Goal: Task Accomplishment & Management: Manage account settings

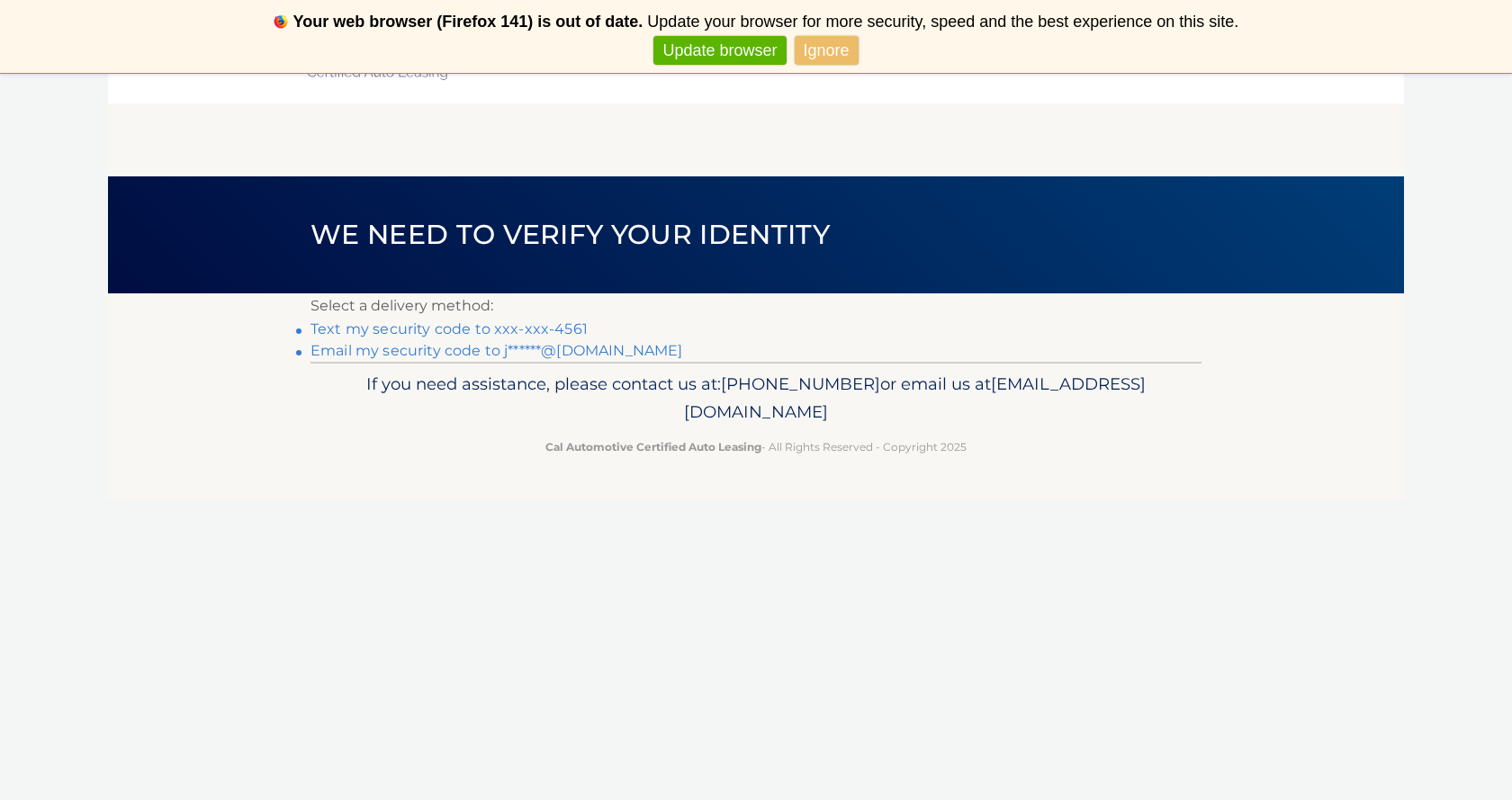
click at [557, 331] on link "Text my security code to xxx-xxx-4561" at bounding box center [449, 329] width 277 height 17
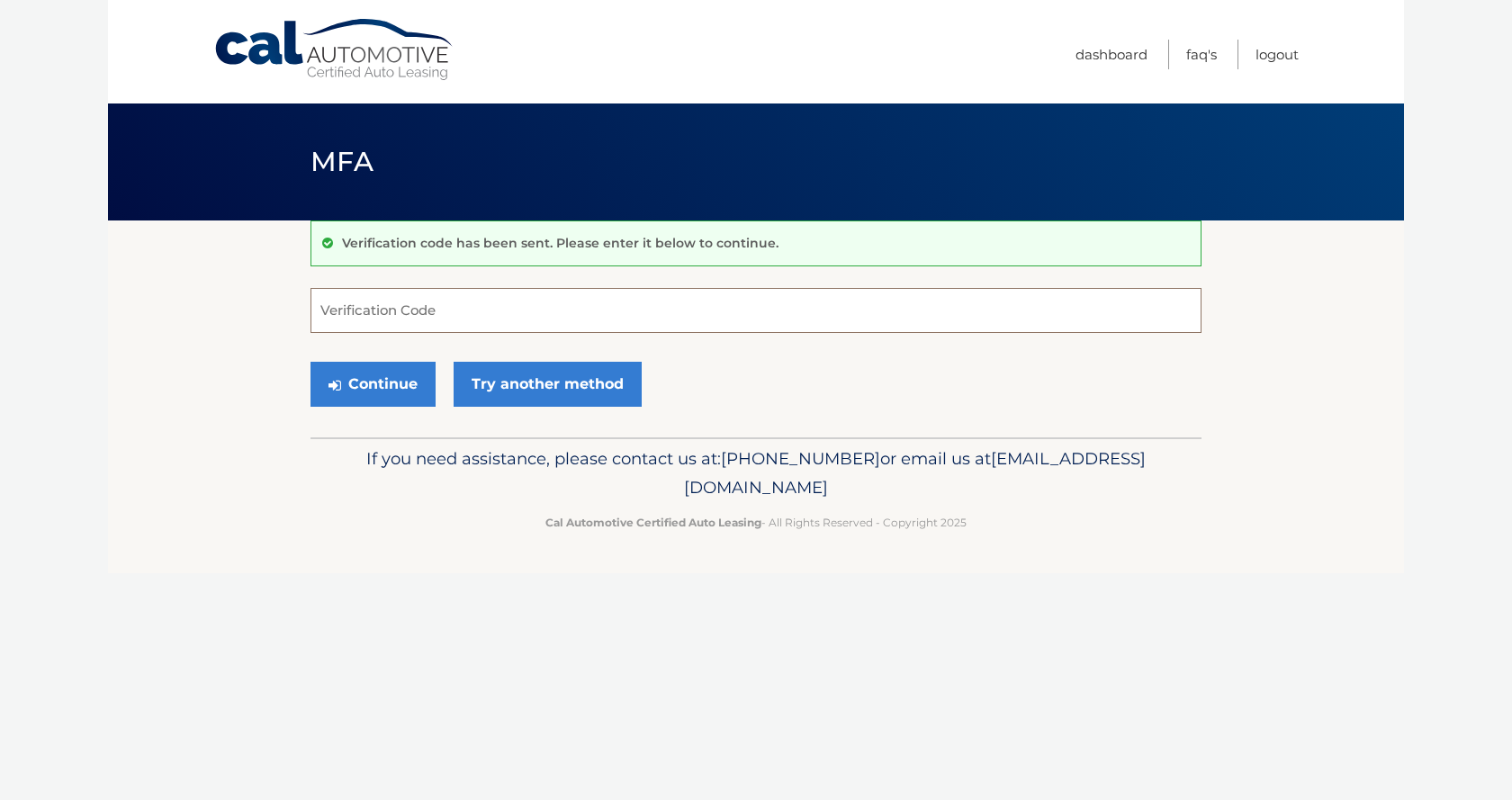
click at [543, 311] on input "Verification Code" at bounding box center [755, 310] width 891 height 45
type input "293838"
click at [376, 387] on button "Continue" at bounding box center [373, 384] width 126 height 45
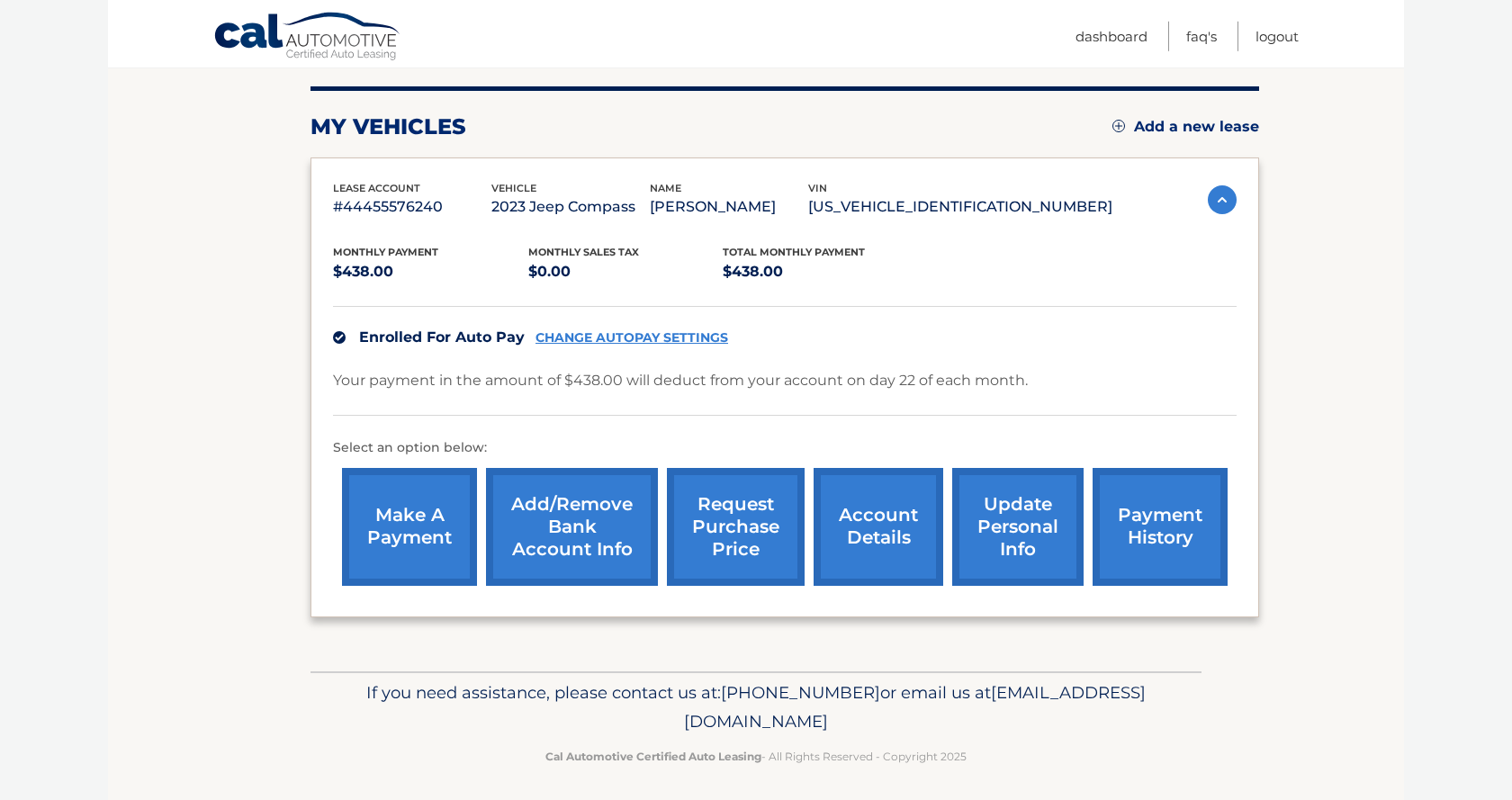
scroll to position [219, 0]
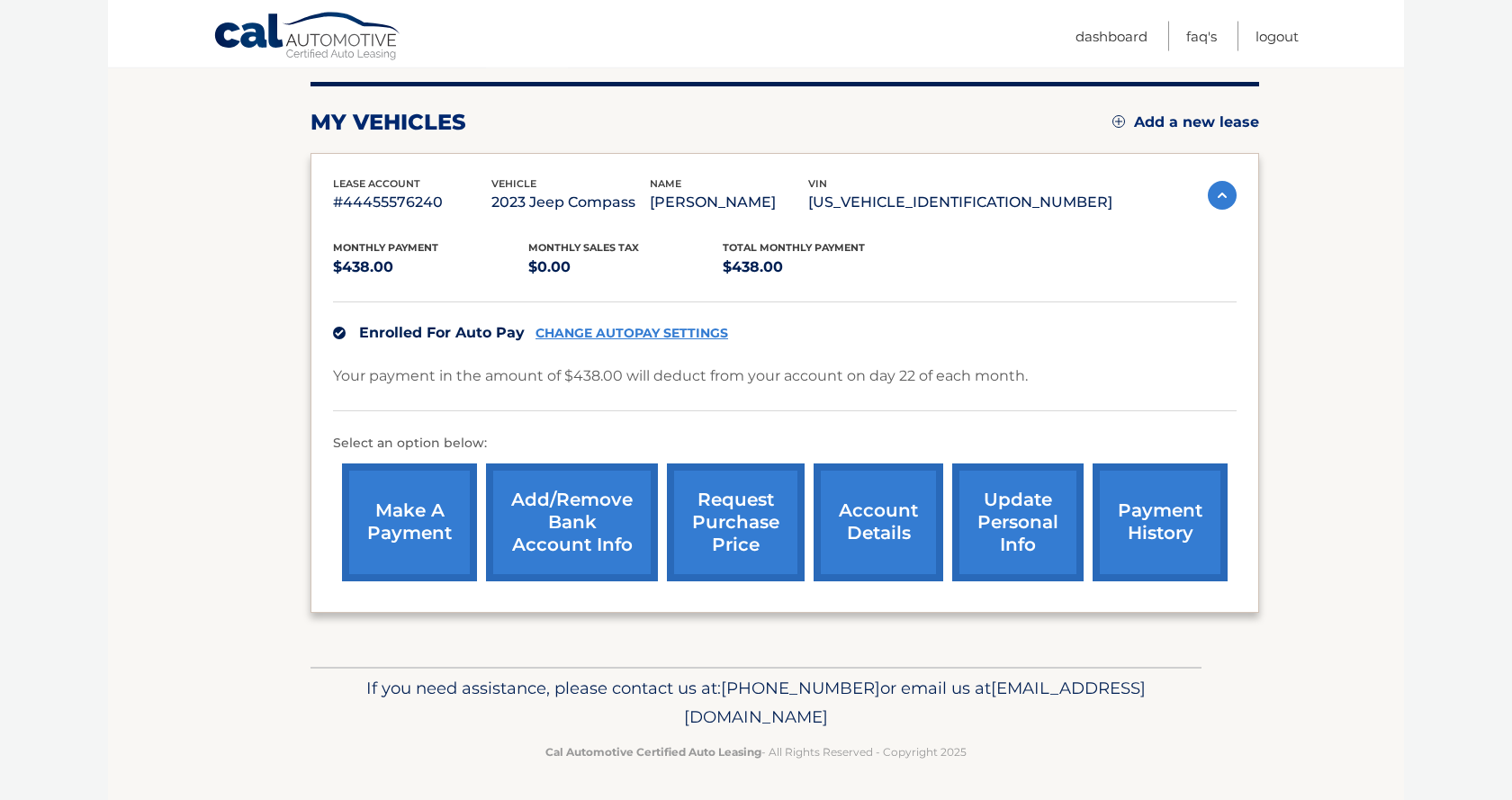
click at [1120, 537] on link "payment history" at bounding box center [1160, 523] width 135 height 118
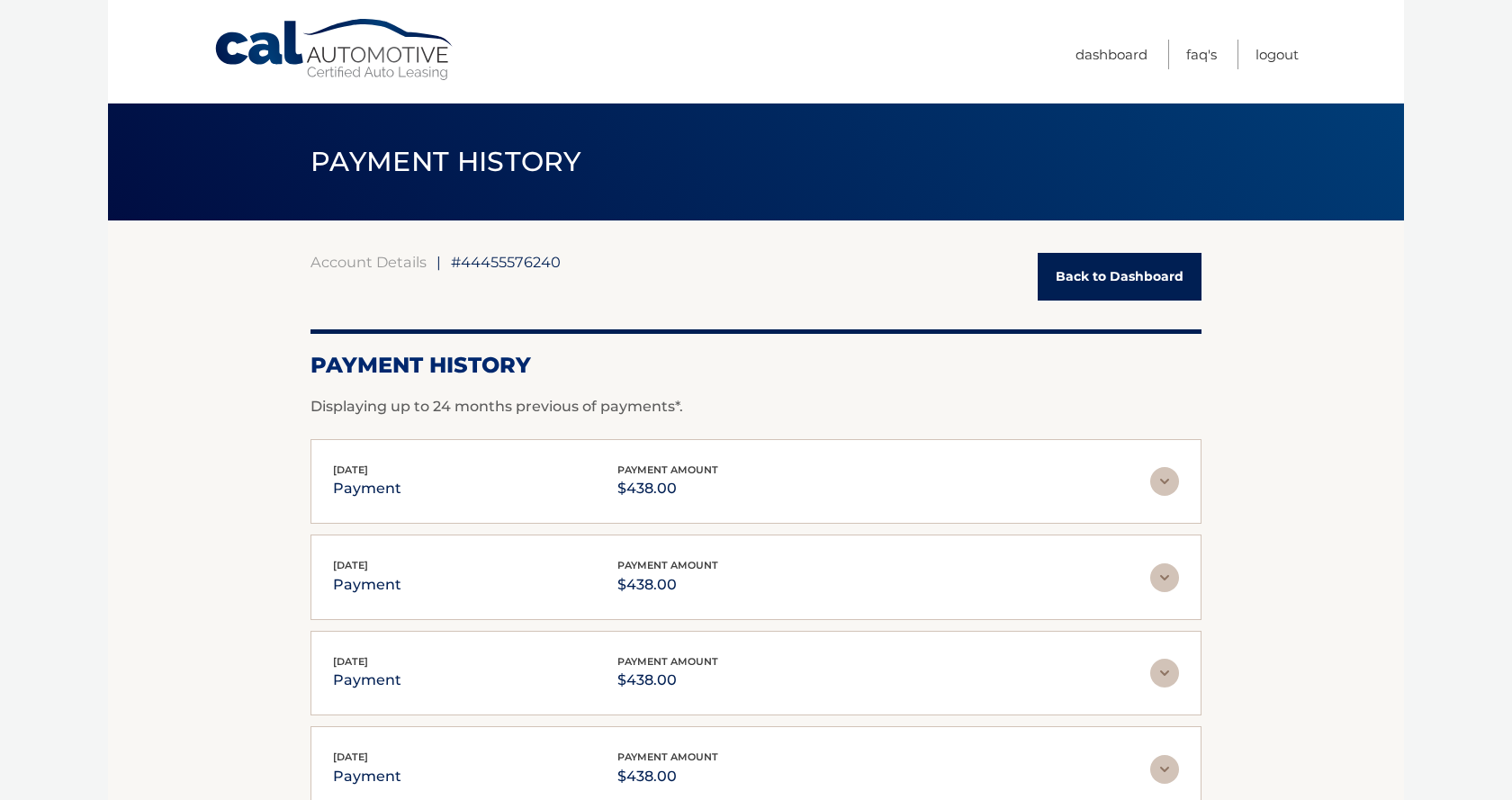
click at [1074, 271] on link "Back to Dashboard" at bounding box center [1119, 276] width 164 height 48
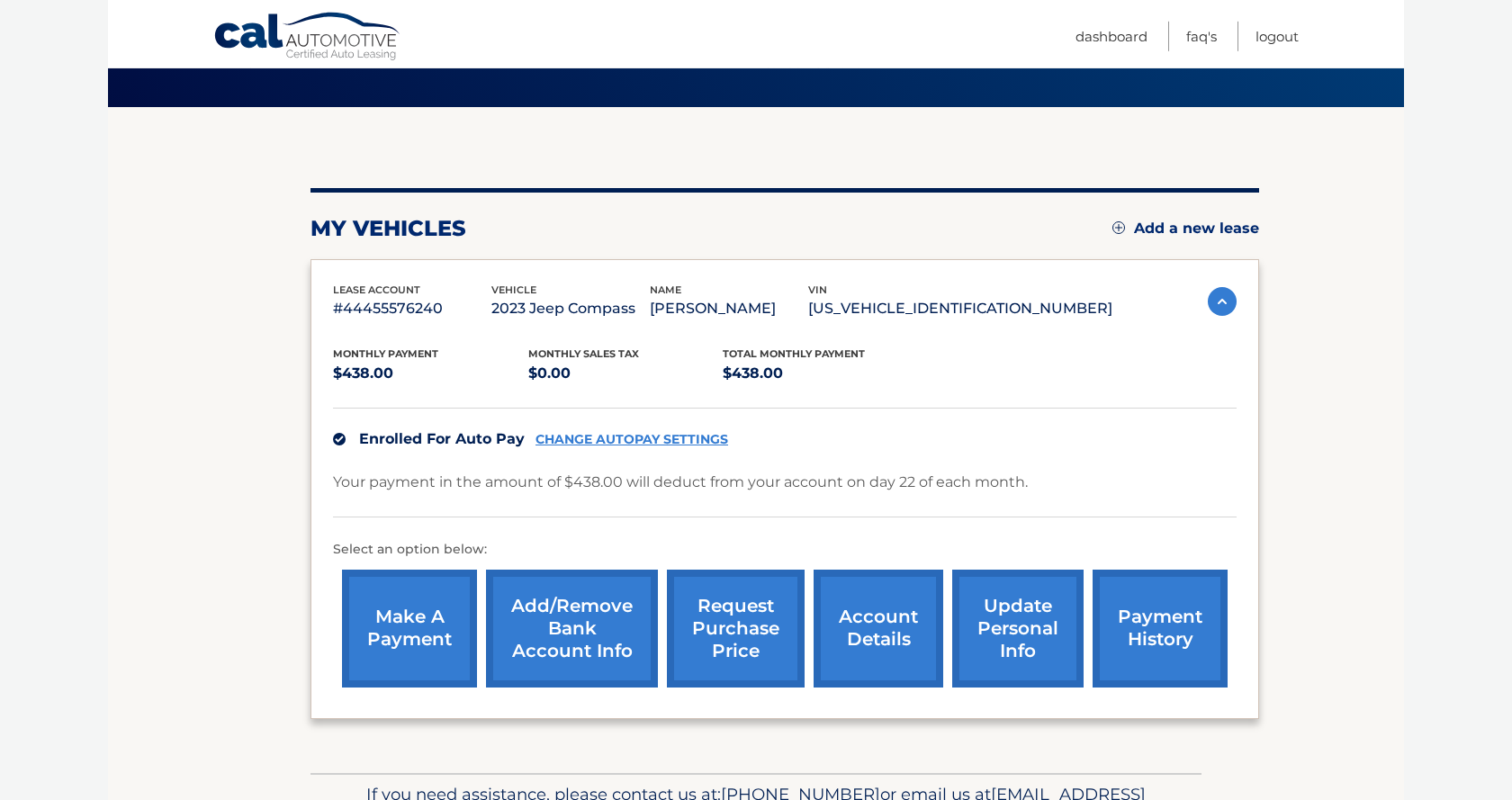
scroll to position [124, 0]
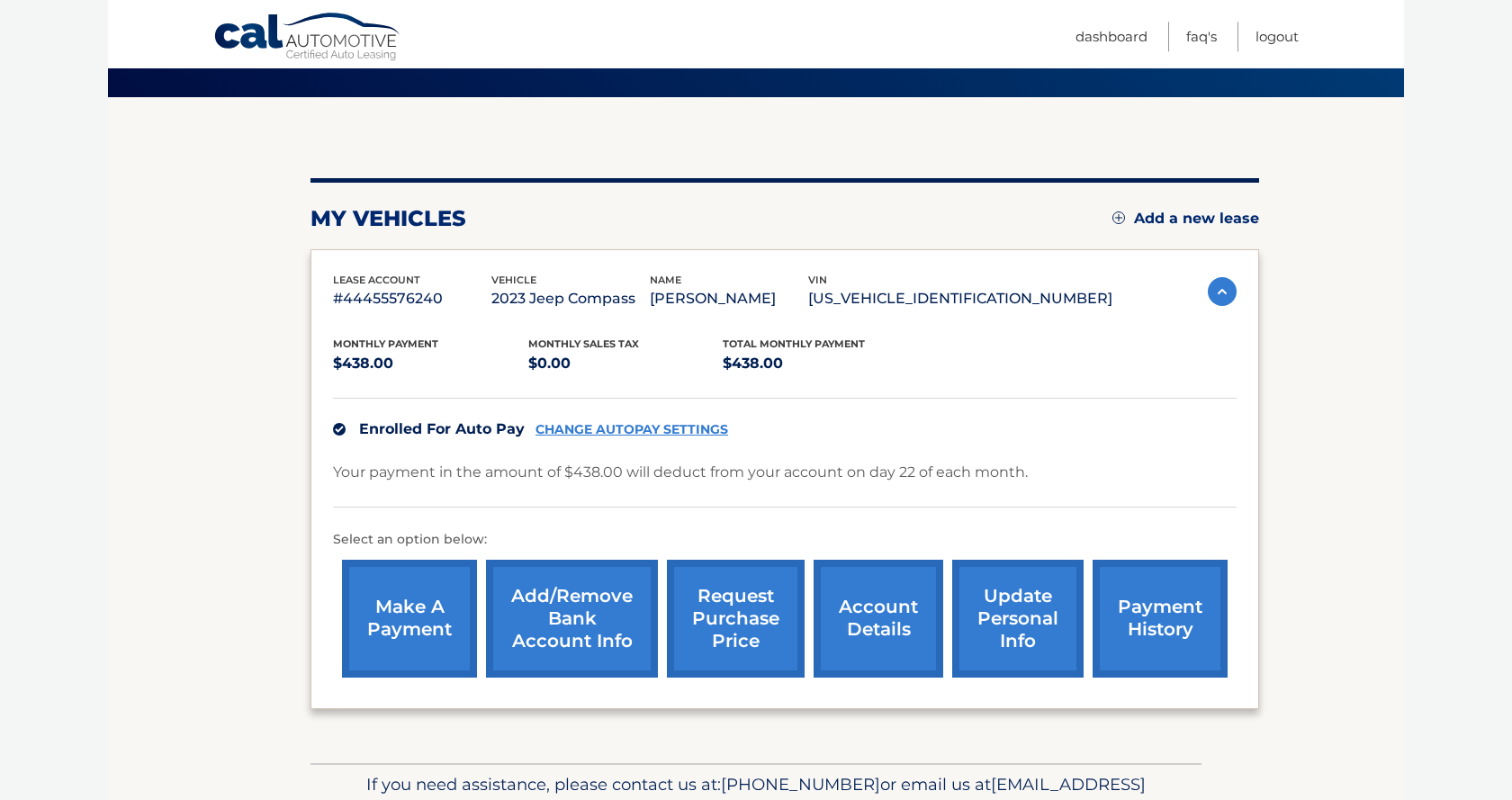
click at [675, 426] on link "CHANGE AUTOPAY SETTINGS" at bounding box center [632, 430] width 193 height 15
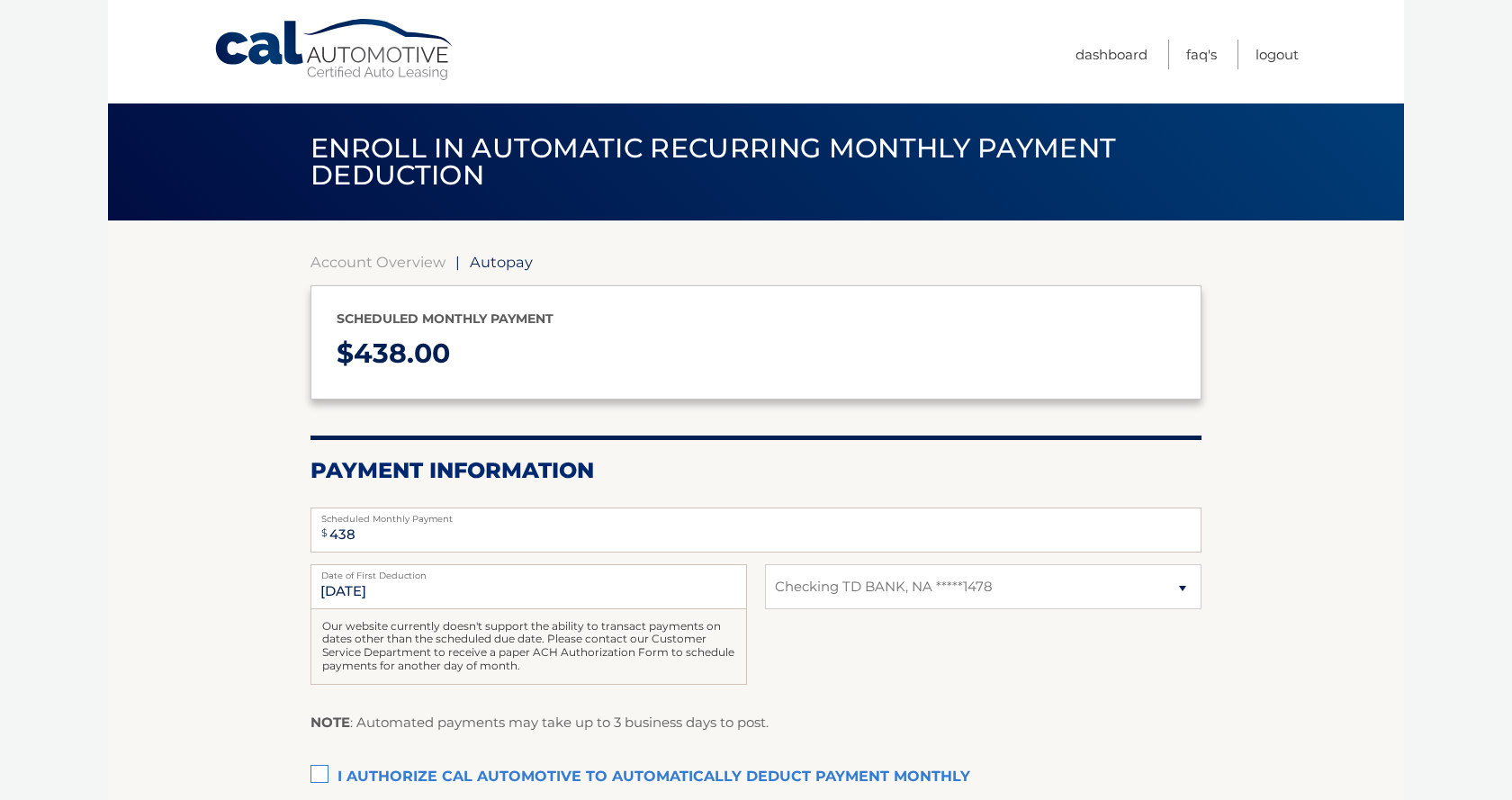
select select "NWEyYjRjNWItNjM4MC00MjhiLTkxM2YtZjcxNGFjN2VmYjU4"
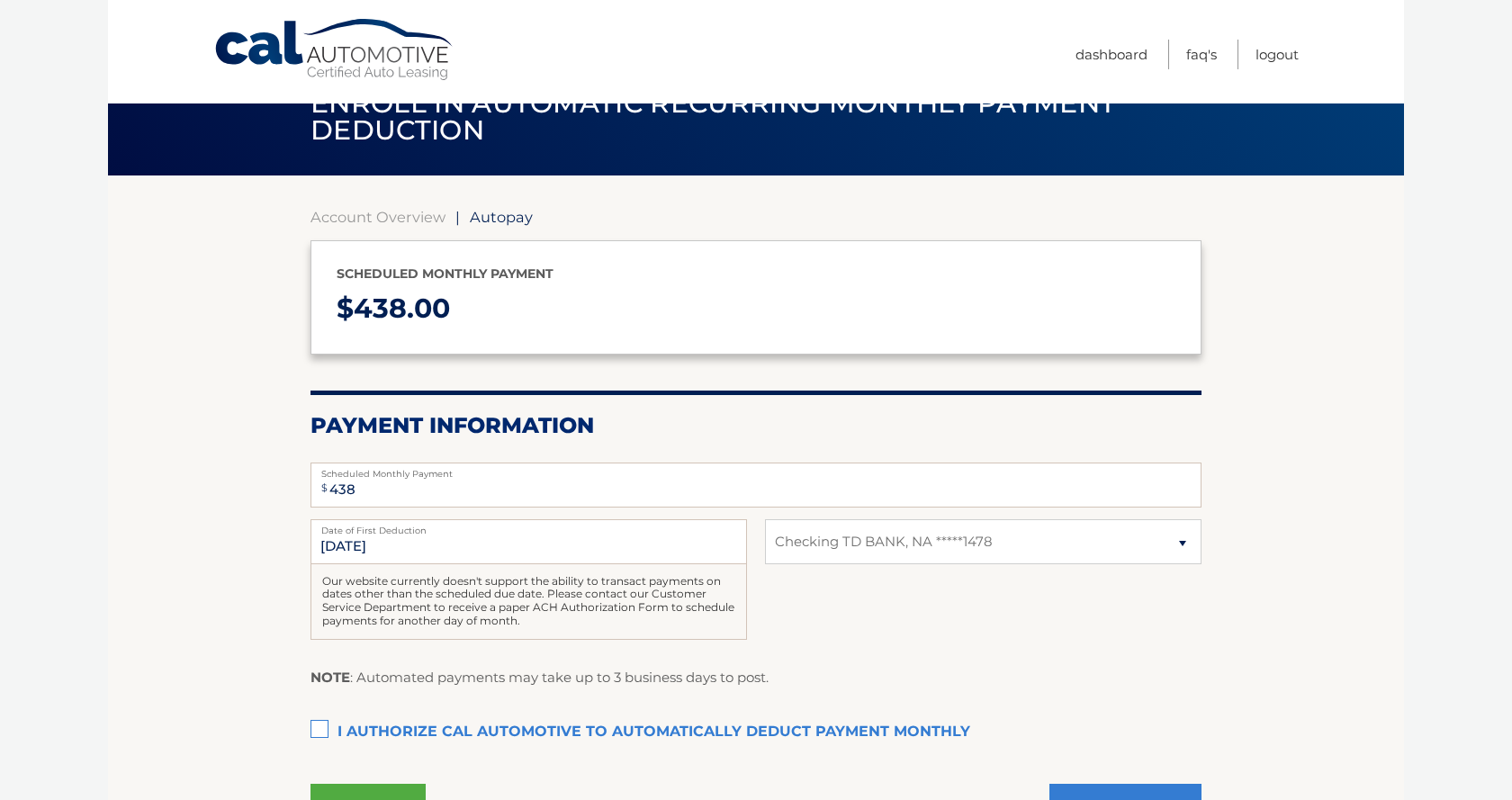
scroll to position [5, 0]
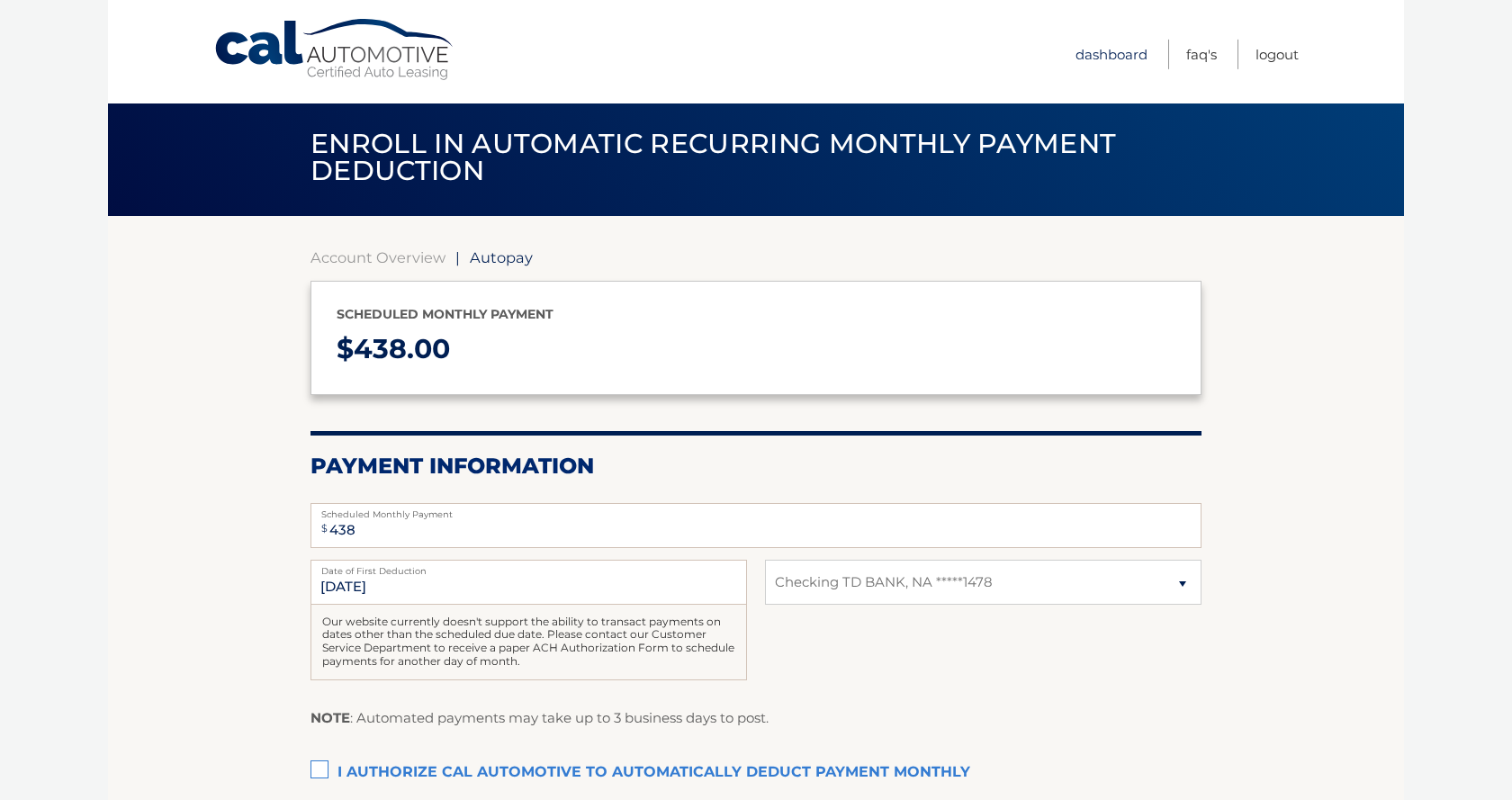
click at [1114, 51] on link "Dashboard" at bounding box center [1111, 54] width 72 height 30
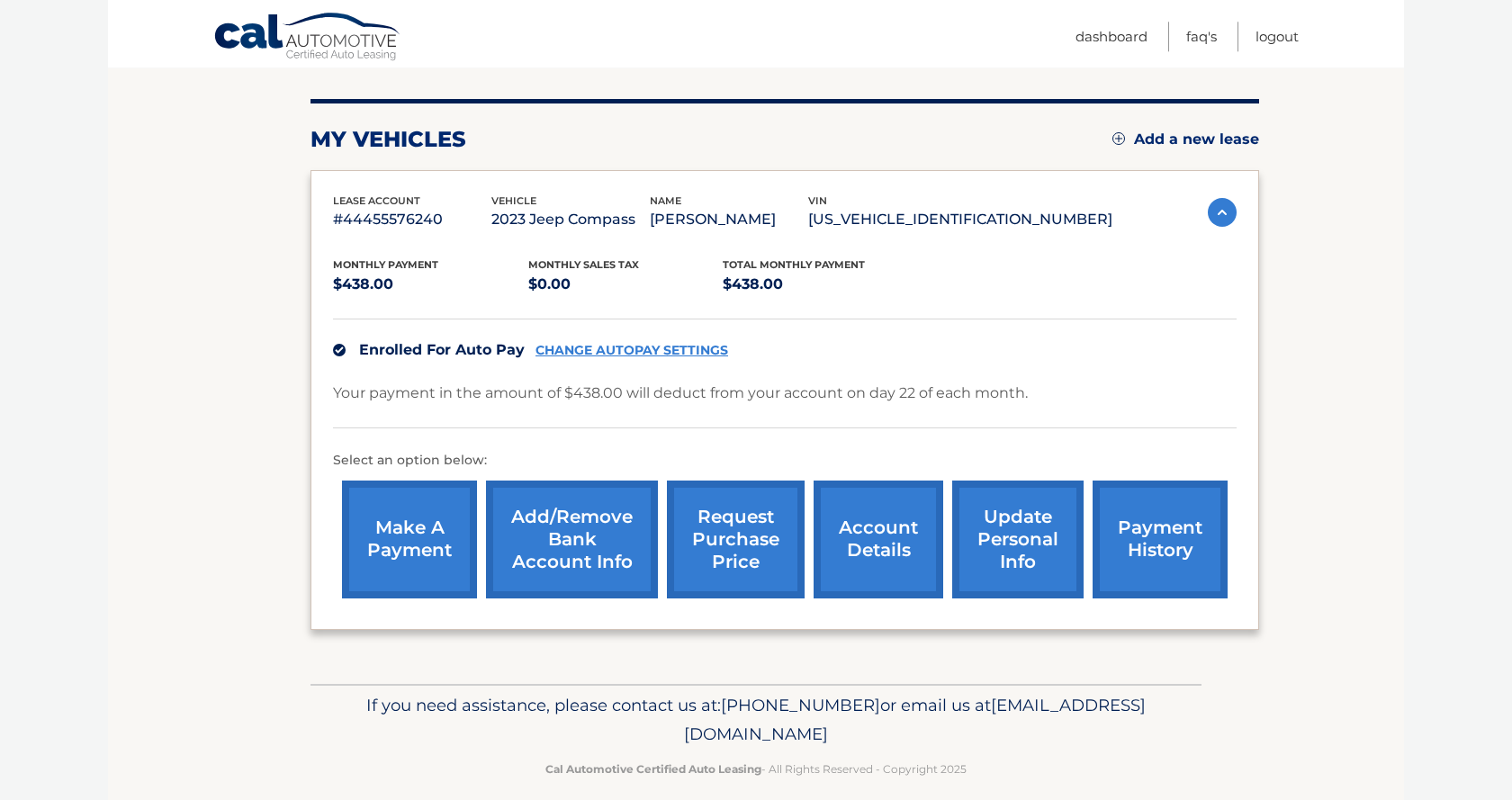
scroll to position [267, 0]
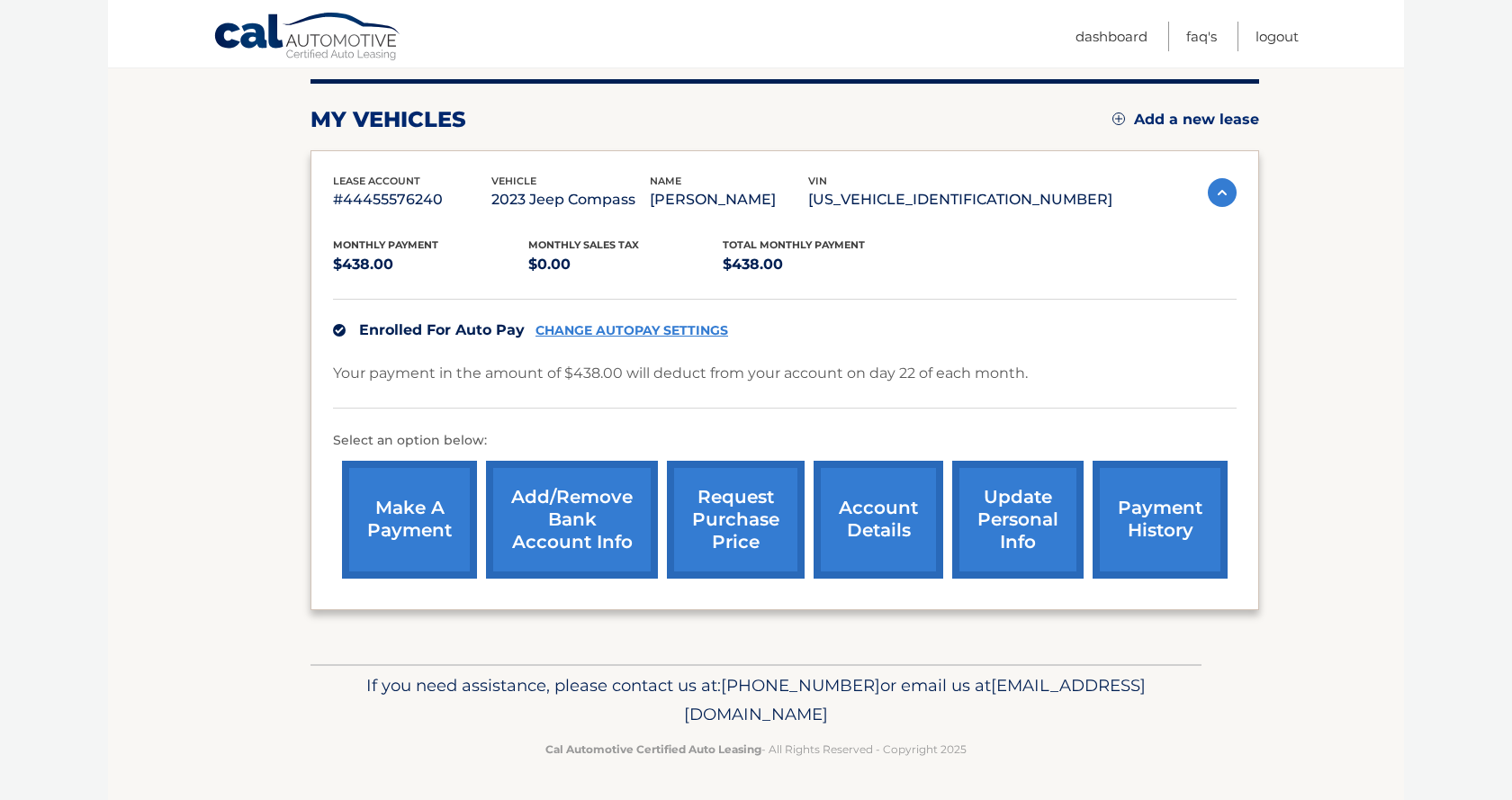
click at [841, 501] on link "account details" at bounding box center [879, 520] width 129 height 118
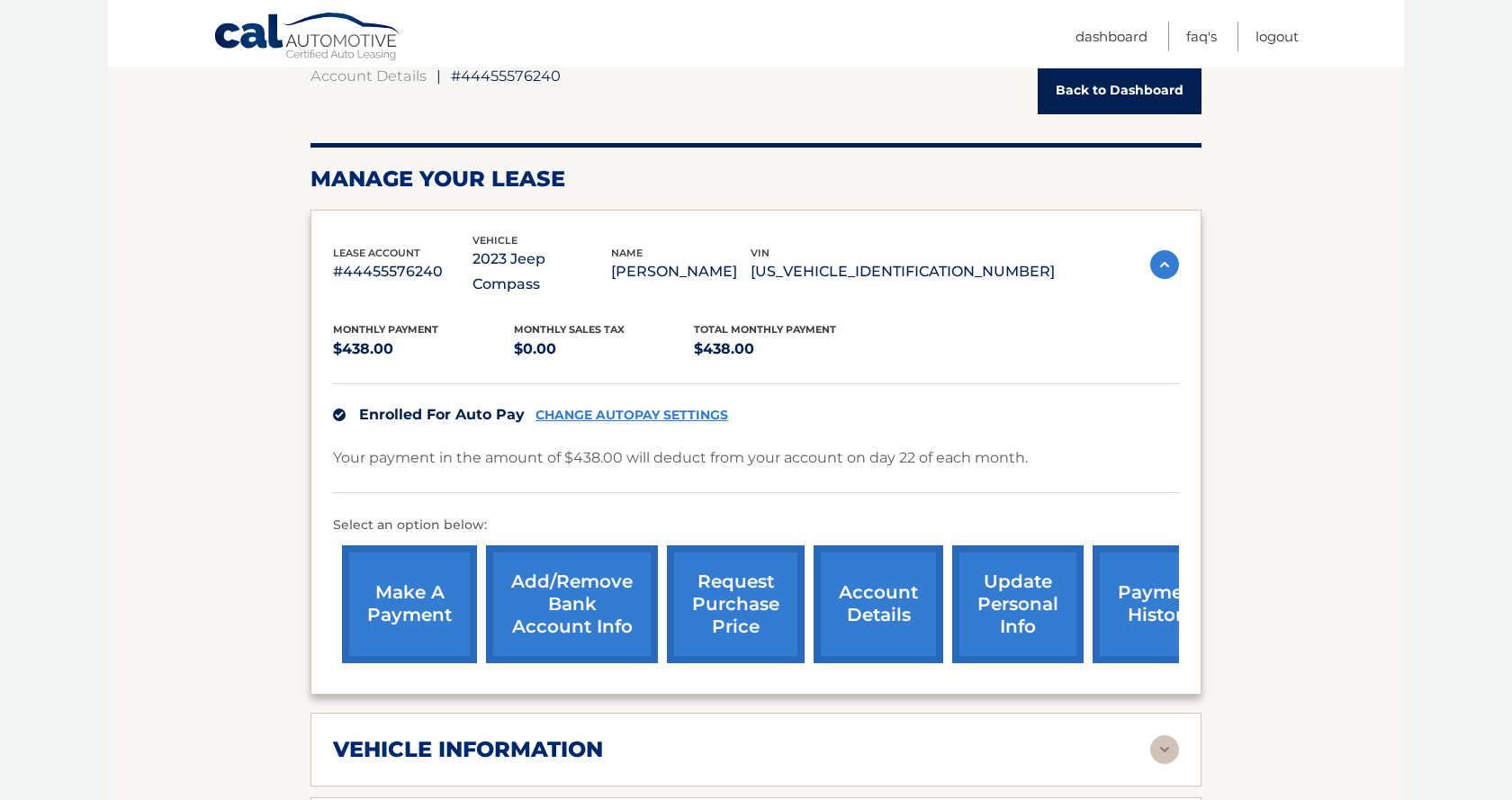
scroll to position [363, 0]
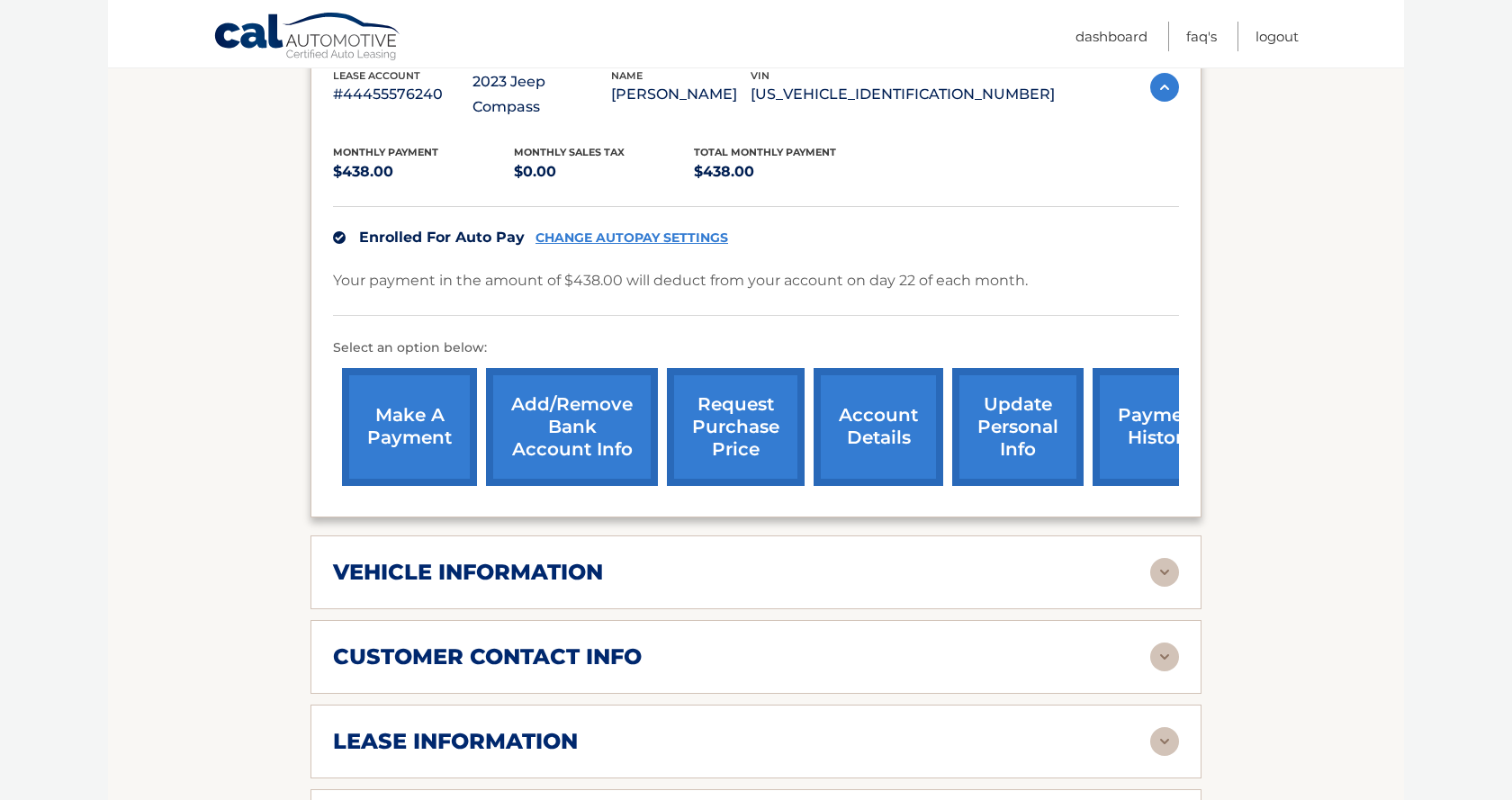
click at [702, 413] on link "request purchase price" at bounding box center [735, 427] width 138 height 118
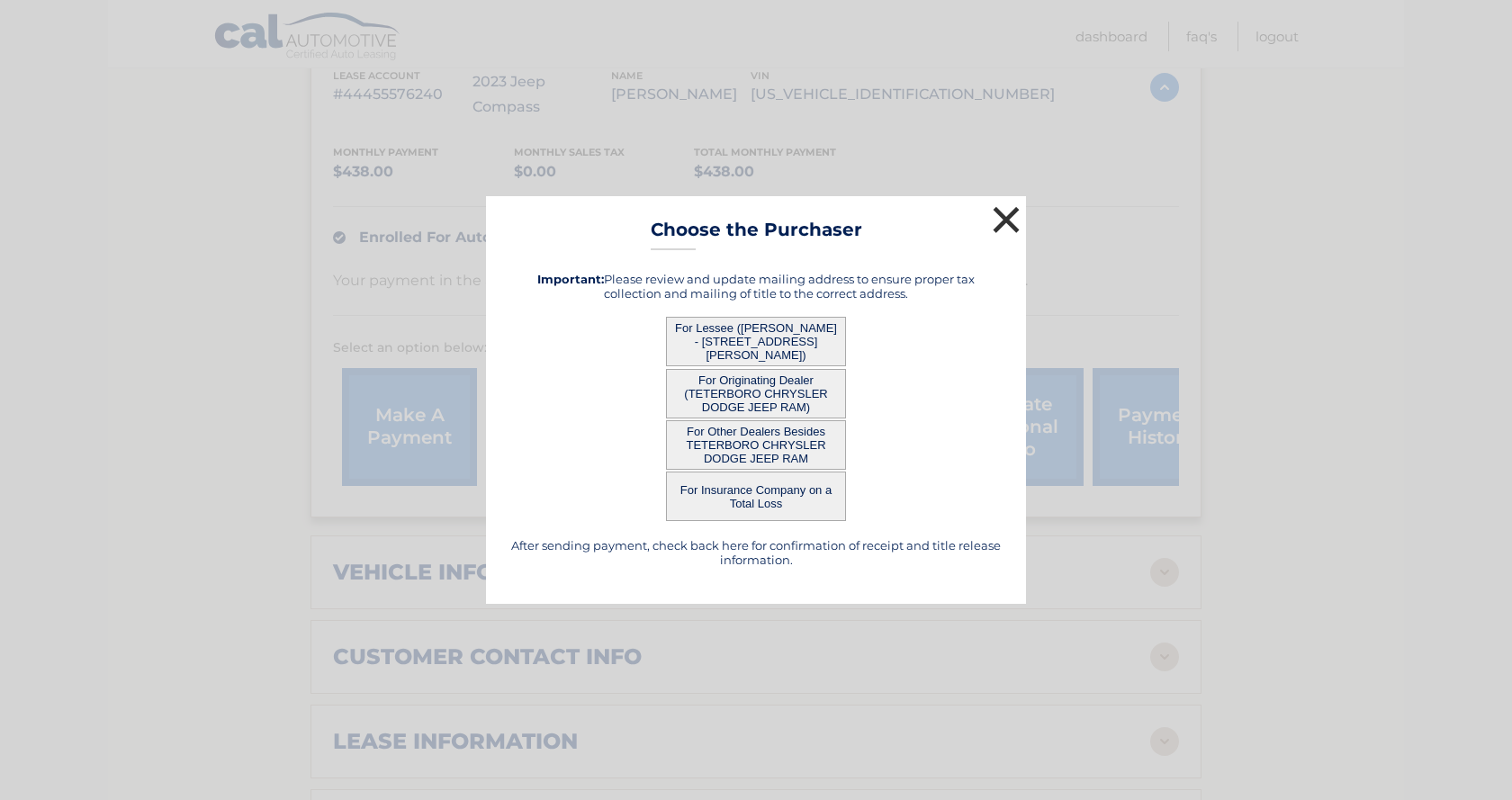
click at [1001, 220] on button "×" at bounding box center [1006, 219] width 36 height 36
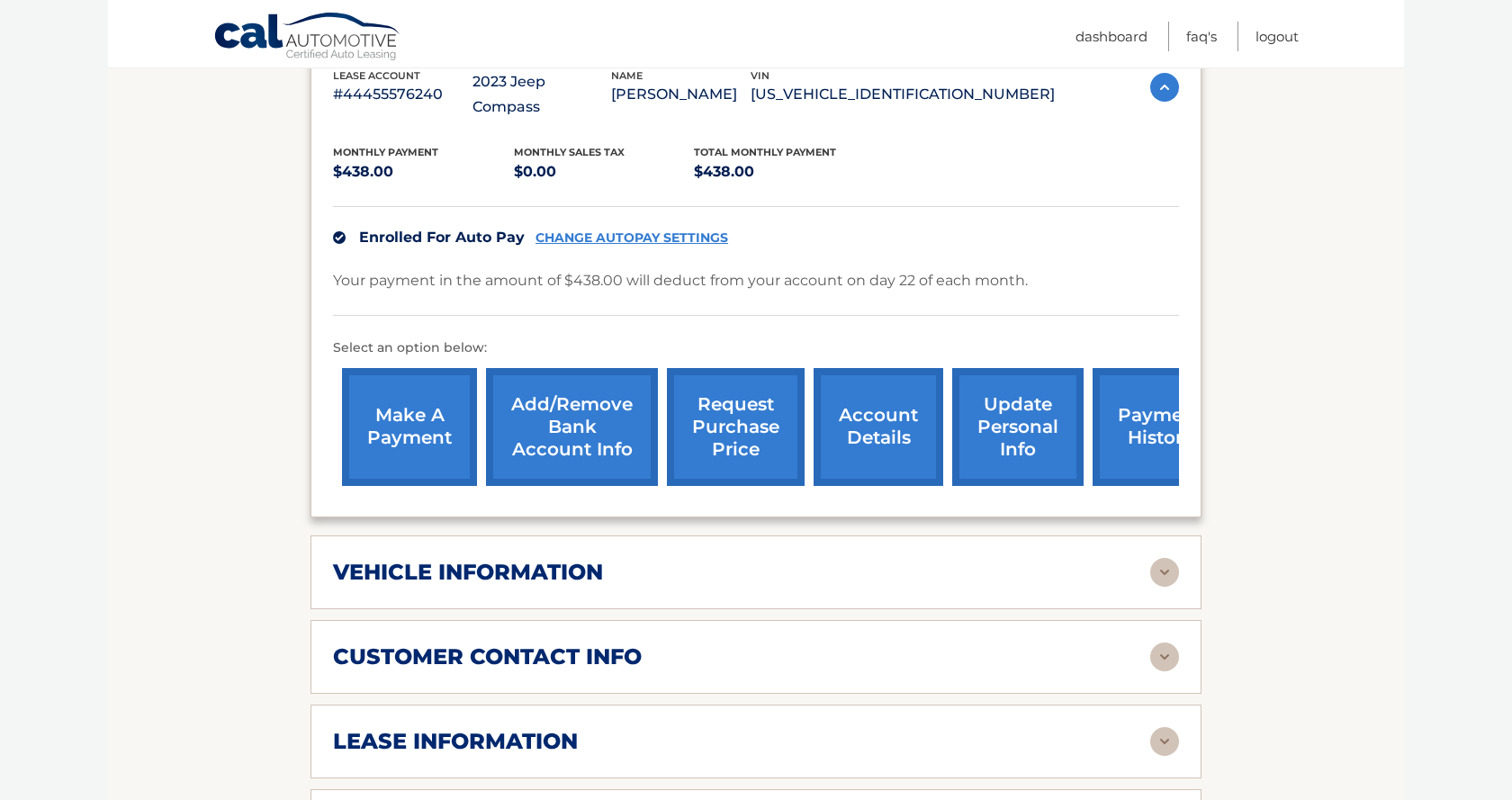
click at [1139, 413] on link "payment history" at bounding box center [1160, 427] width 135 height 118
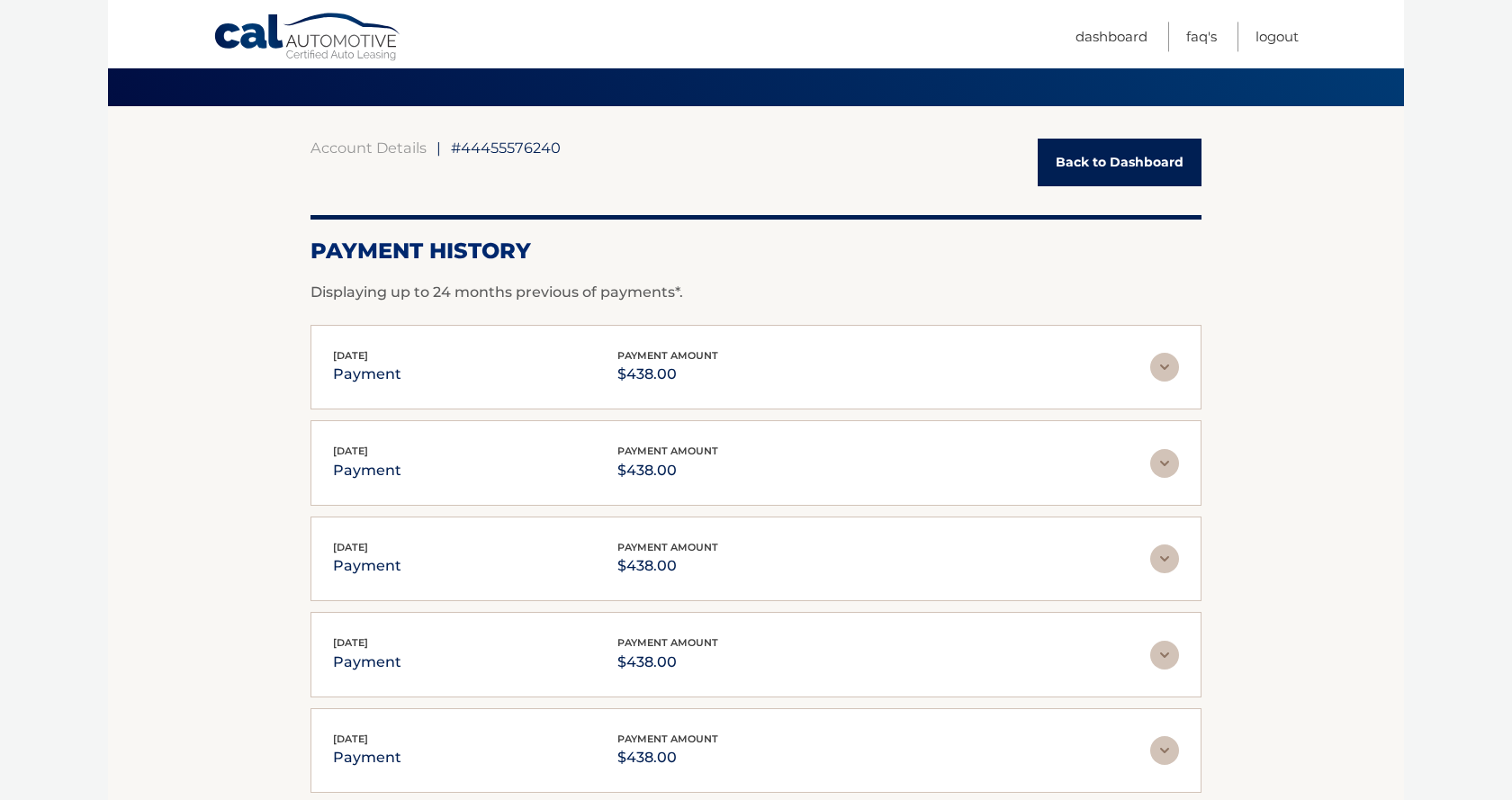
scroll to position [85, 0]
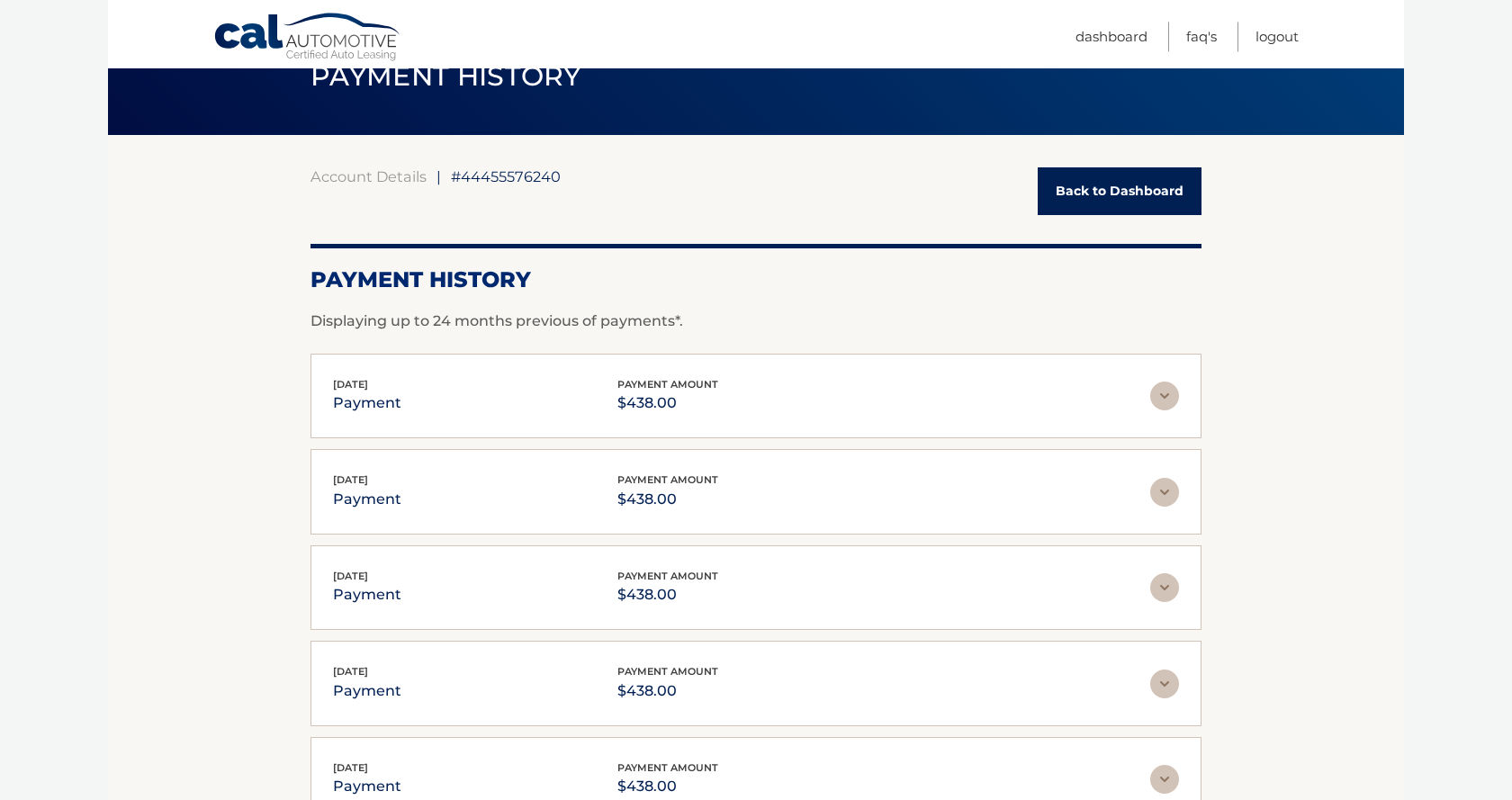
click at [1118, 196] on link "Back to Dashboard" at bounding box center [1119, 191] width 164 height 48
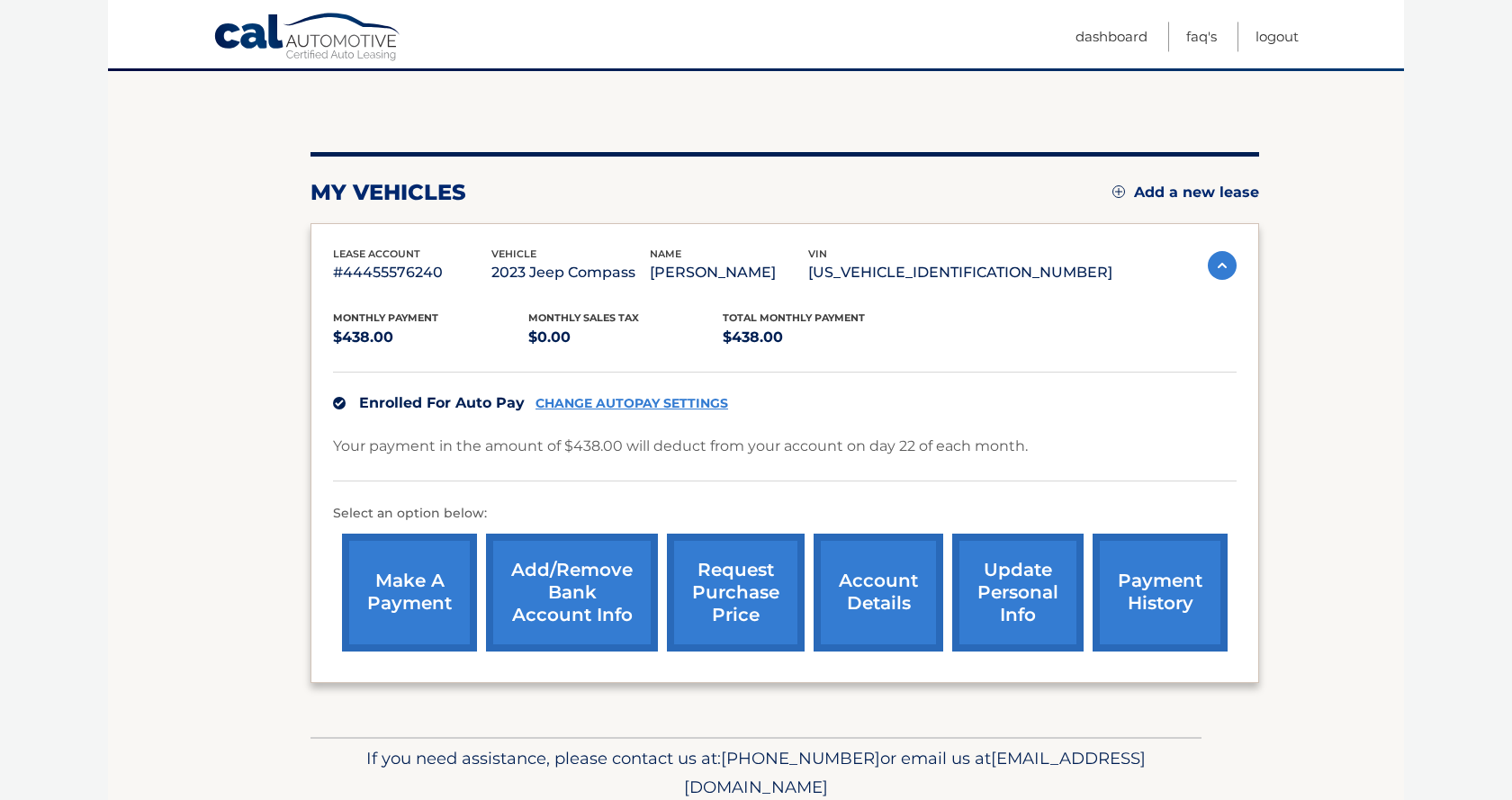
scroll to position [214, 0]
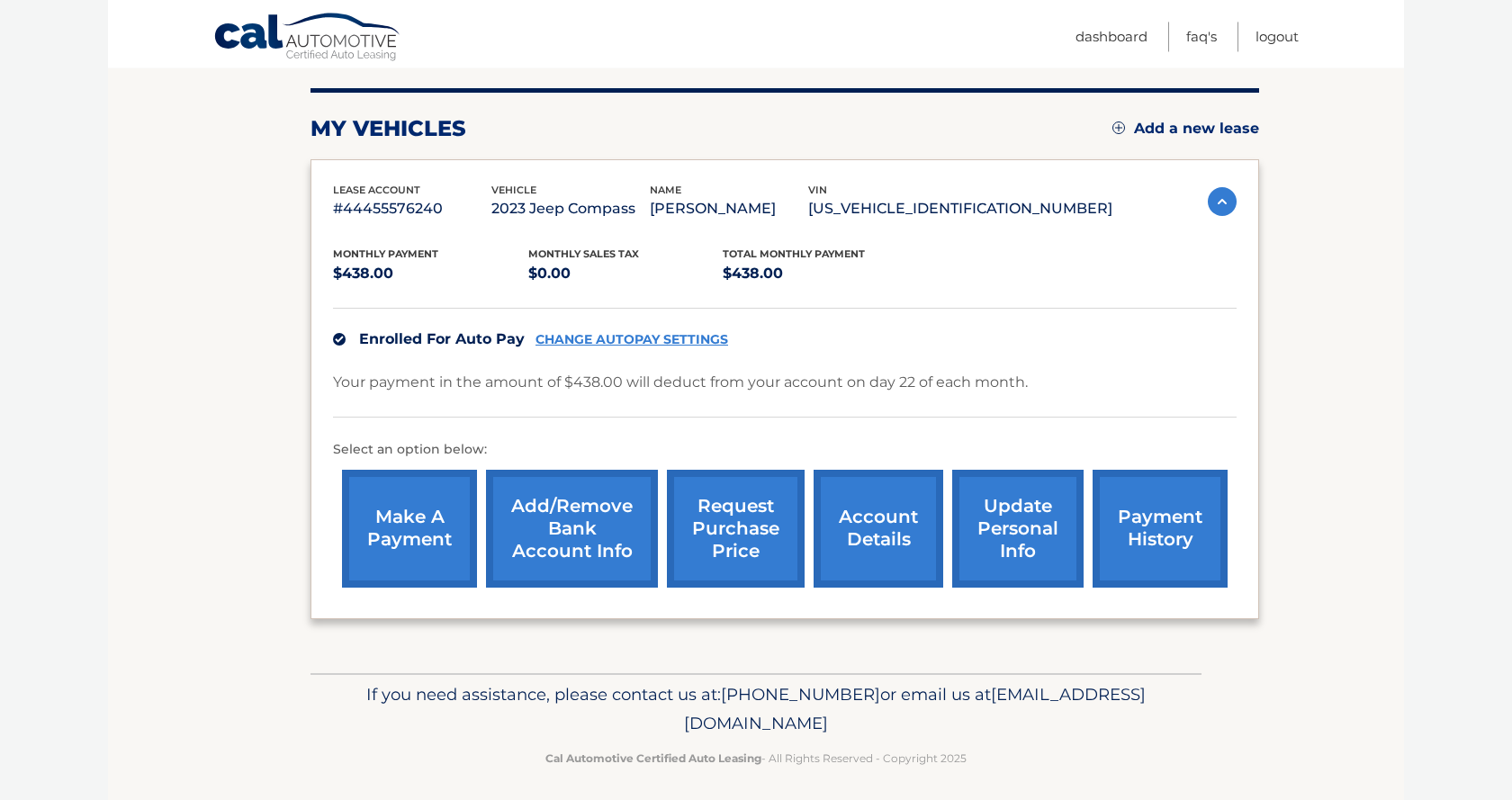
click at [432, 526] on link "make a payment" at bounding box center [409, 529] width 135 height 118
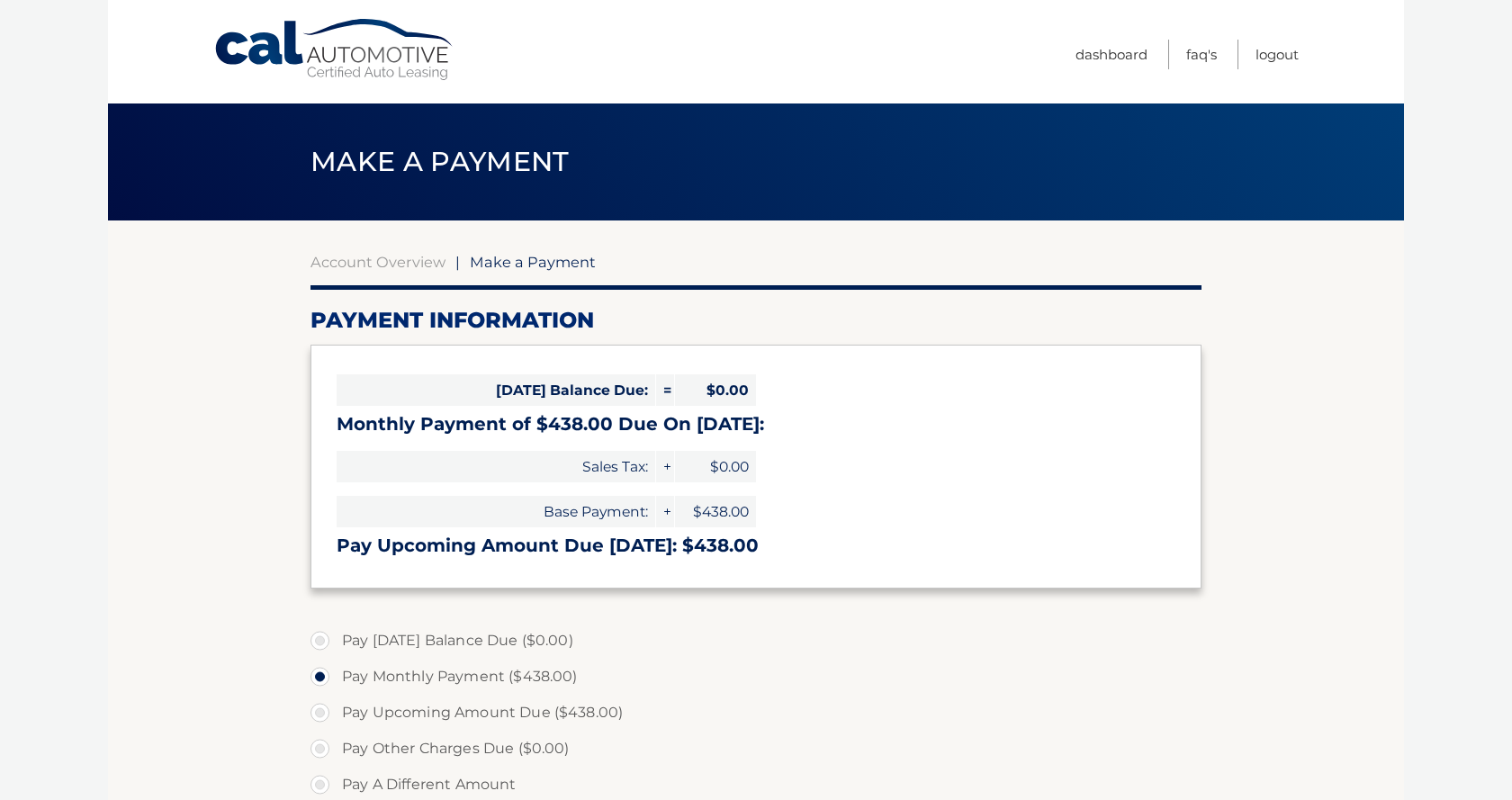
select select "NWEyYjRjNWItNjM4MC00MjhiLTkxM2YtZjcxNGFjN2VmYjU4"
click at [1507, 203] on html "Cal Automotive Menu Dashboard FAQ's Logout" at bounding box center [756, 400] width 1512 height 800
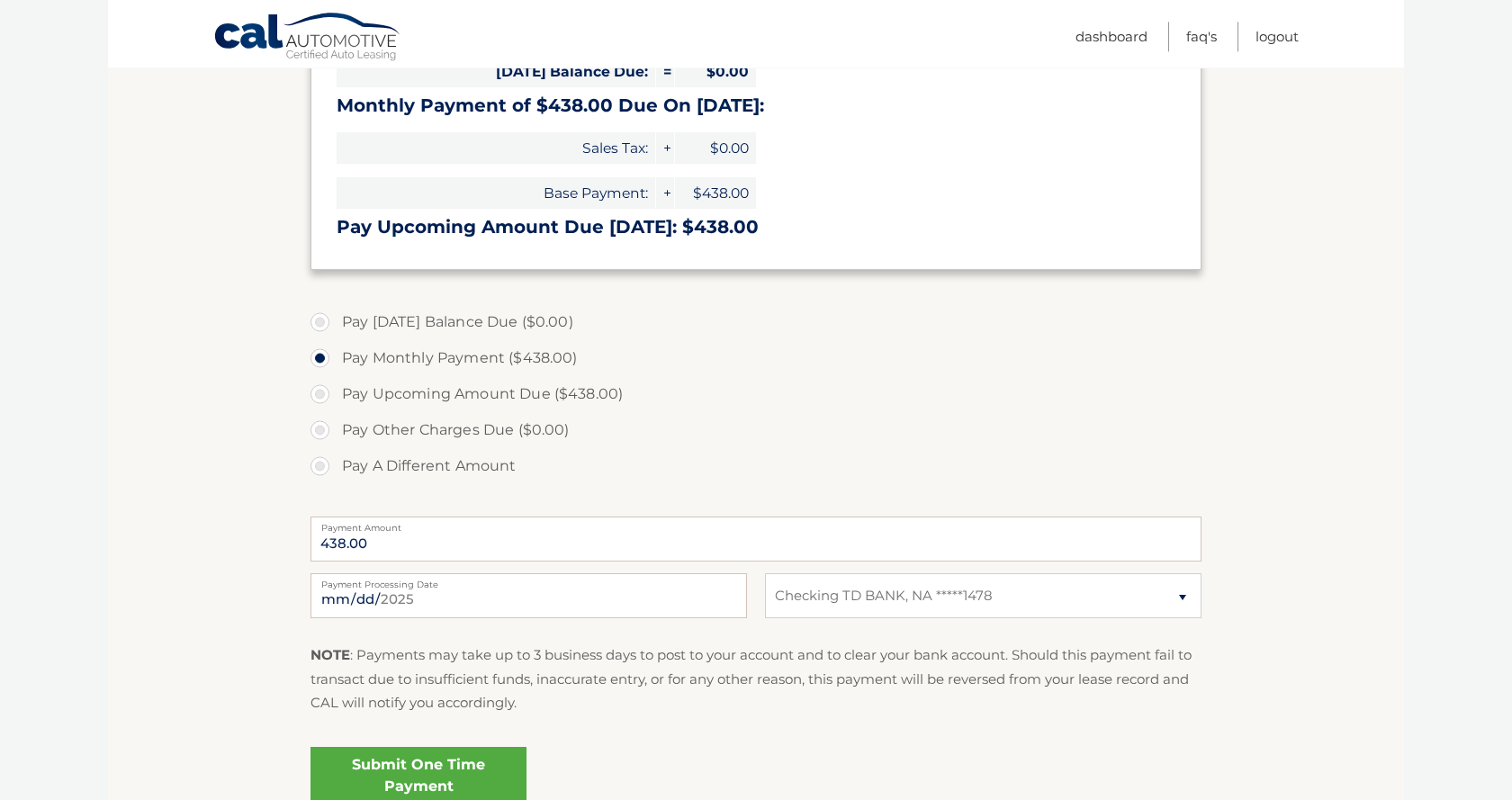
scroll to position [321, 0]
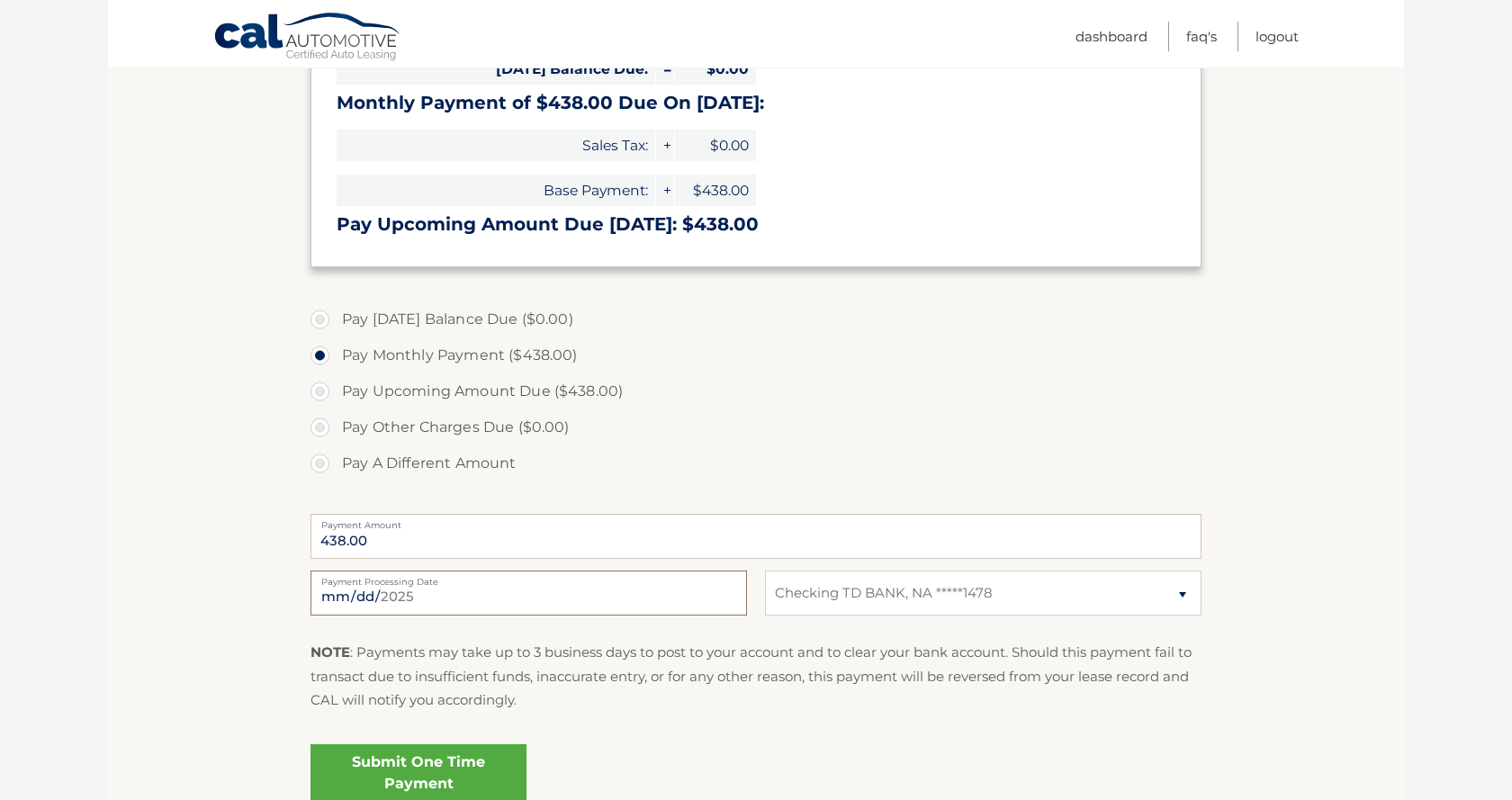
click at [727, 599] on input "2025-10-02" at bounding box center [528, 593] width 437 height 45
type input "2025-10-22"
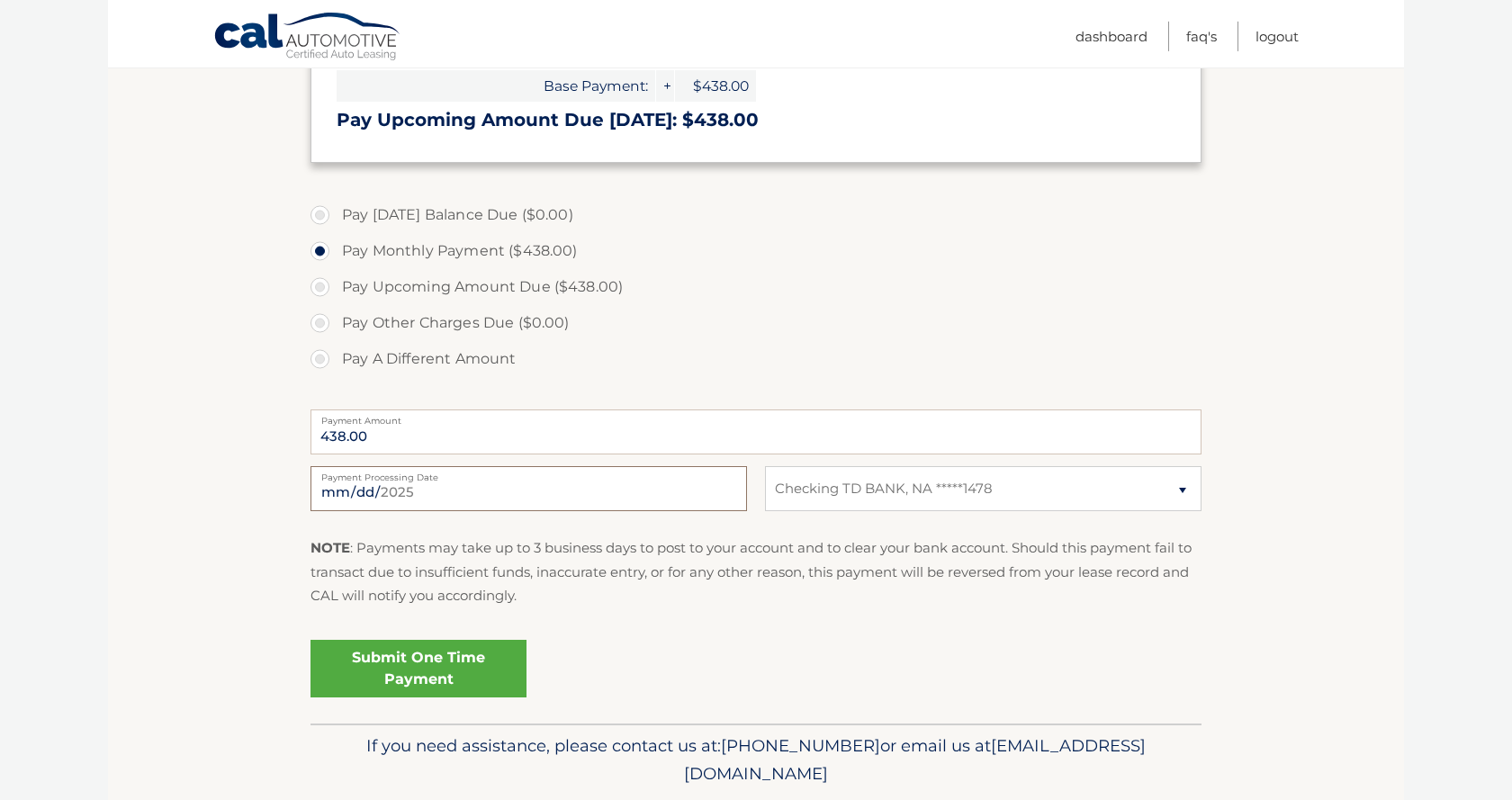
scroll to position [454, 0]
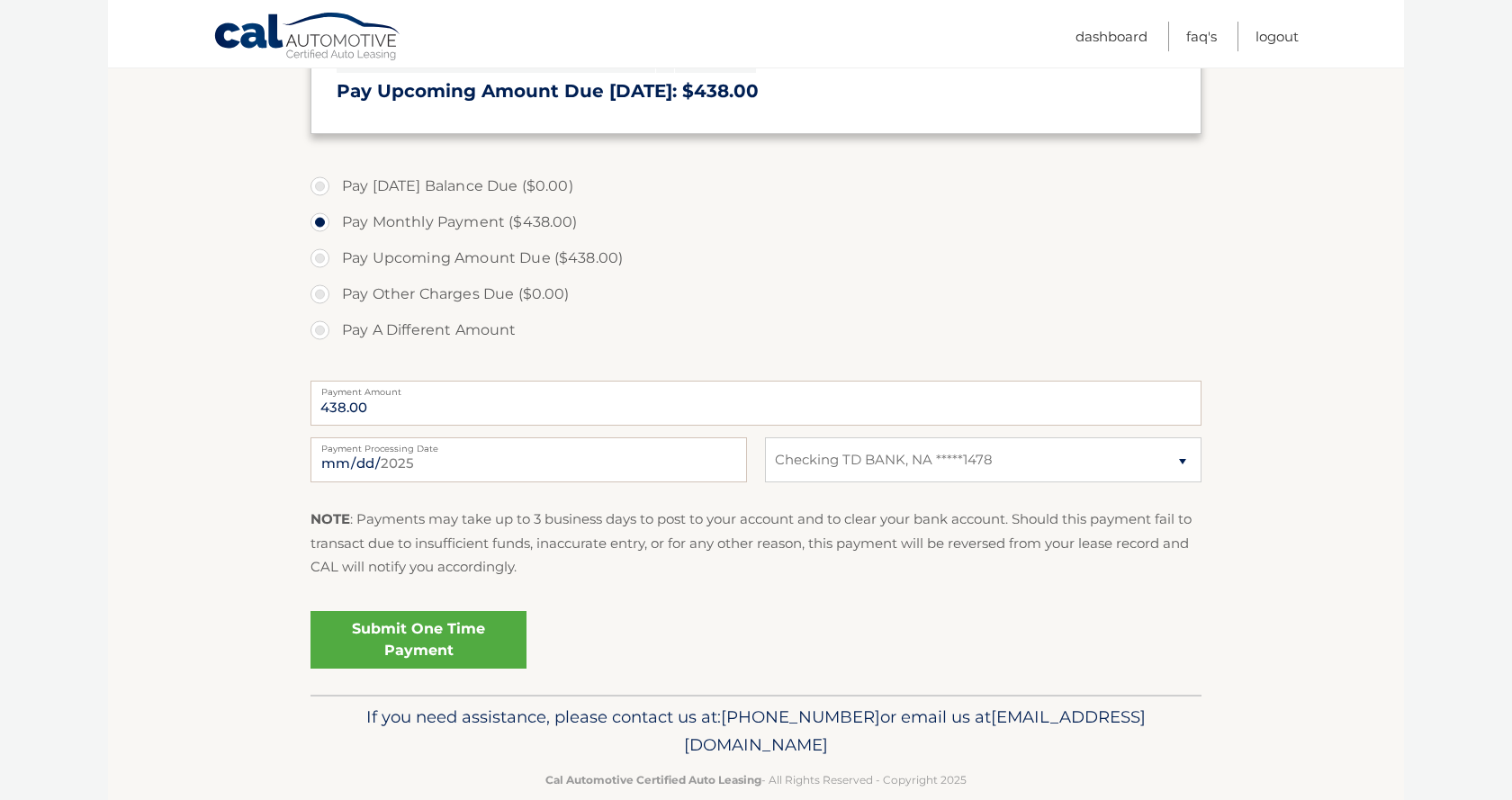
click at [467, 630] on link "Submit One Time Payment" at bounding box center [418, 639] width 216 height 57
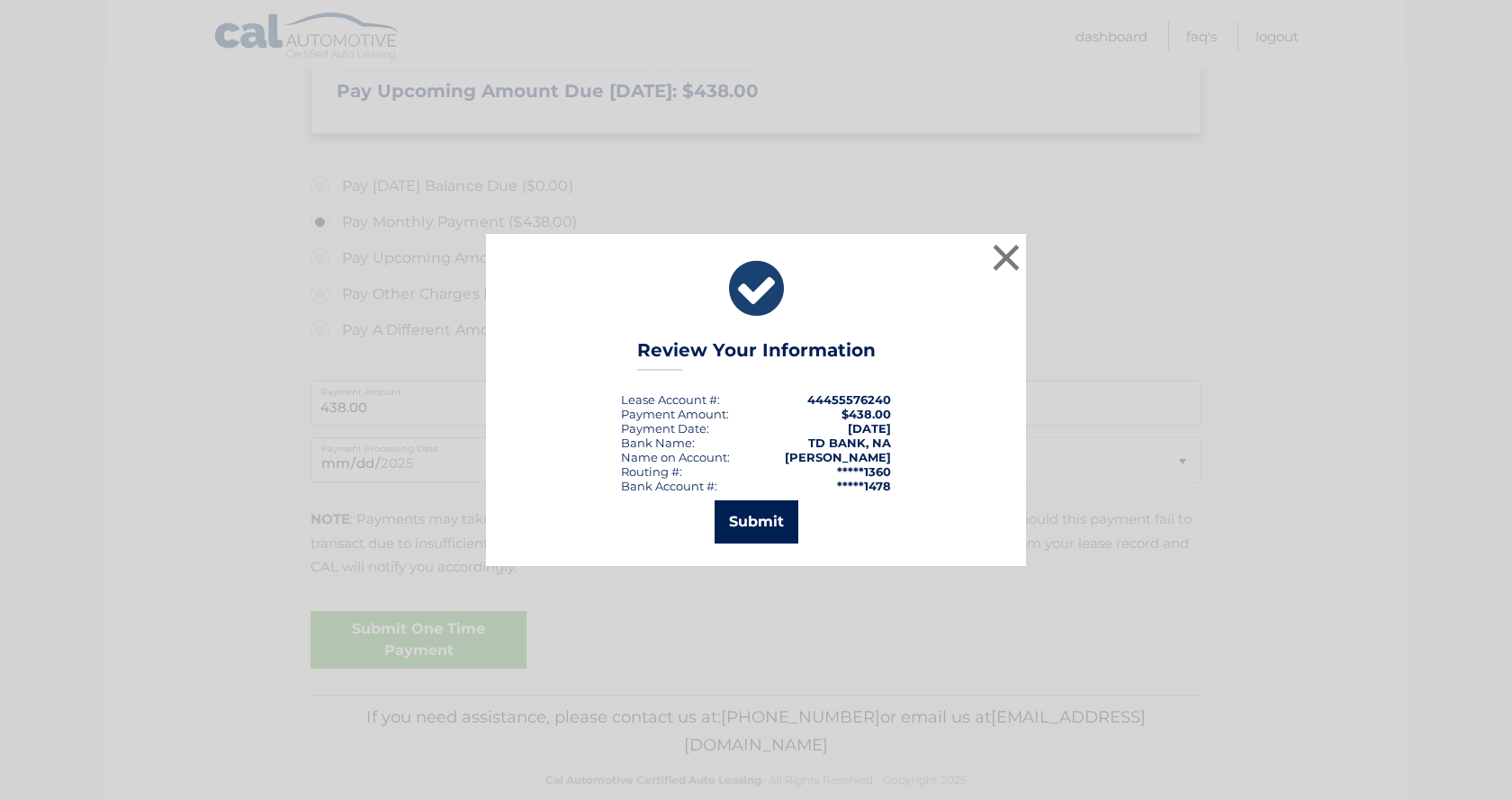
click at [751, 517] on button "Submit" at bounding box center [756, 522] width 83 height 43
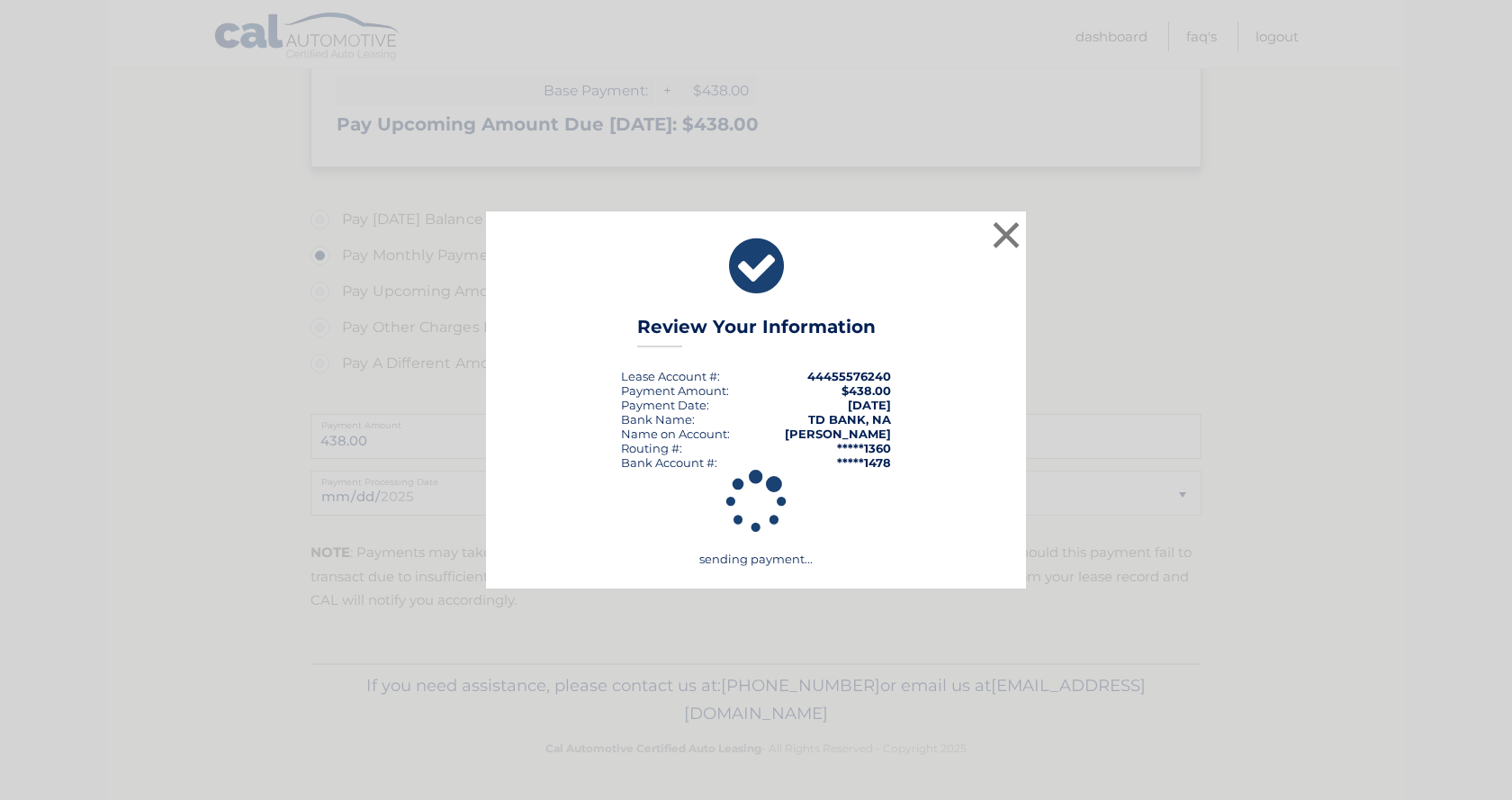
scroll to position [422, 0]
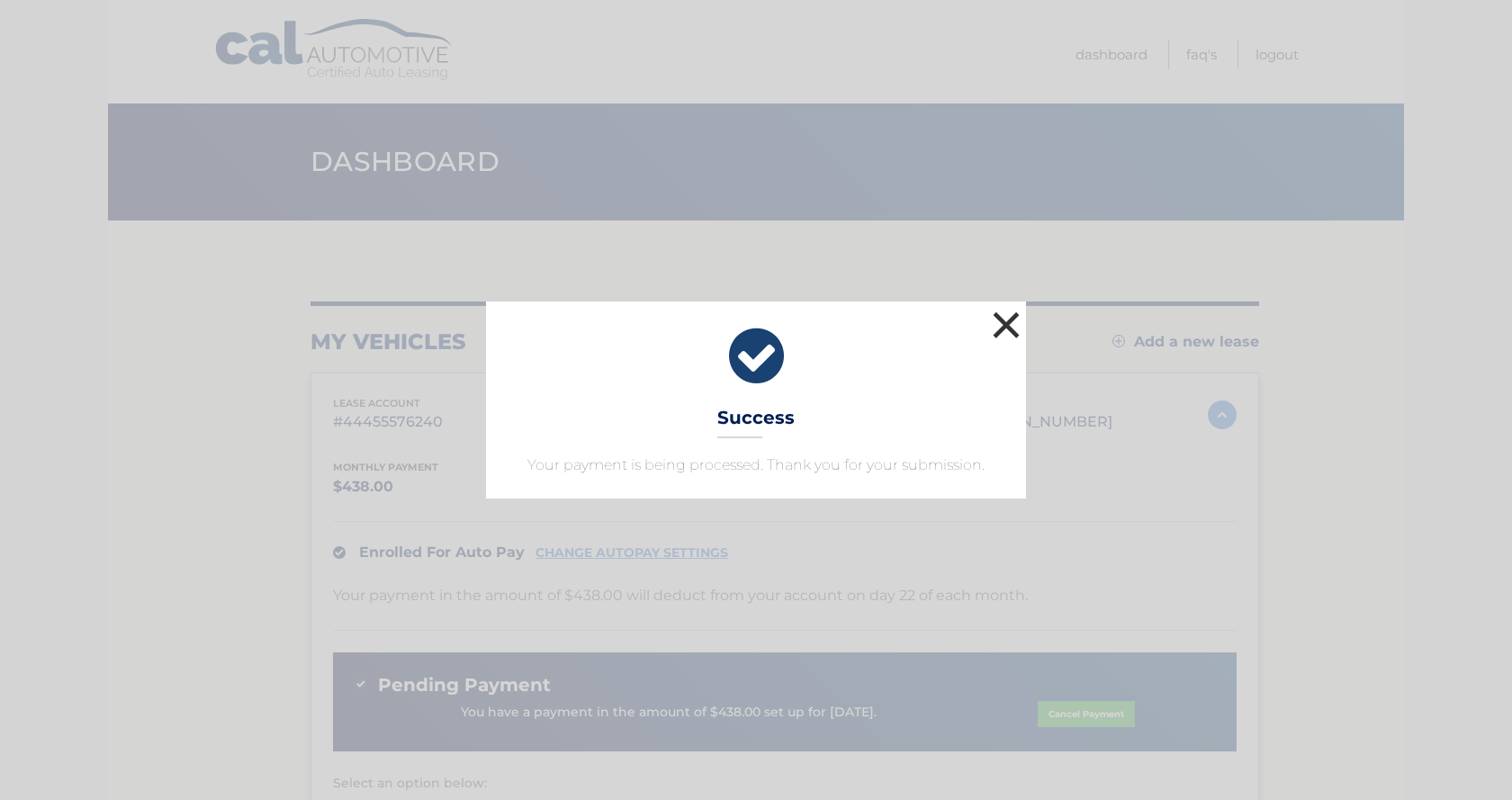
click at [1002, 331] on button "×" at bounding box center [1006, 325] width 36 height 36
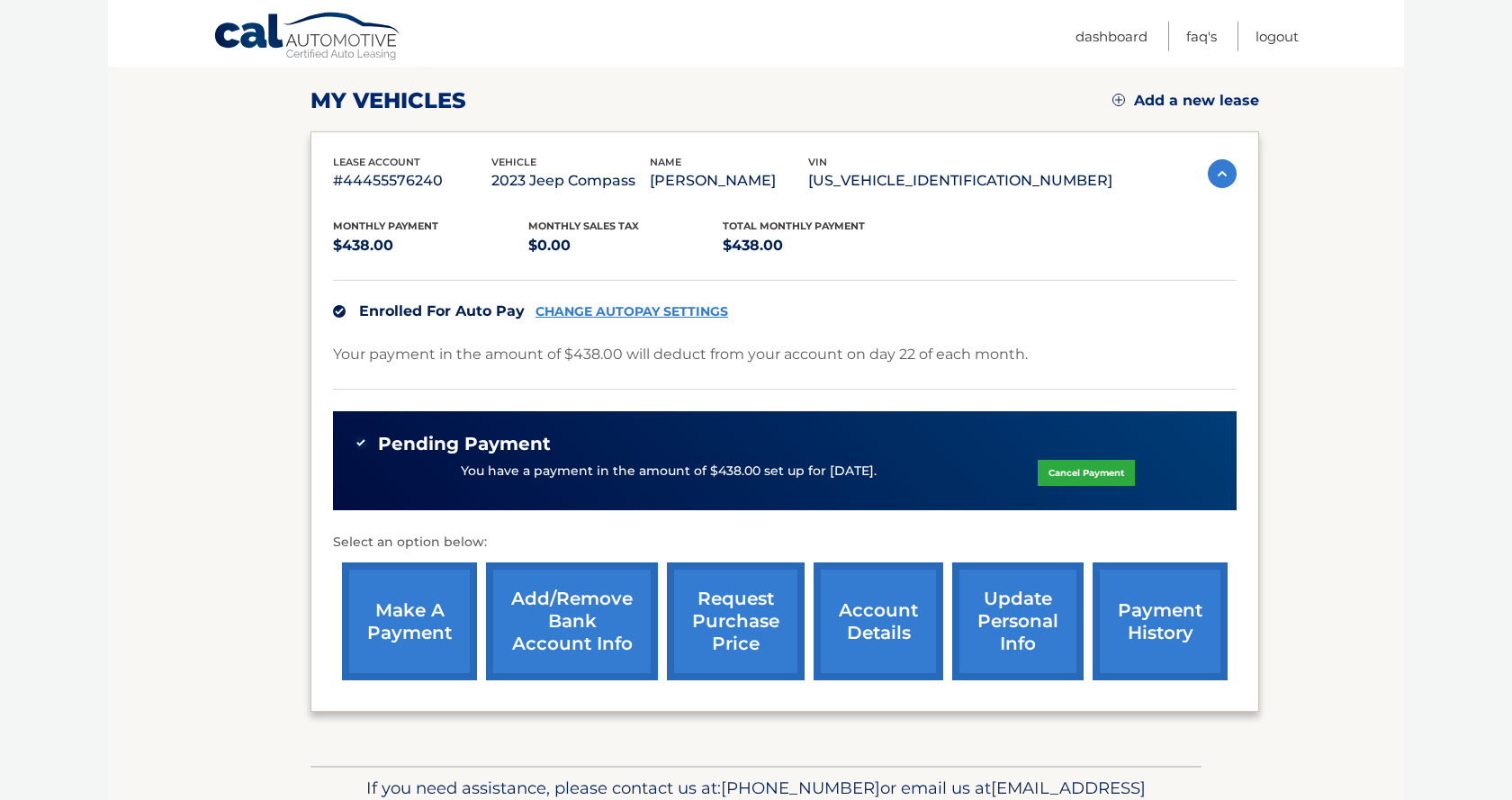
scroll to position [269, 0]
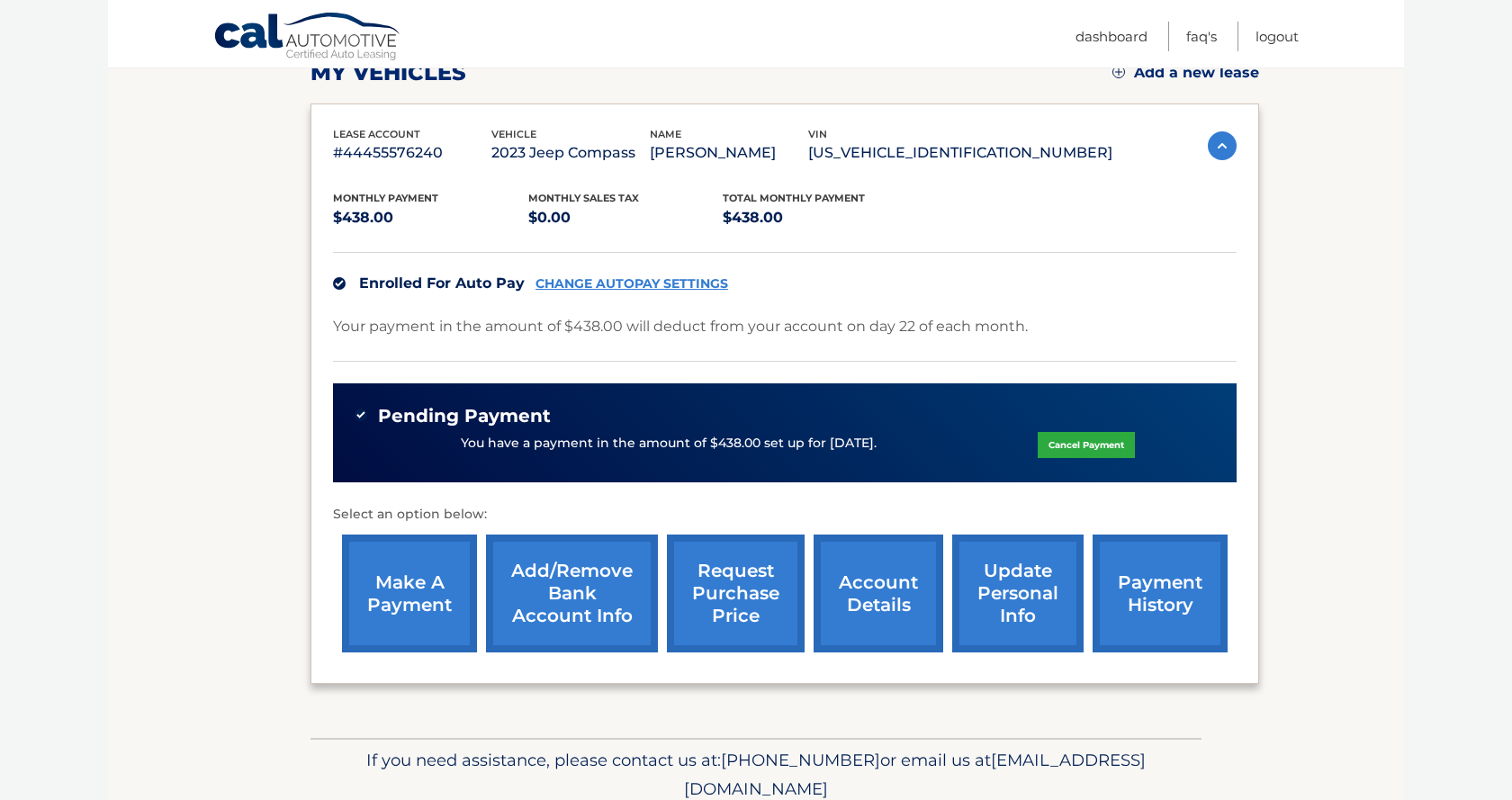
click at [431, 617] on link "make a payment" at bounding box center [409, 594] width 135 height 118
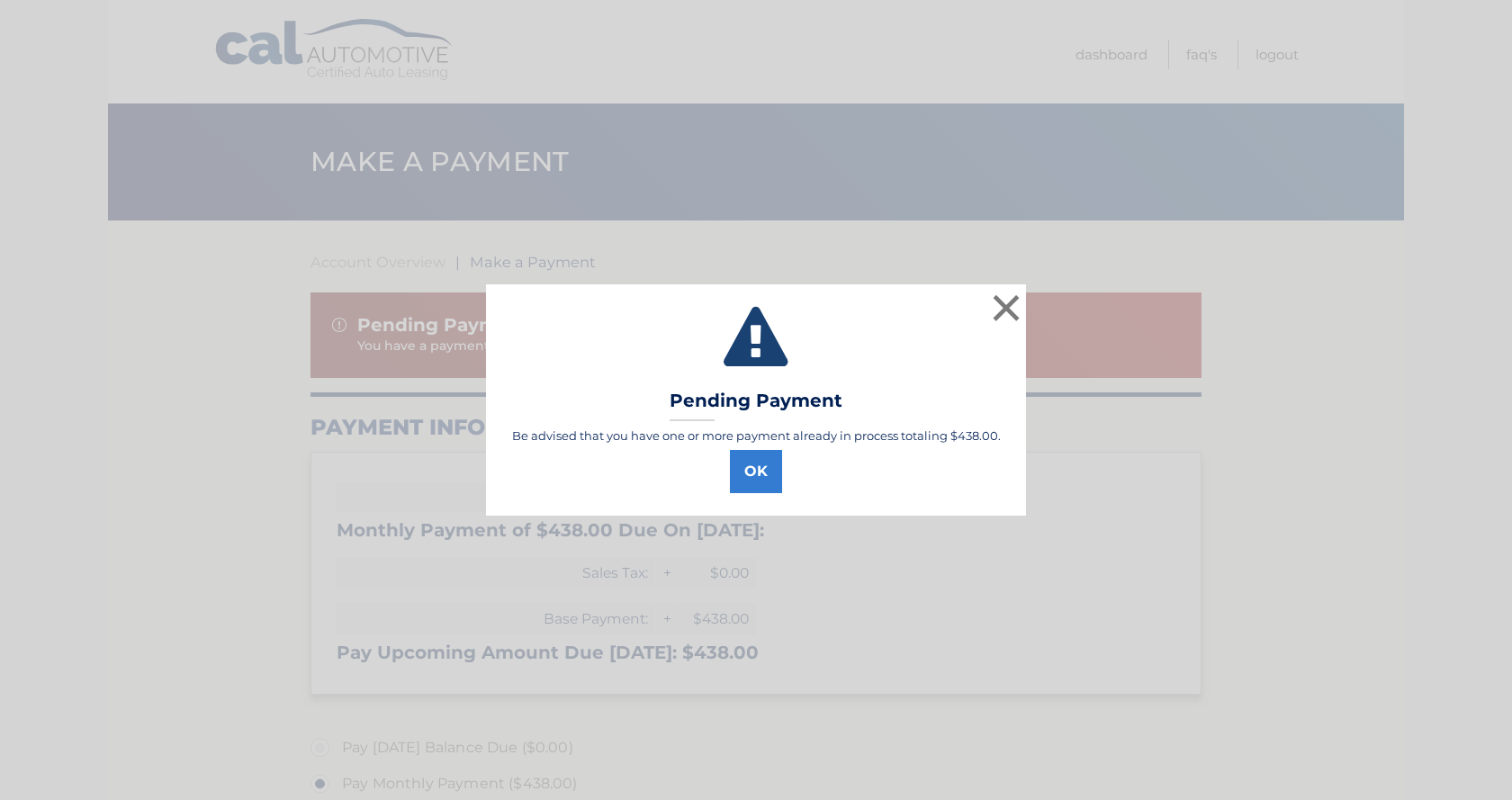
select select "NWEyYjRjNWItNjM4MC00MjhiLTkxM2YtZjcxNGFjN2VmYjU4"
click at [756, 470] on button "OK" at bounding box center [756, 471] width 52 height 43
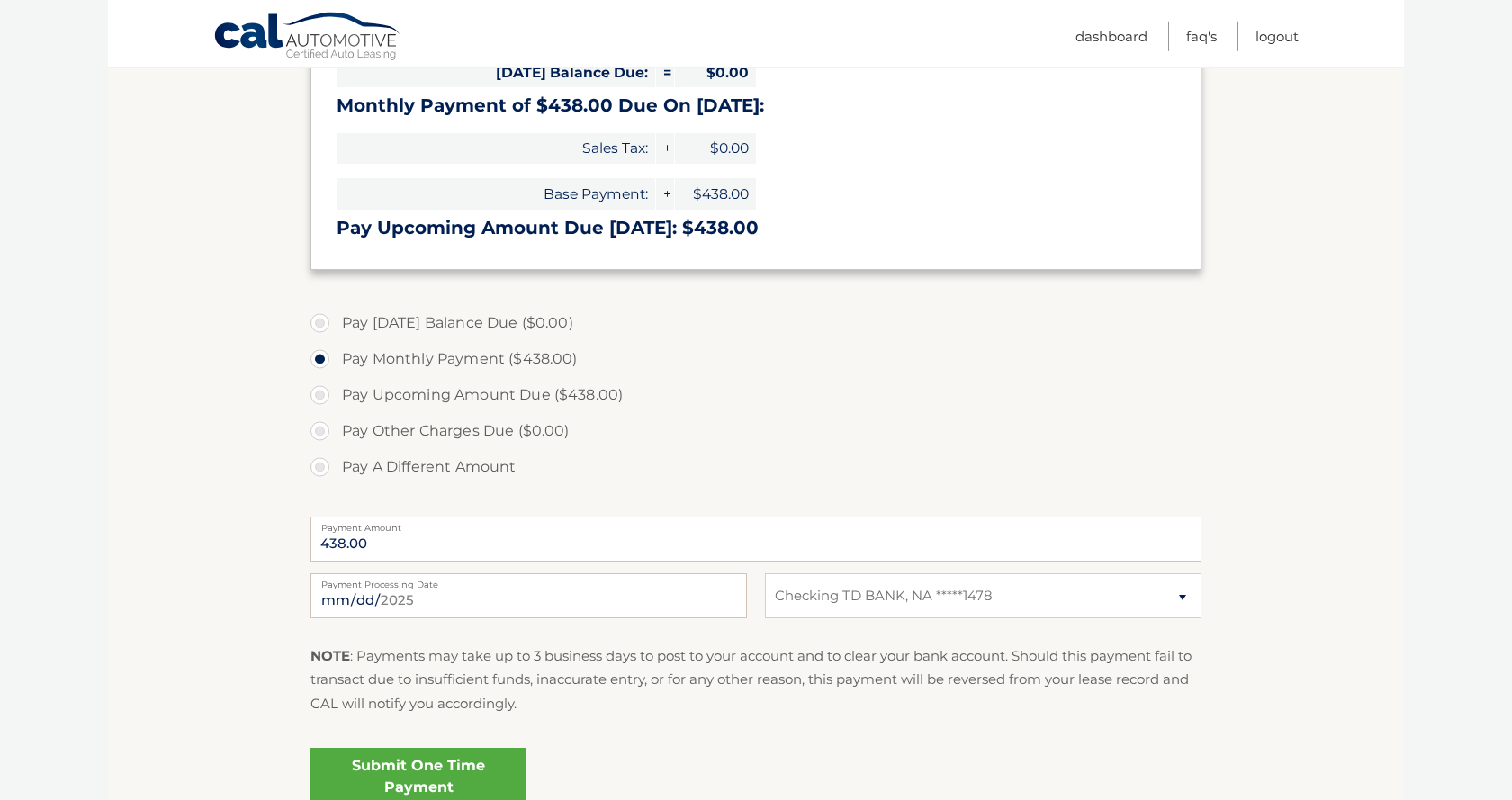
scroll to position [433, 0]
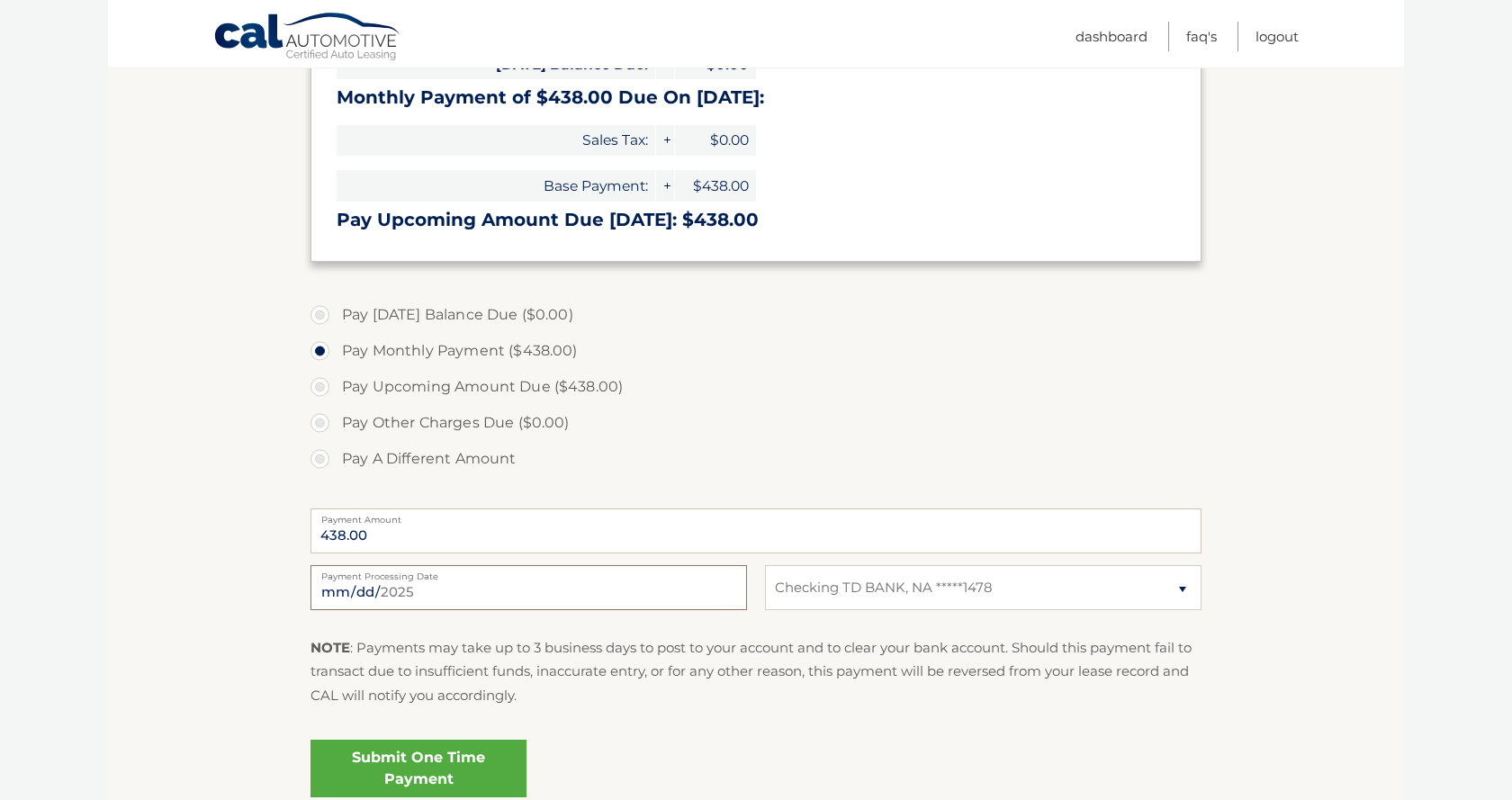
click at [724, 592] on input "[DATE]" at bounding box center [528, 587] width 437 height 45
type input "[DATE]"
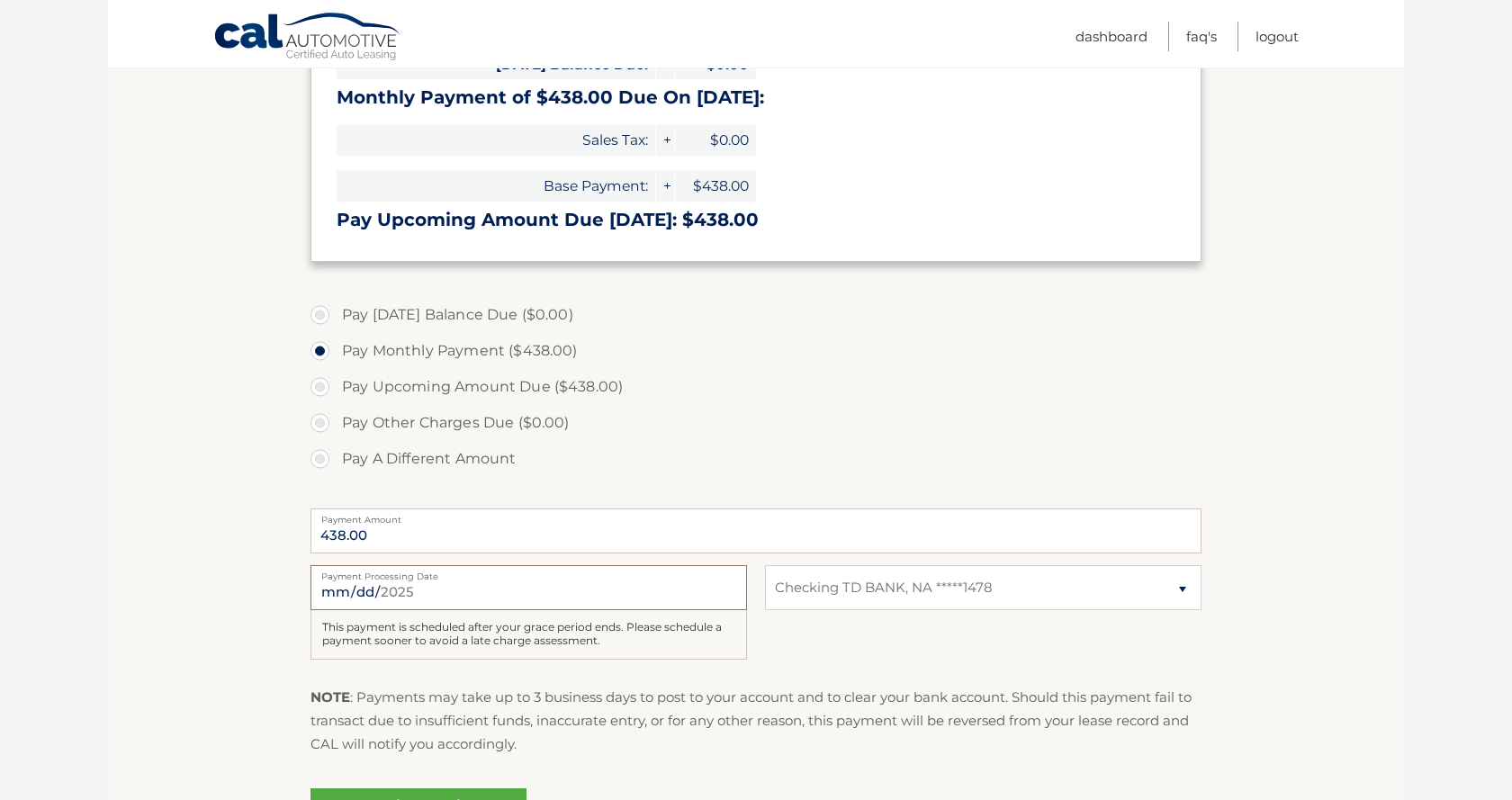
scroll to position [624, 0]
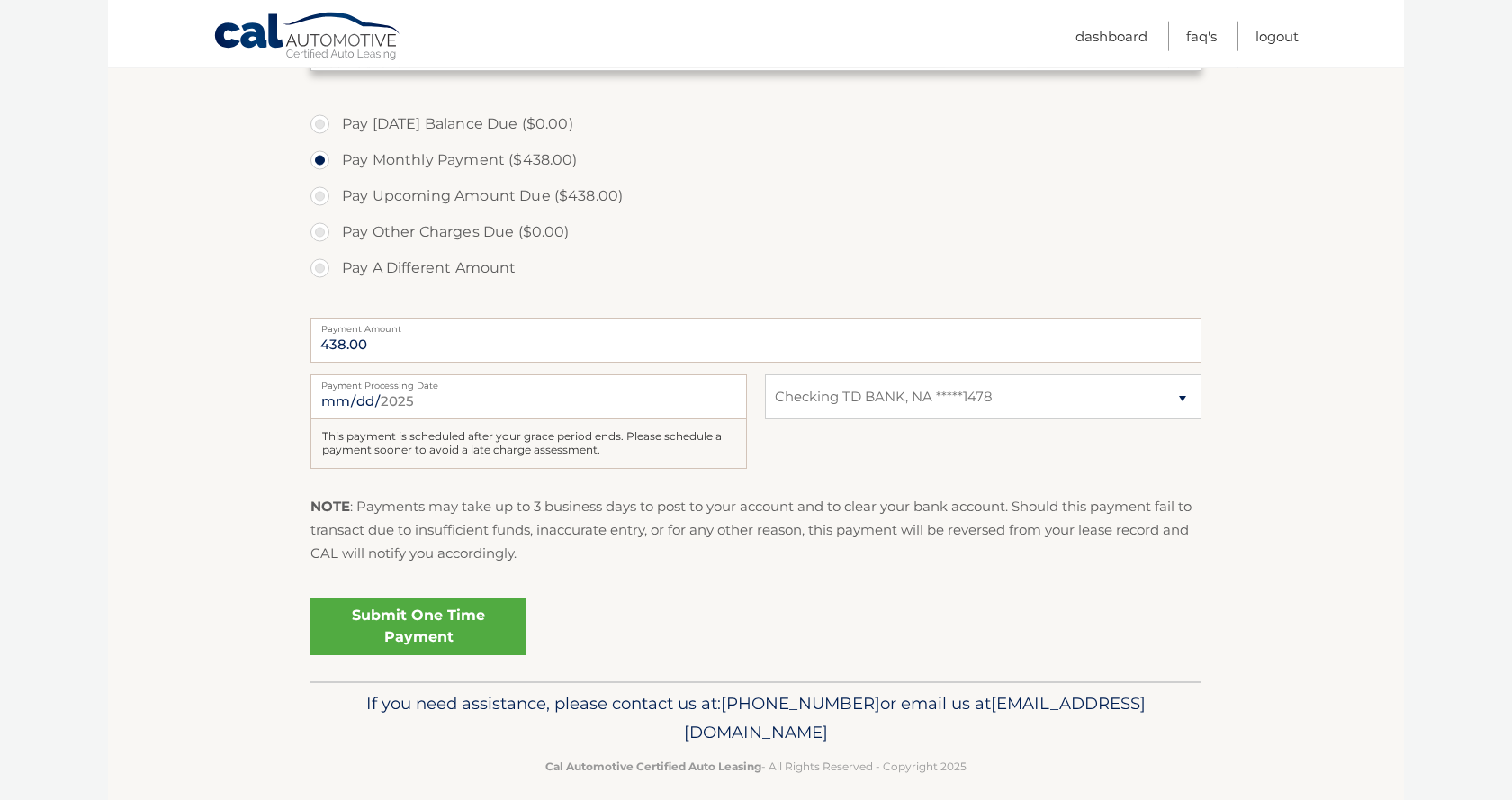
click at [388, 625] on link "Submit One Time Payment" at bounding box center [418, 626] width 216 height 57
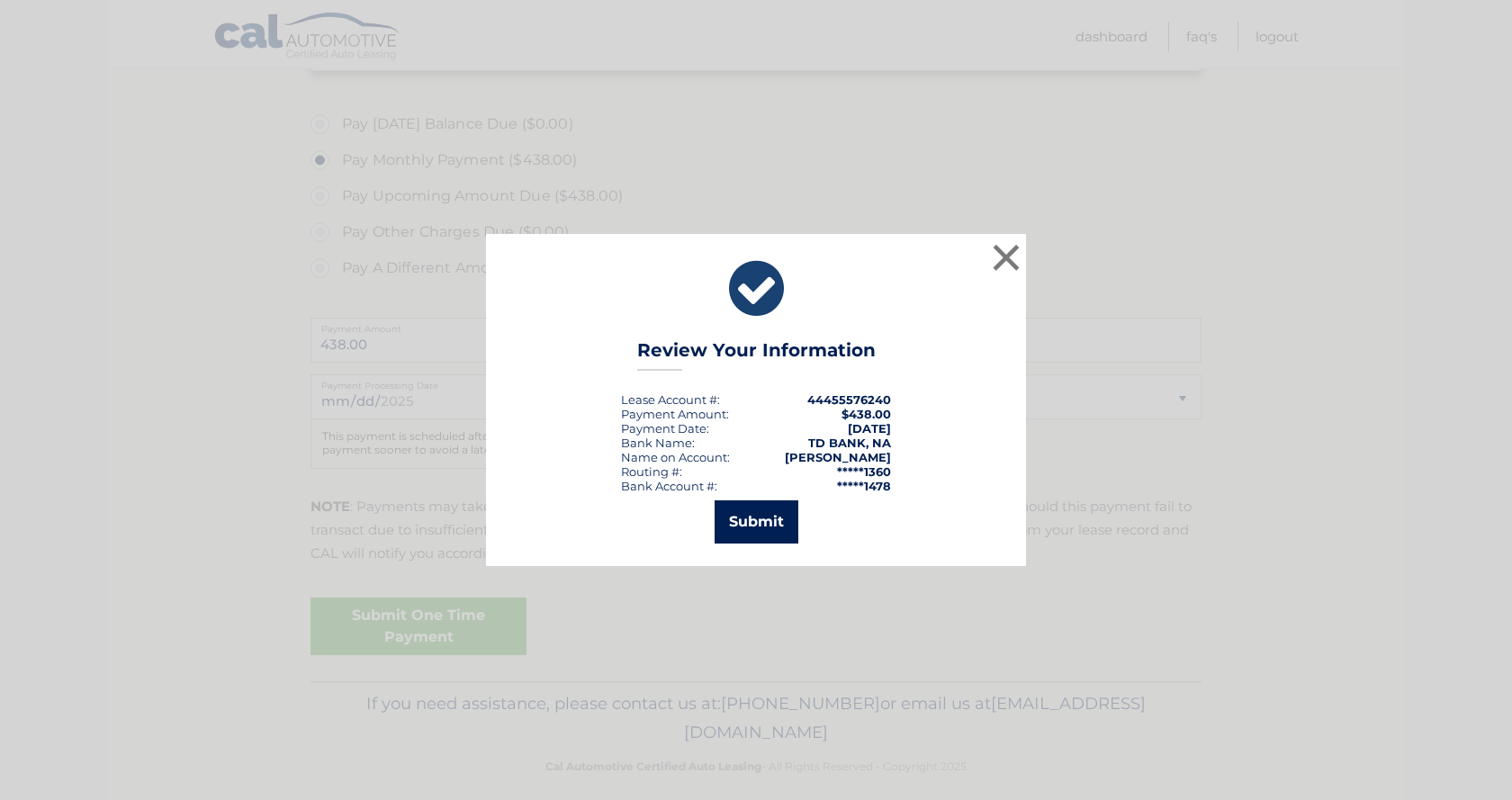
click at [766, 516] on button "Submit" at bounding box center [756, 522] width 83 height 43
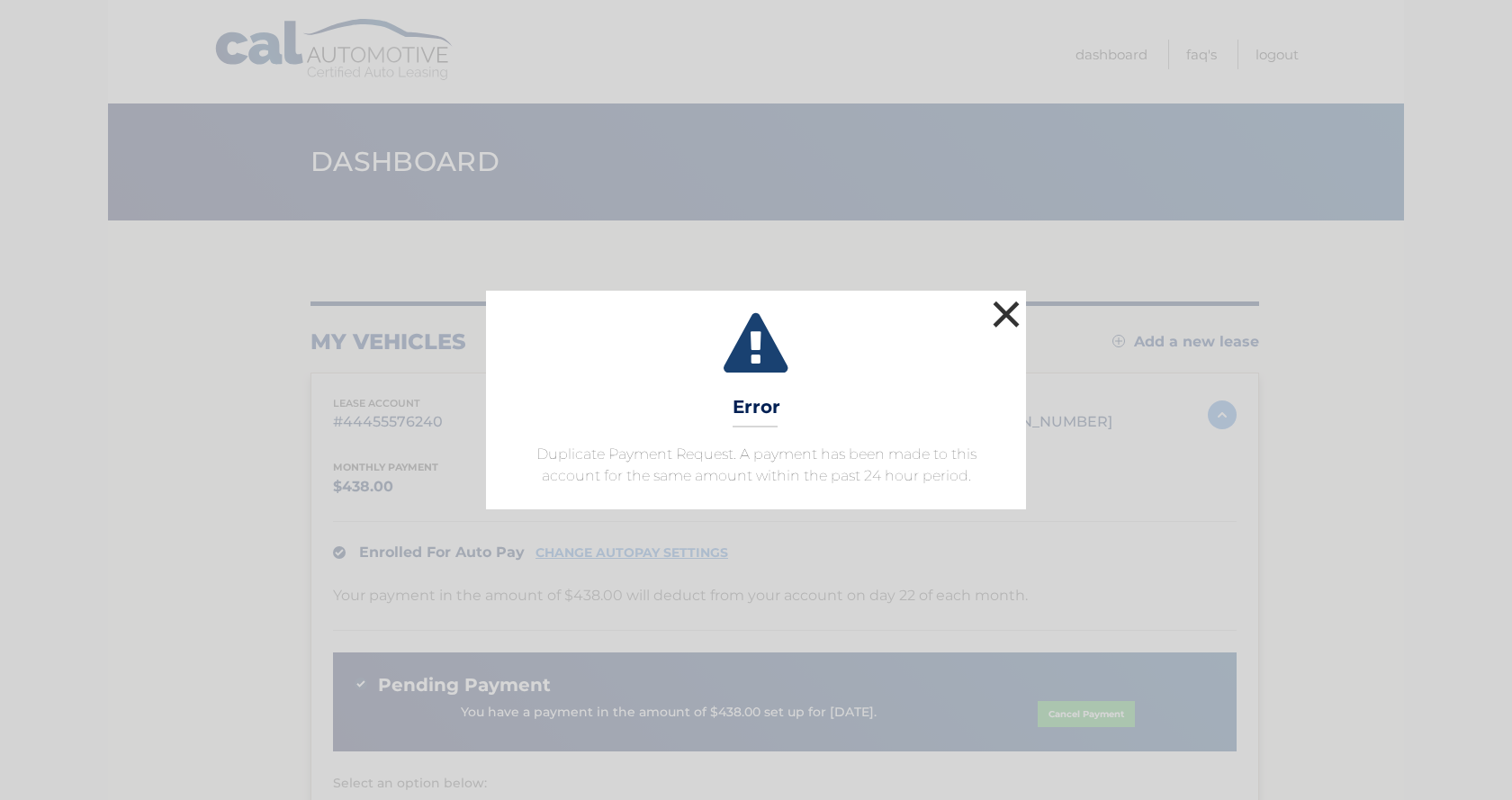
click at [998, 314] on button "×" at bounding box center [1006, 314] width 36 height 36
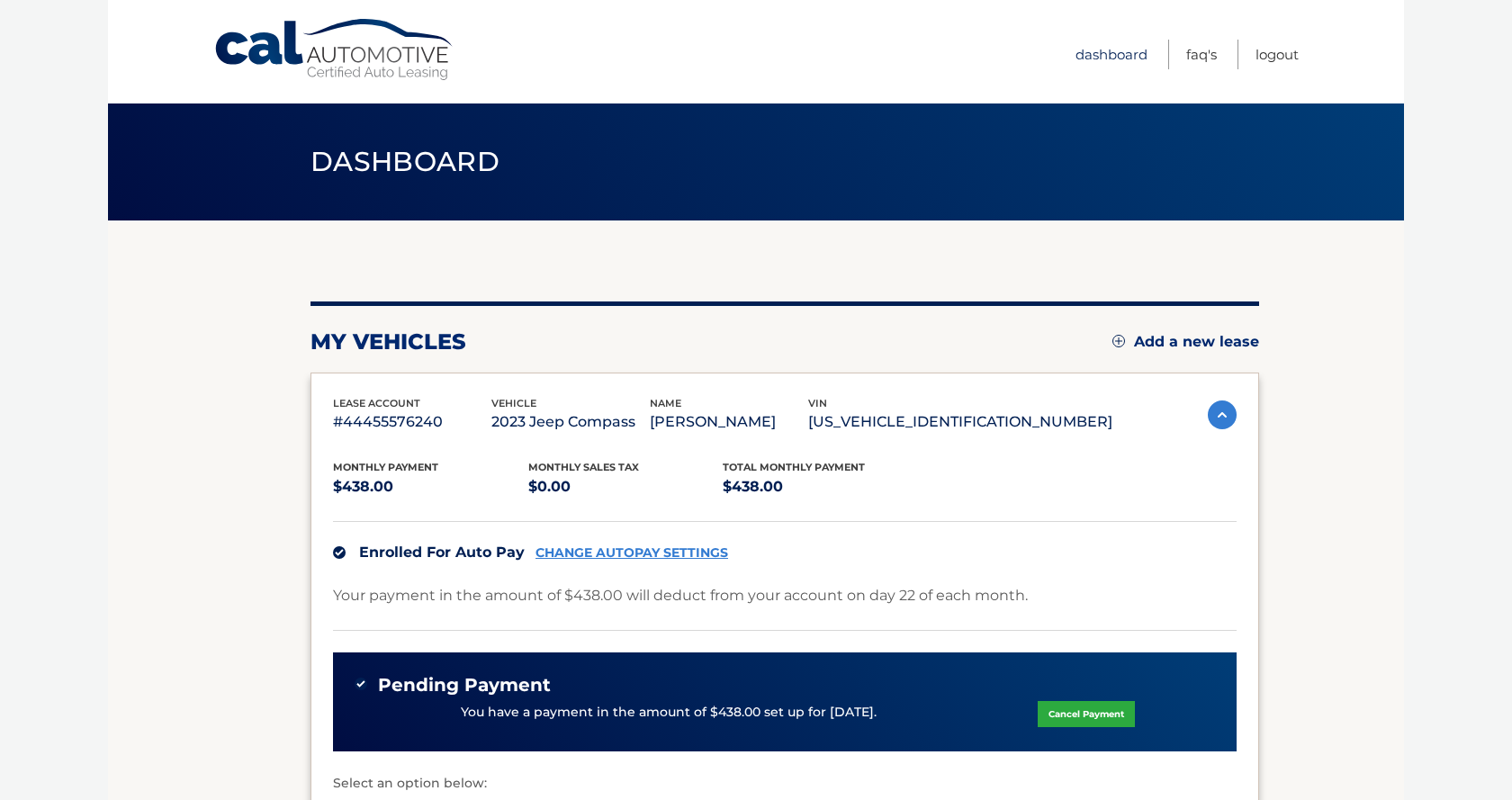
click at [1099, 50] on link "Dashboard" at bounding box center [1111, 54] width 72 height 30
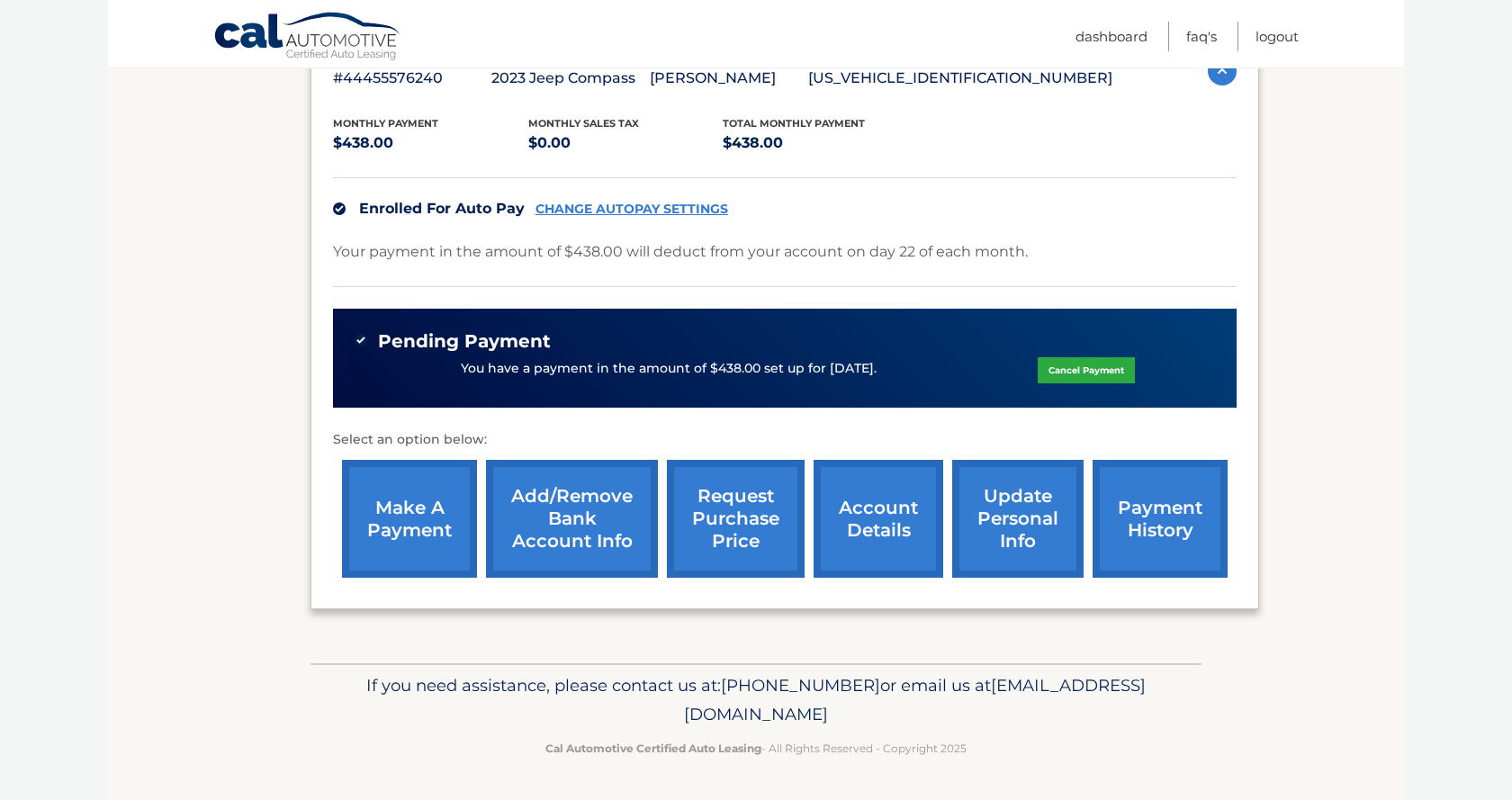
scroll to position [364, 0]
click at [826, 522] on link "account details" at bounding box center [879, 519] width 129 height 118
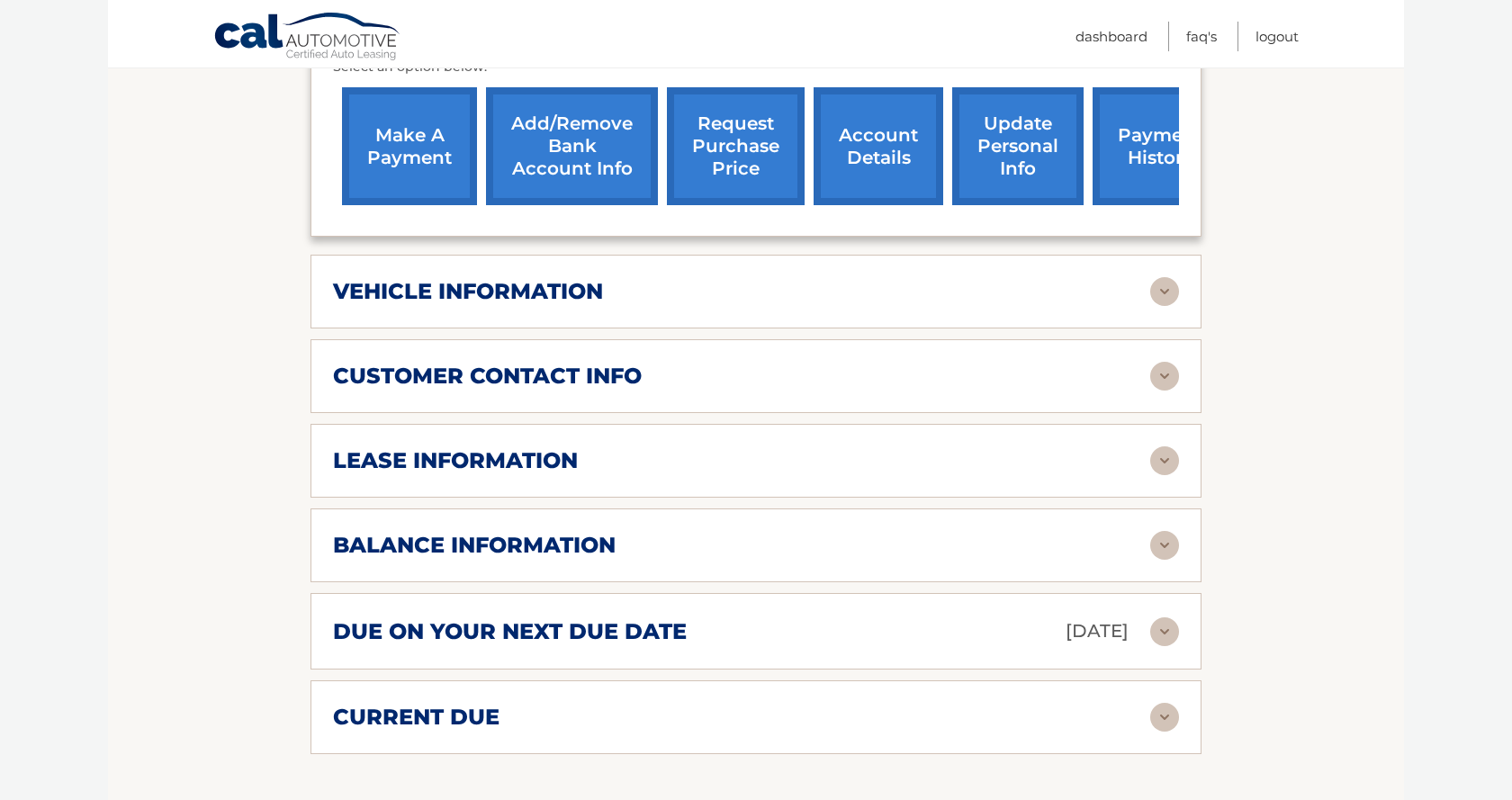
scroll to position [836, 0]
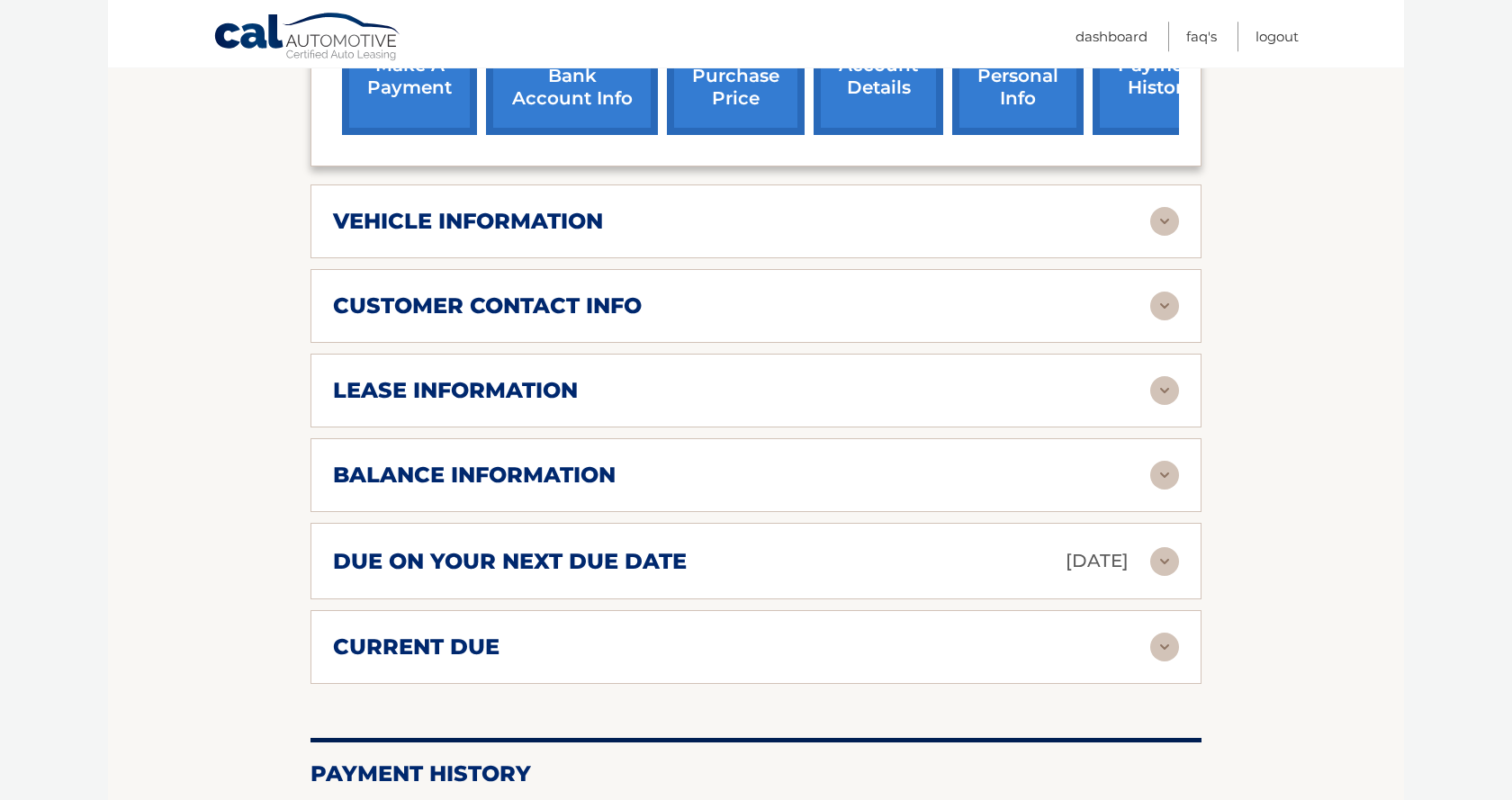
click at [1171, 405] on img at bounding box center [1164, 391] width 29 height 29
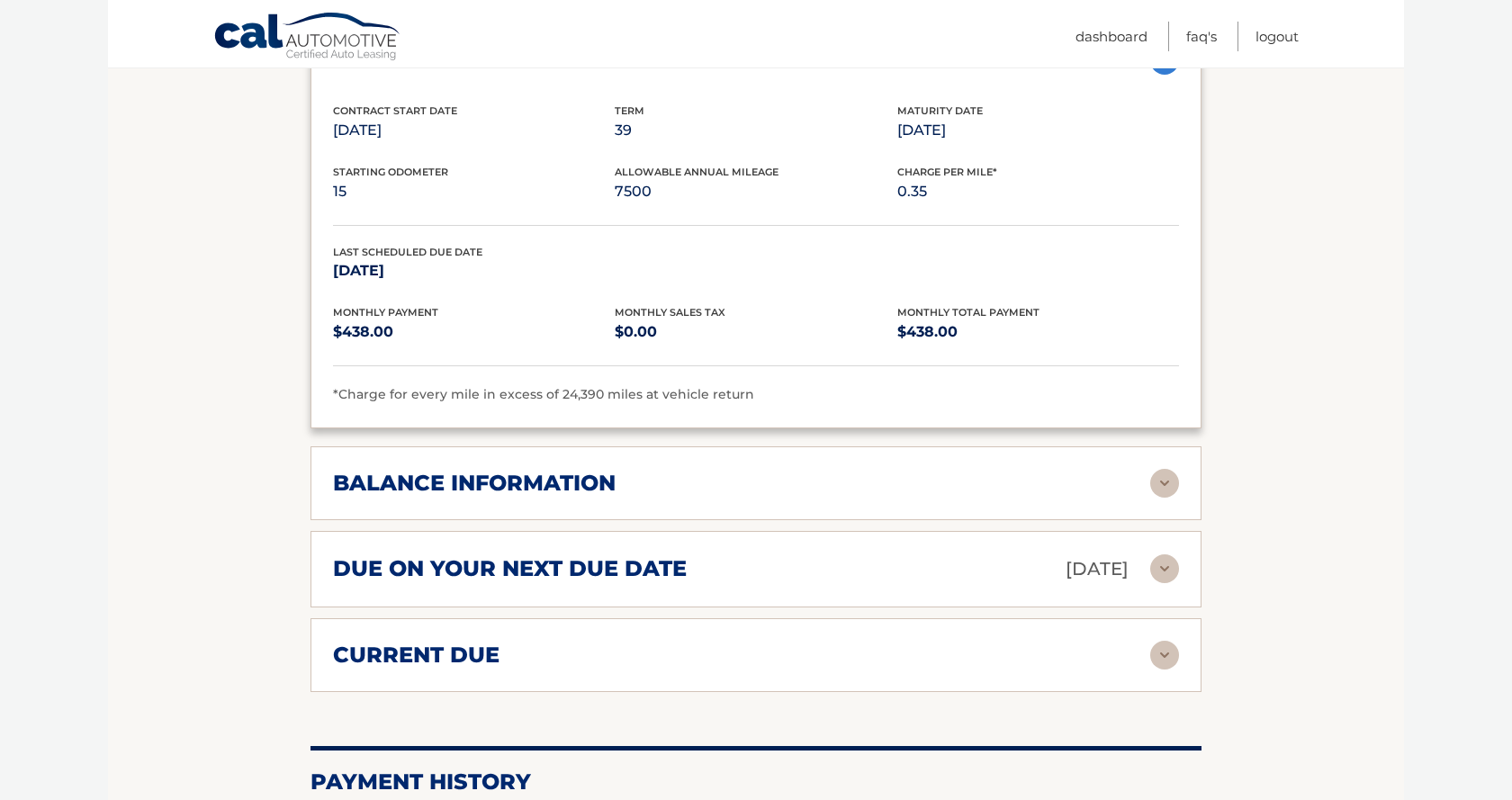
scroll to position [1184, 0]
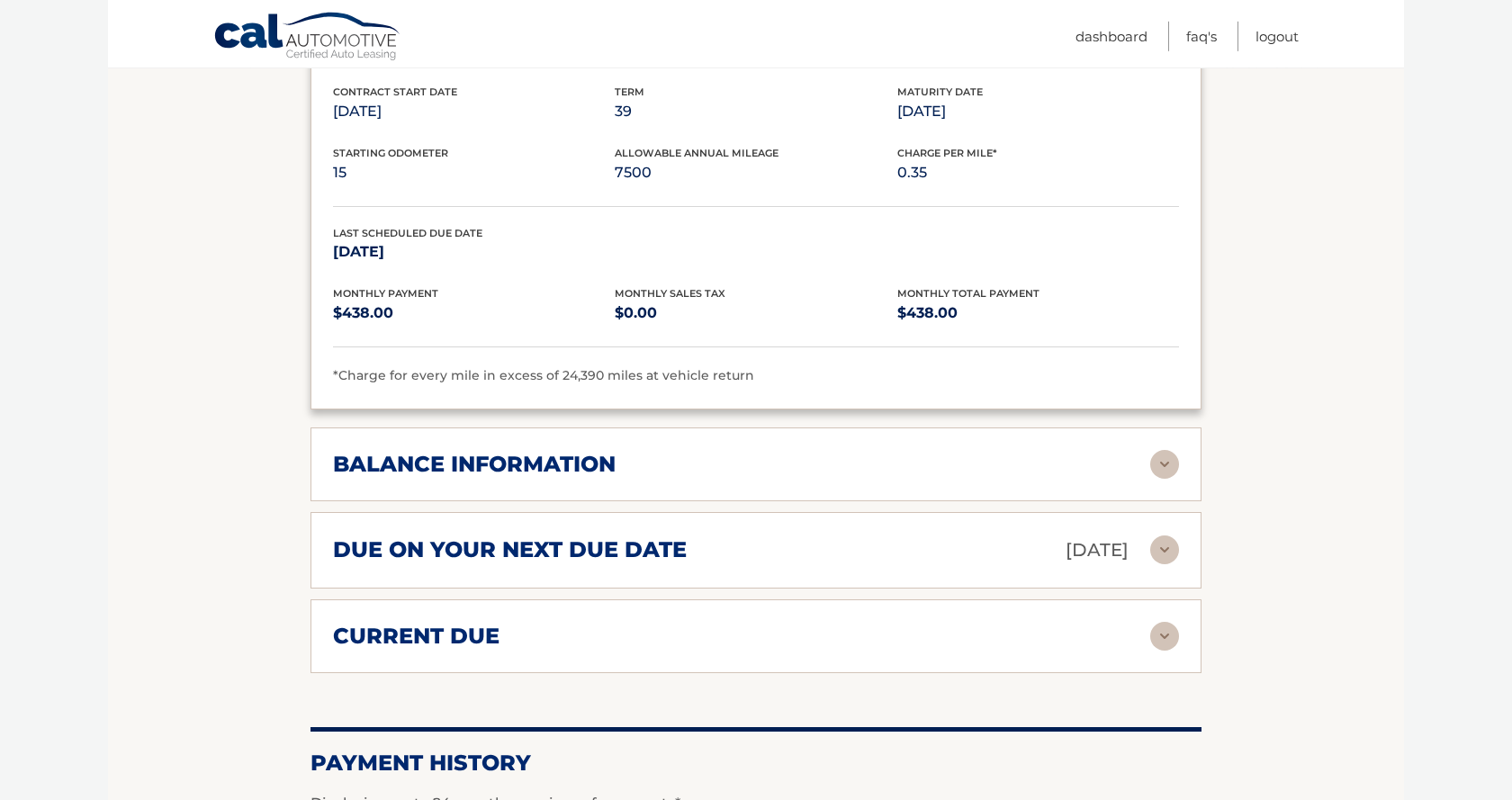
click at [1161, 479] on img at bounding box center [1164, 464] width 29 height 29
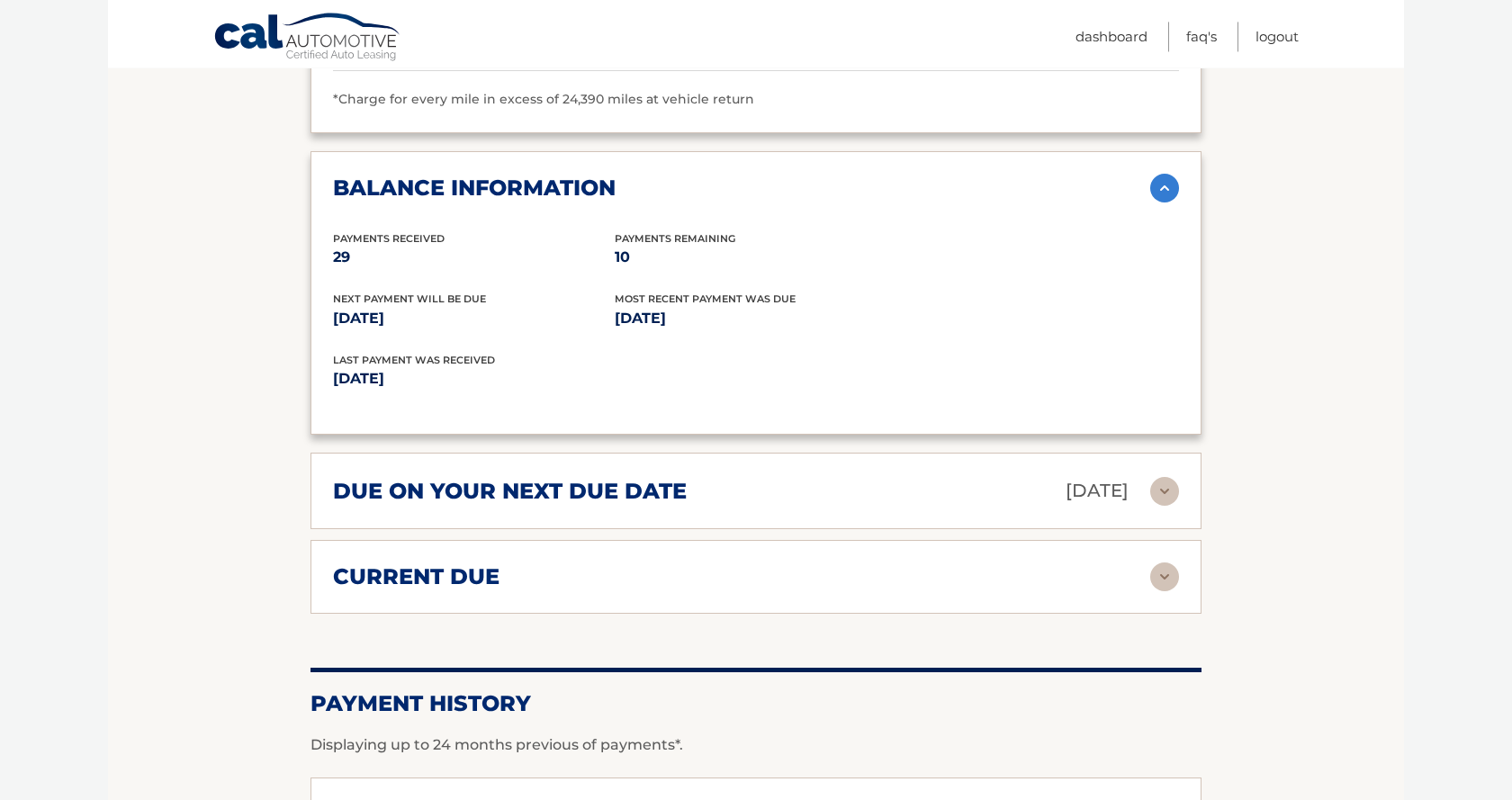
scroll to position [1466, 0]
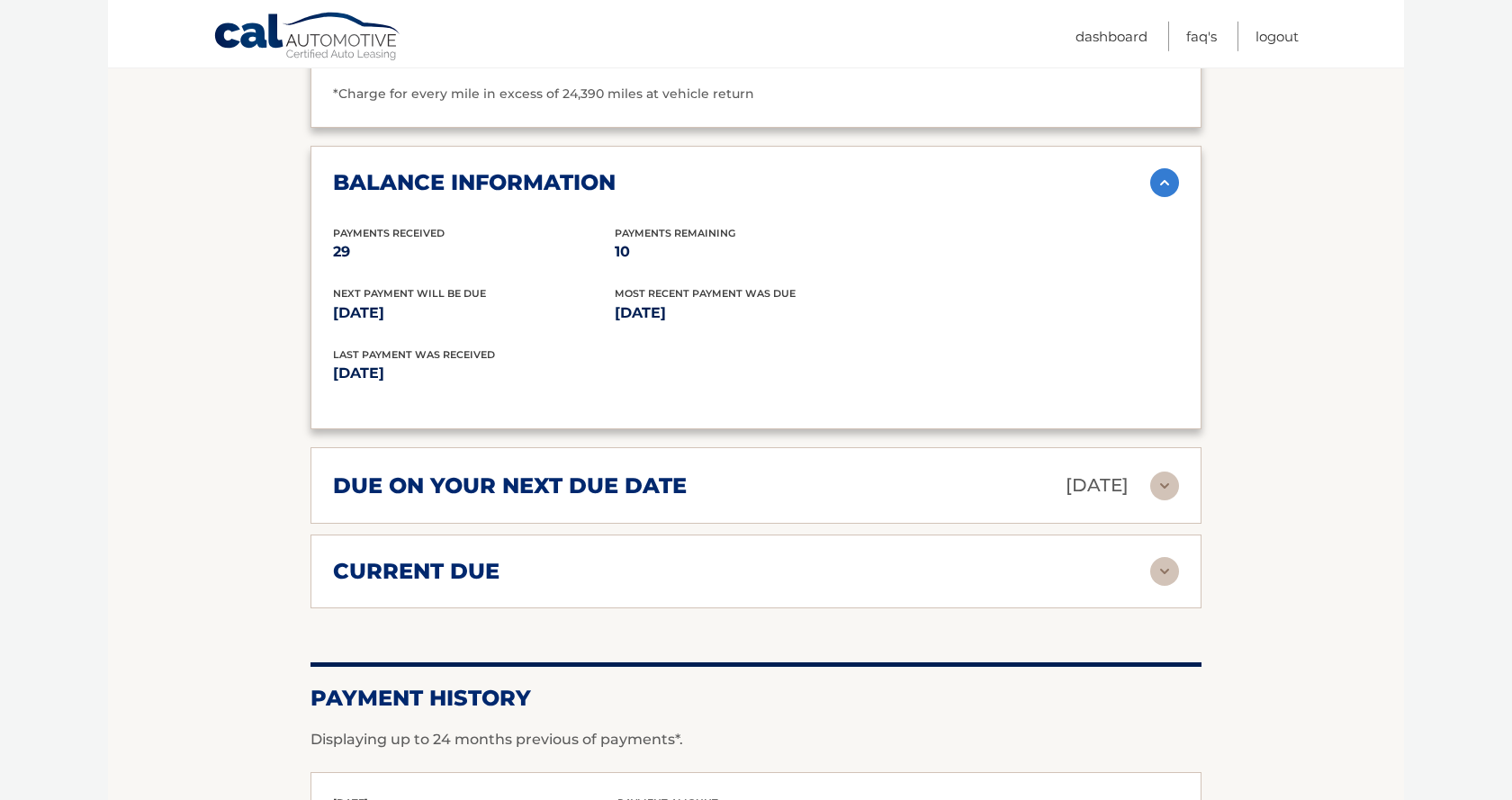
click at [1160, 586] on img at bounding box center [1164, 571] width 29 height 29
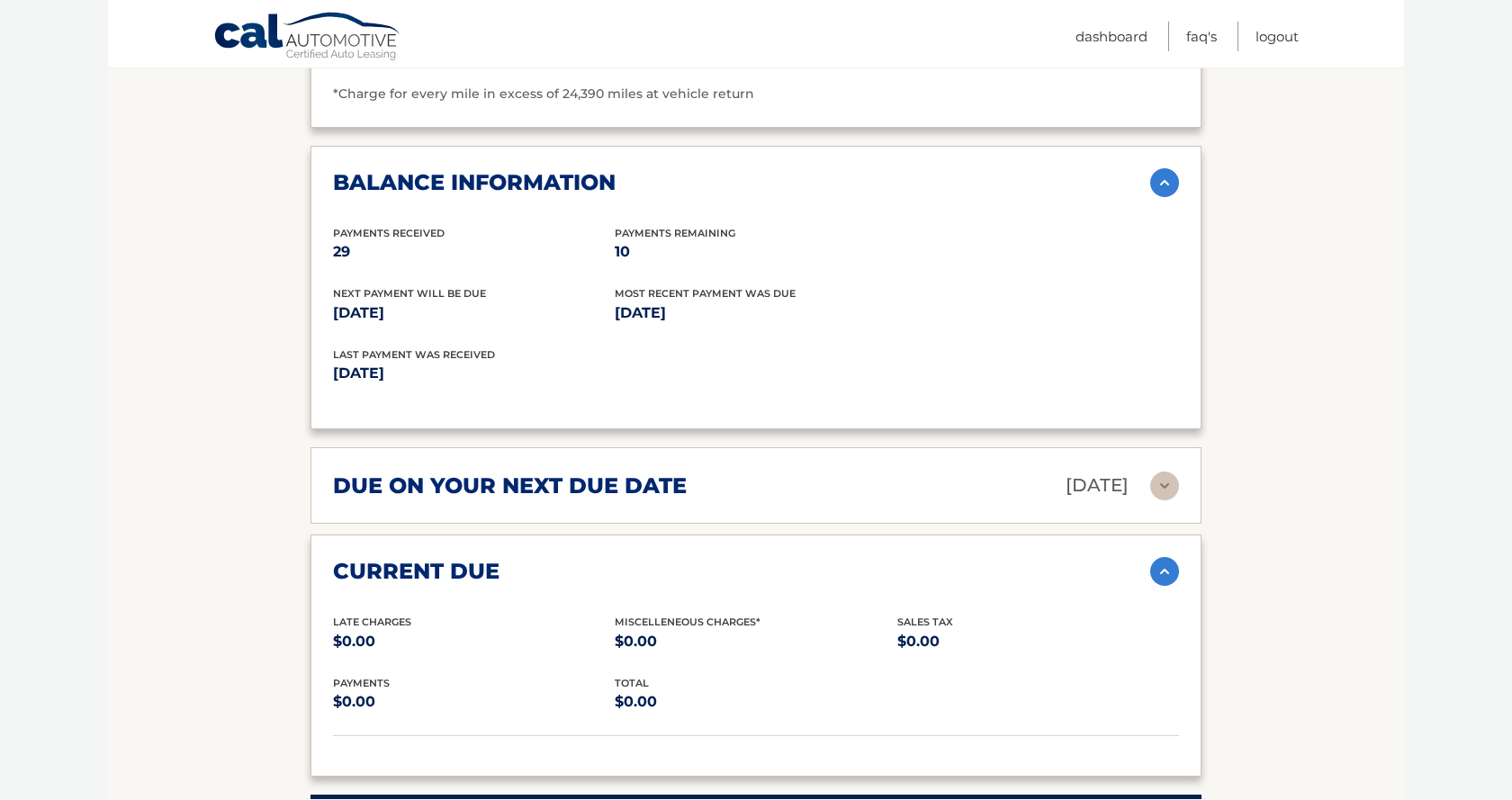
click at [1158, 586] on img at bounding box center [1164, 571] width 29 height 29
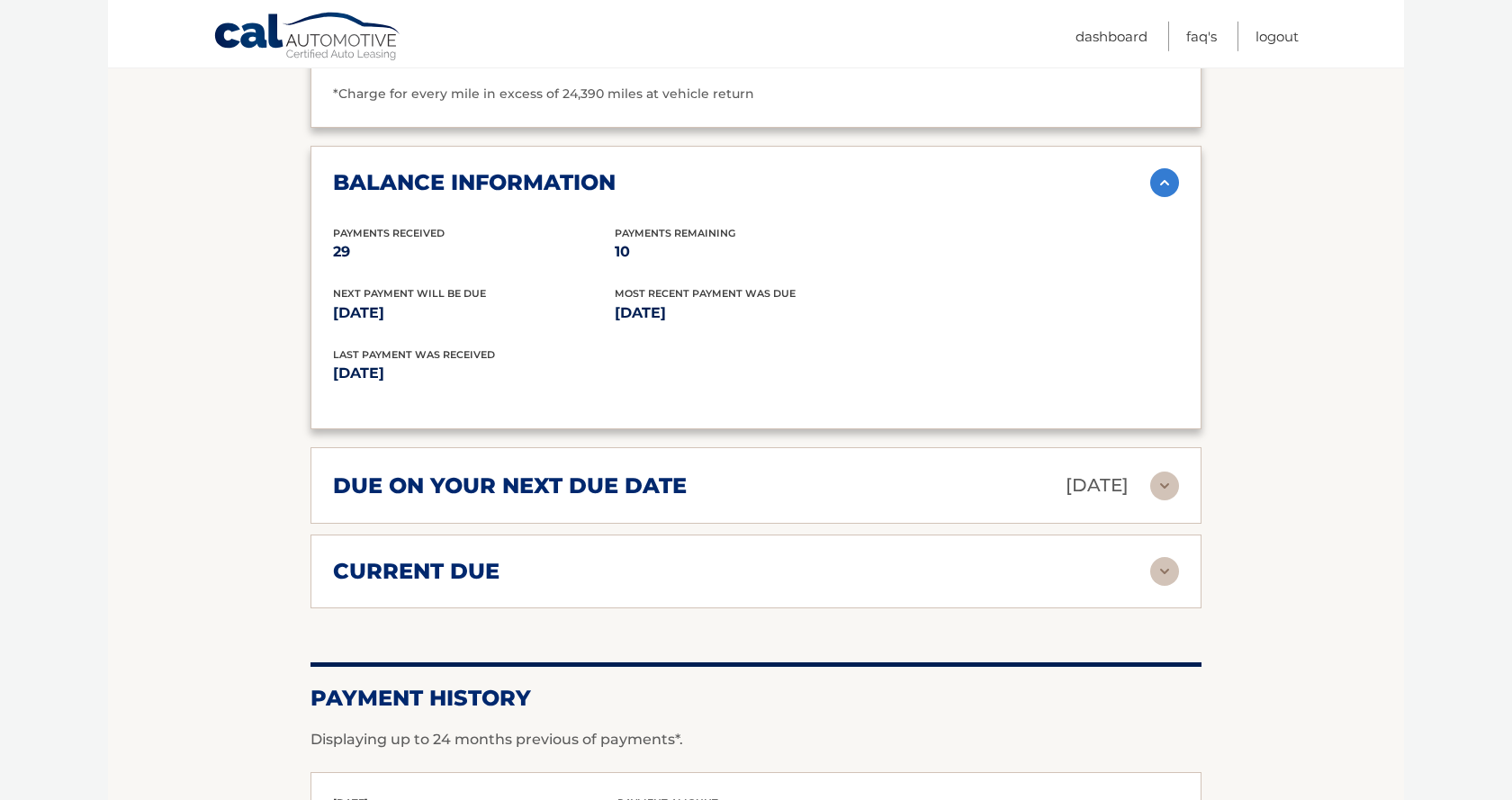
click at [1171, 492] on img at bounding box center [1164, 485] width 29 height 29
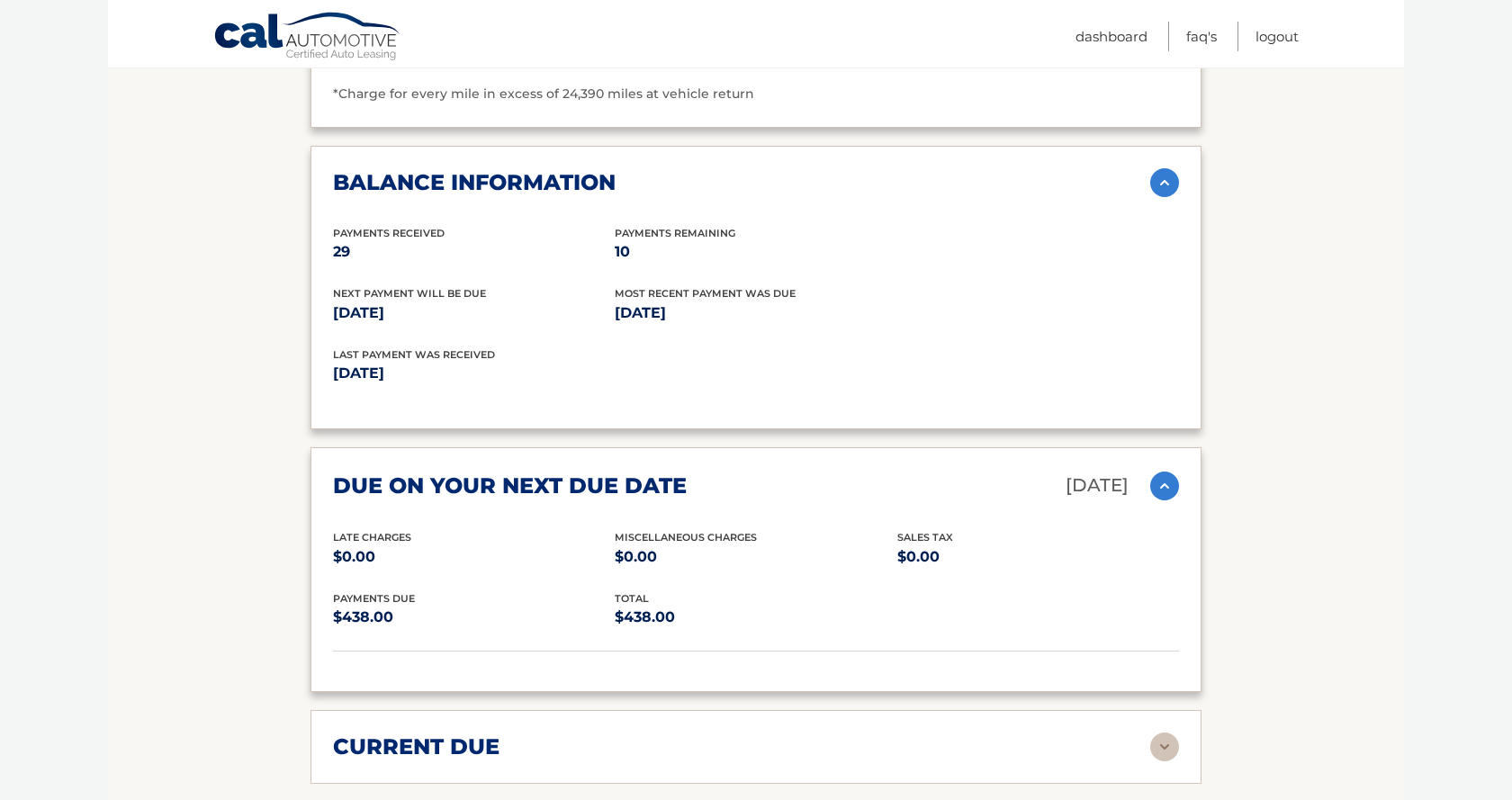
click at [1171, 492] on img at bounding box center [1164, 485] width 29 height 29
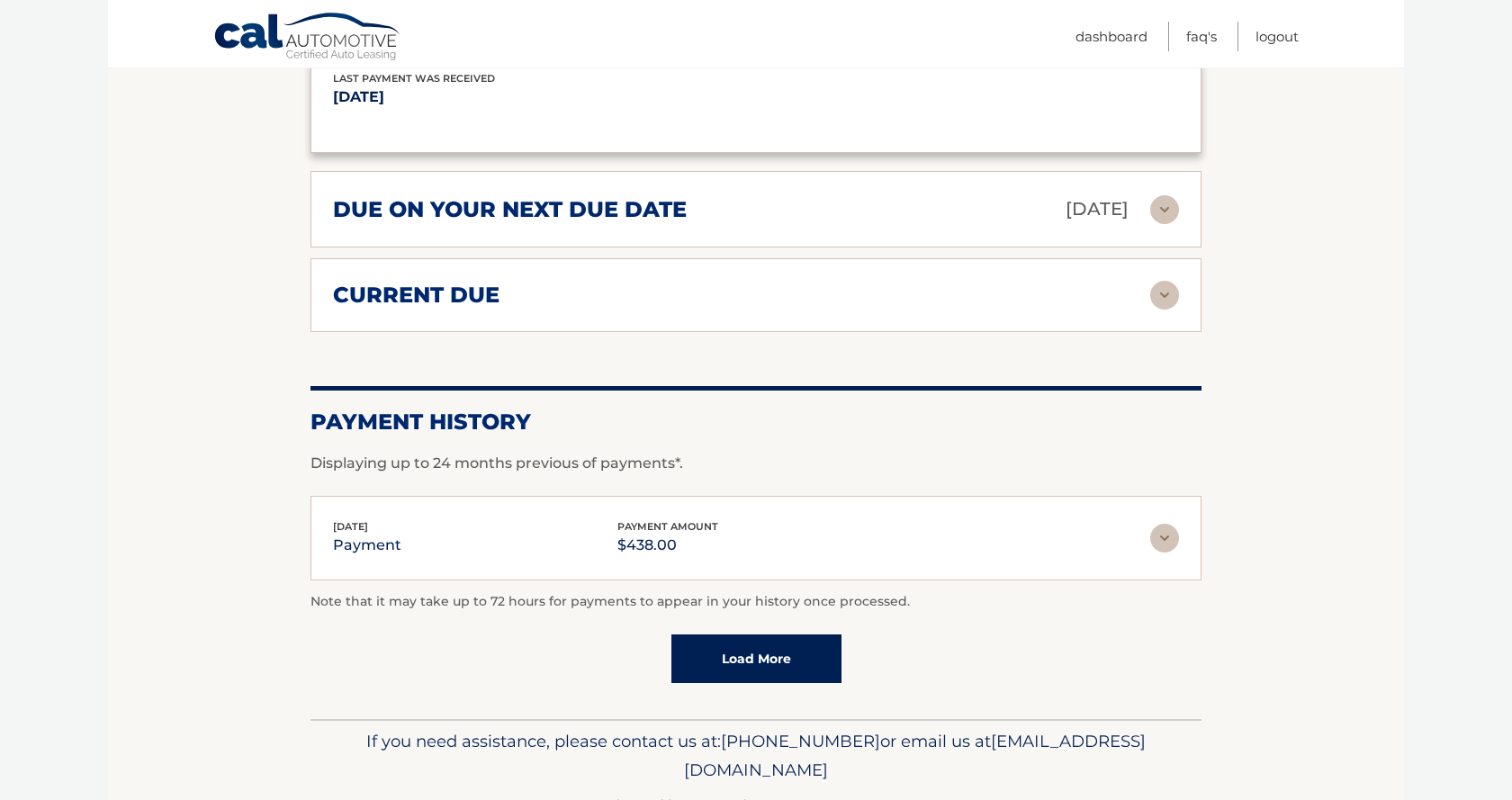
scroll to position [1748, 0]
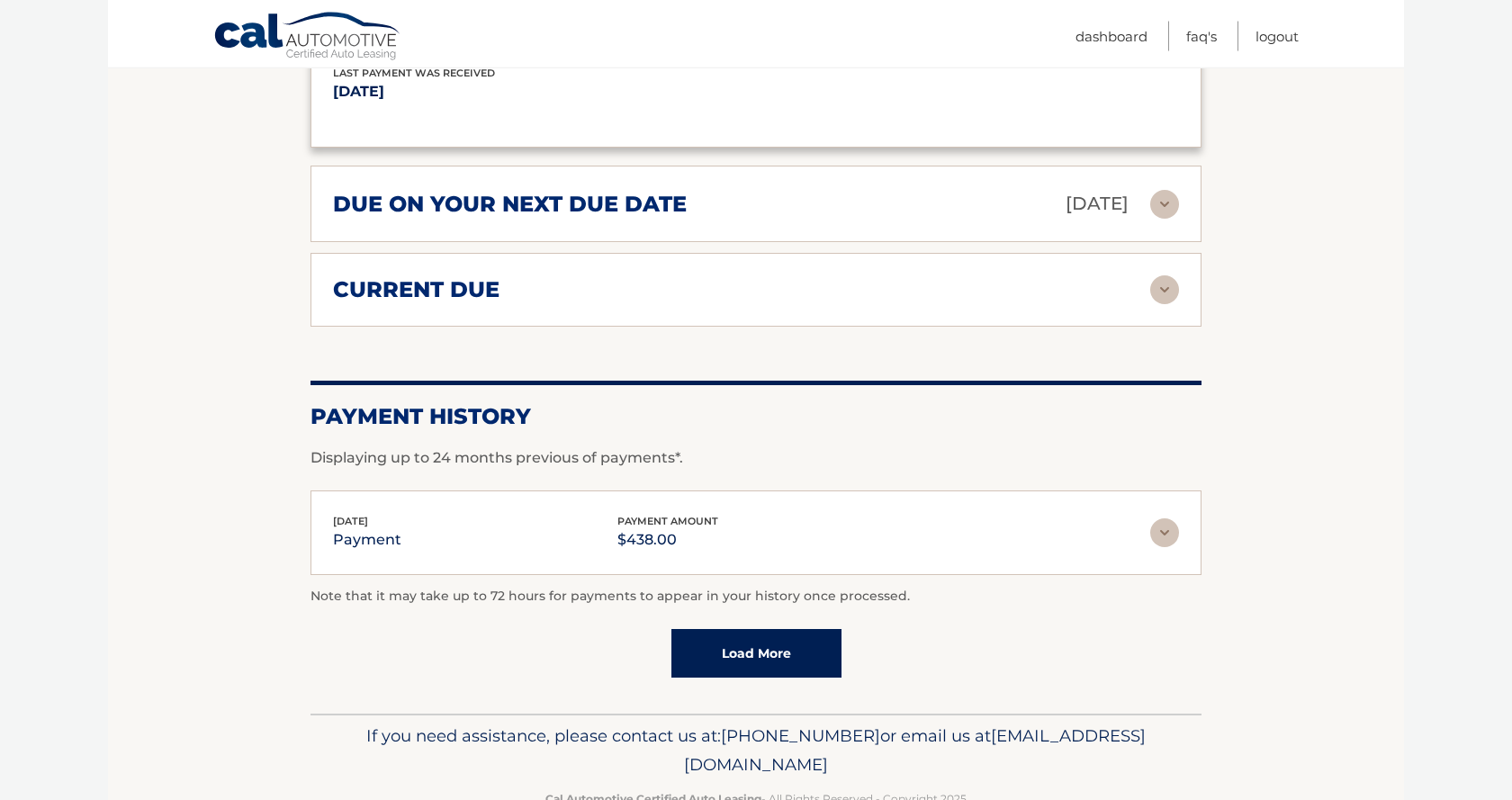
click at [1169, 547] on img at bounding box center [1164, 532] width 29 height 29
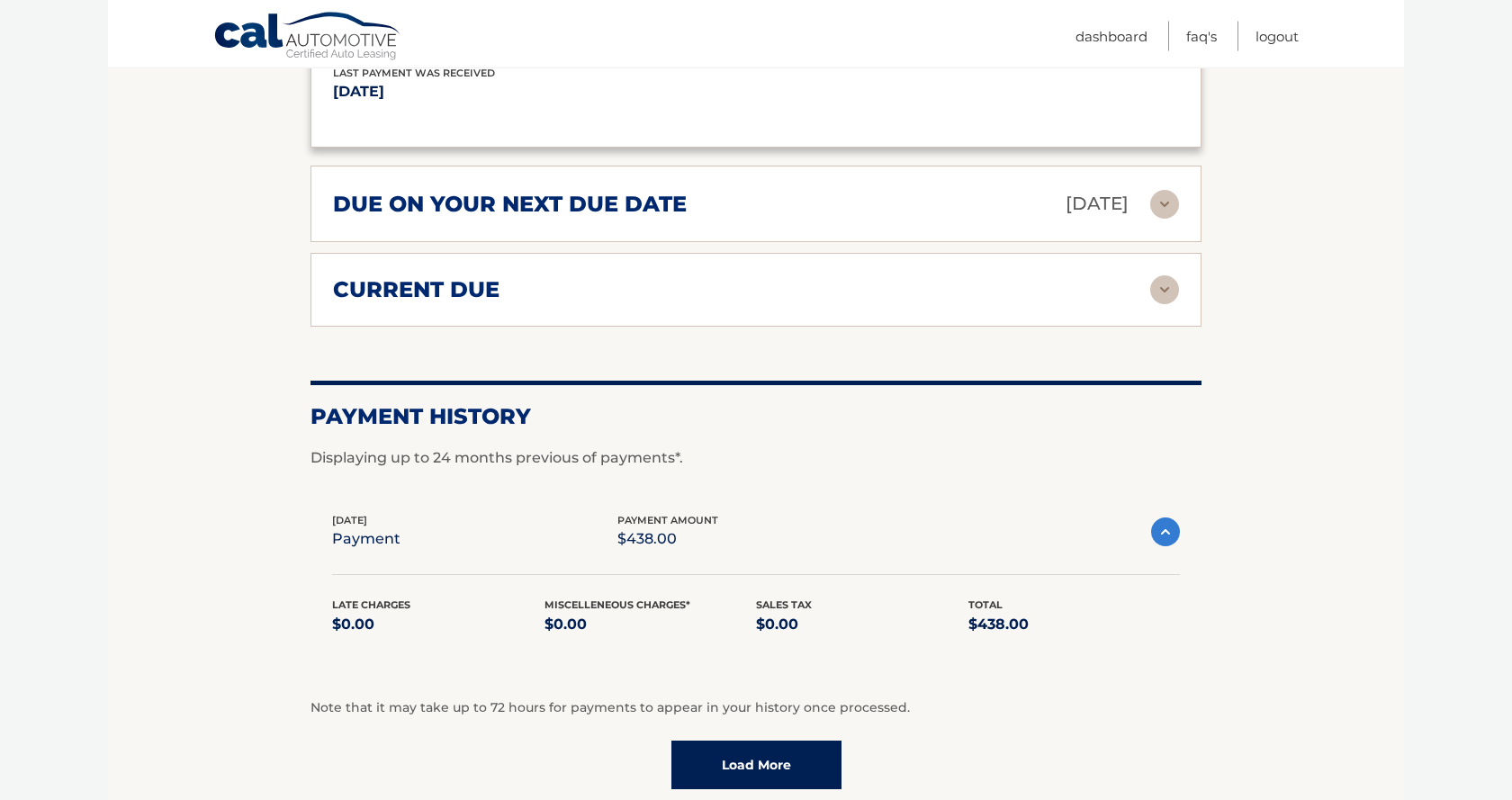
click at [1169, 546] on img at bounding box center [1165, 531] width 29 height 29
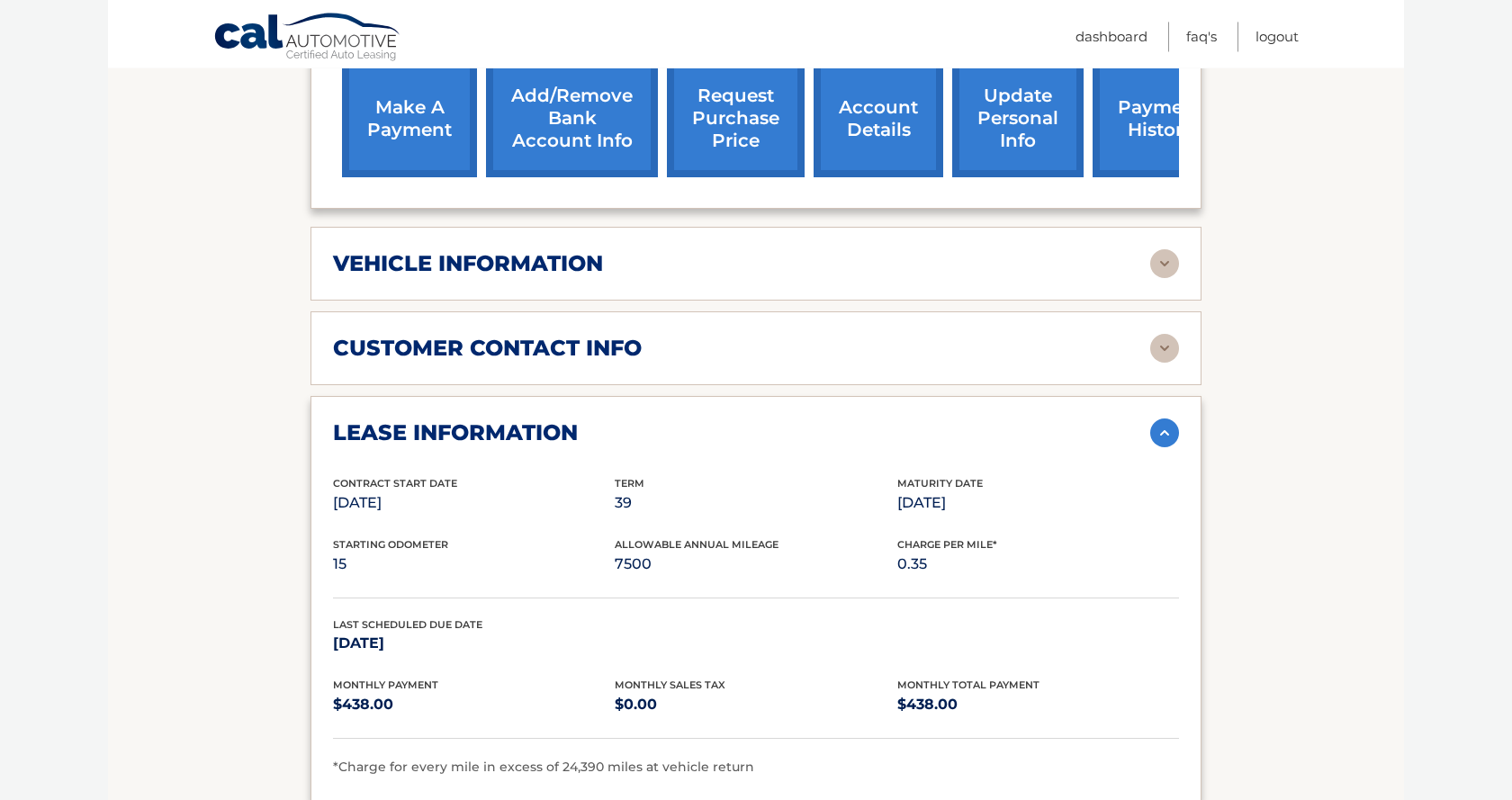
scroll to position [790, 0]
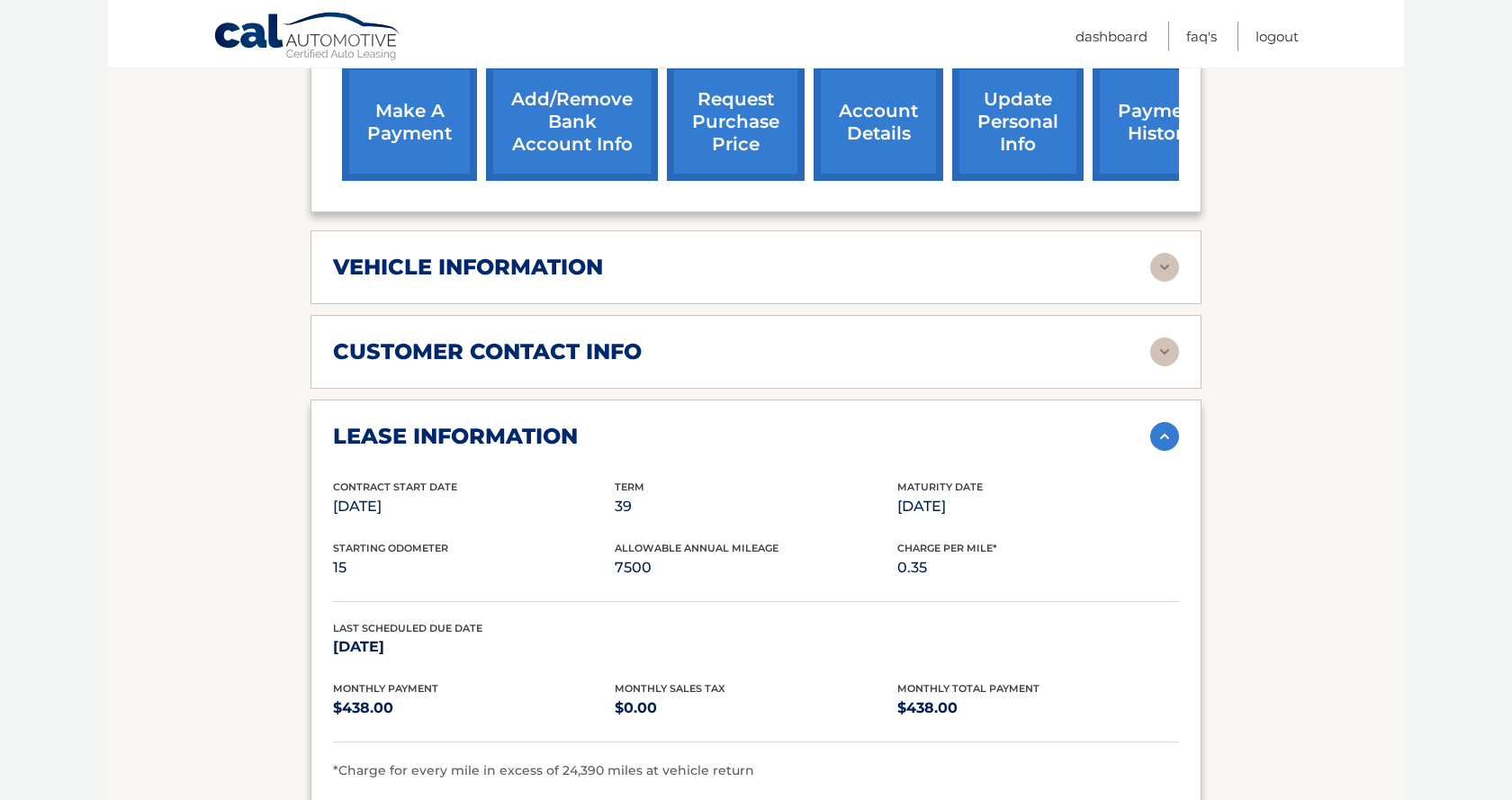
click at [1172, 282] on img at bounding box center [1164, 267] width 29 height 29
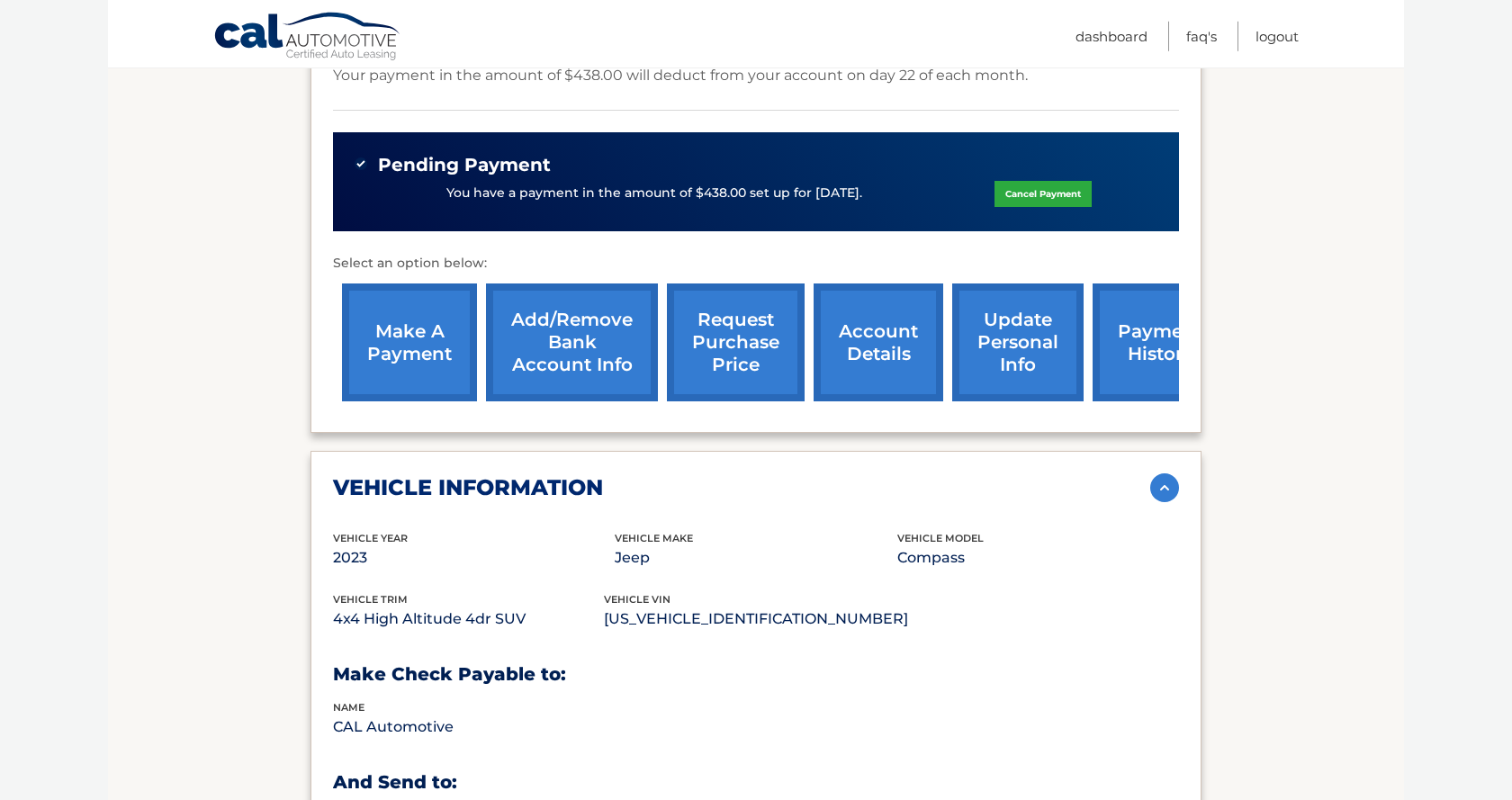
scroll to position [559, 0]
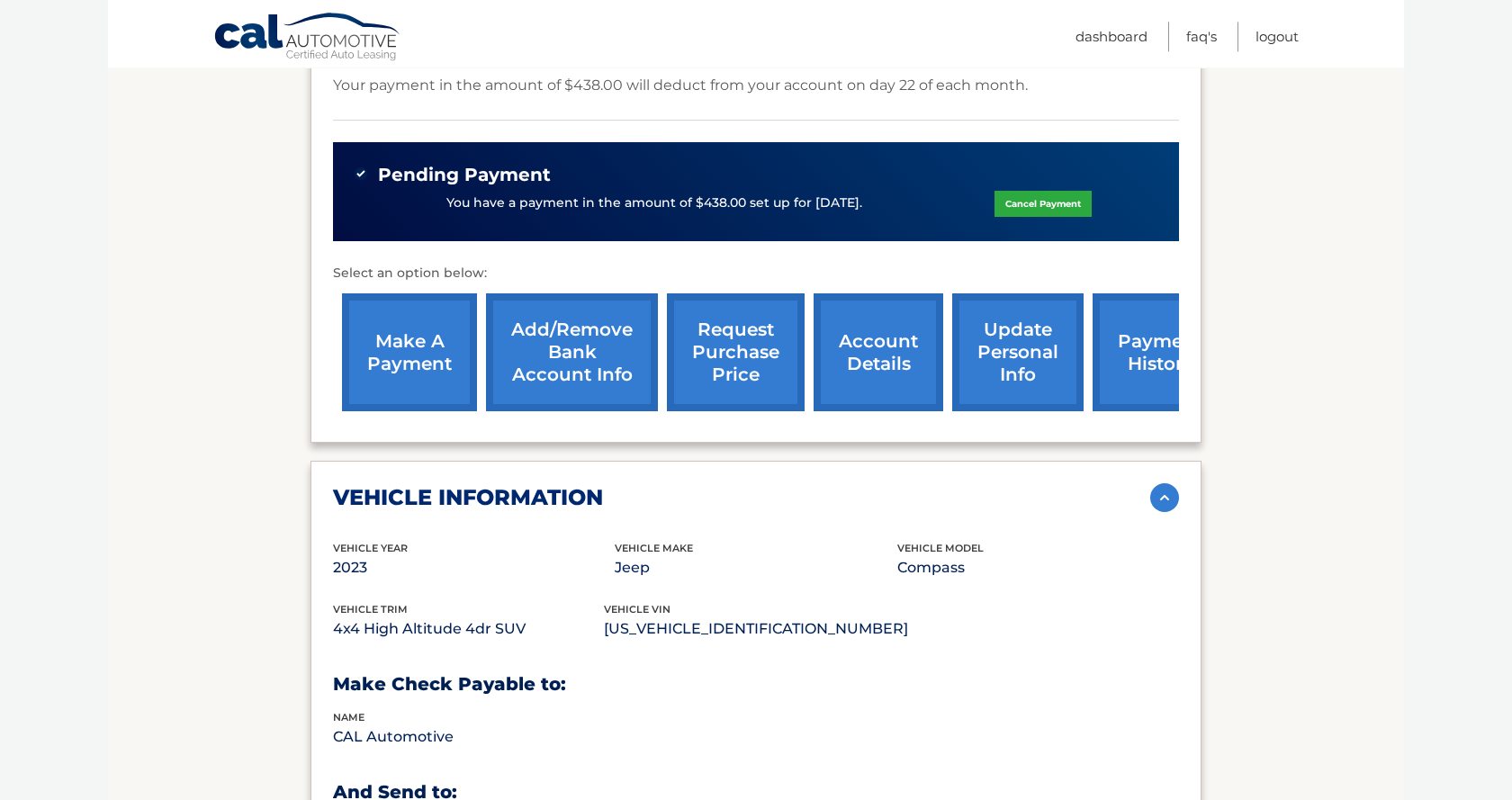
click at [853, 351] on link "account details" at bounding box center [879, 352] width 129 height 118
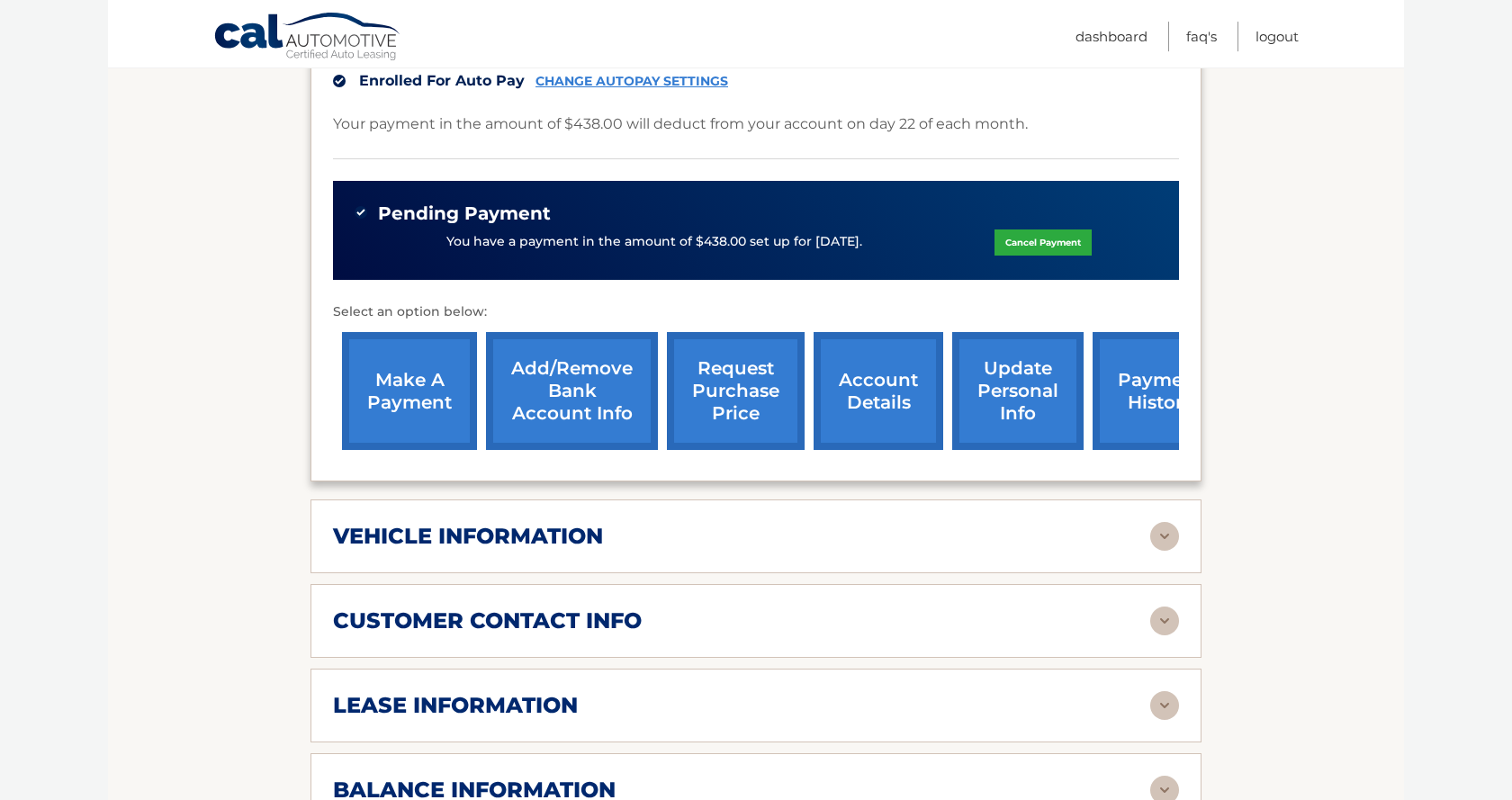
scroll to position [543, 0]
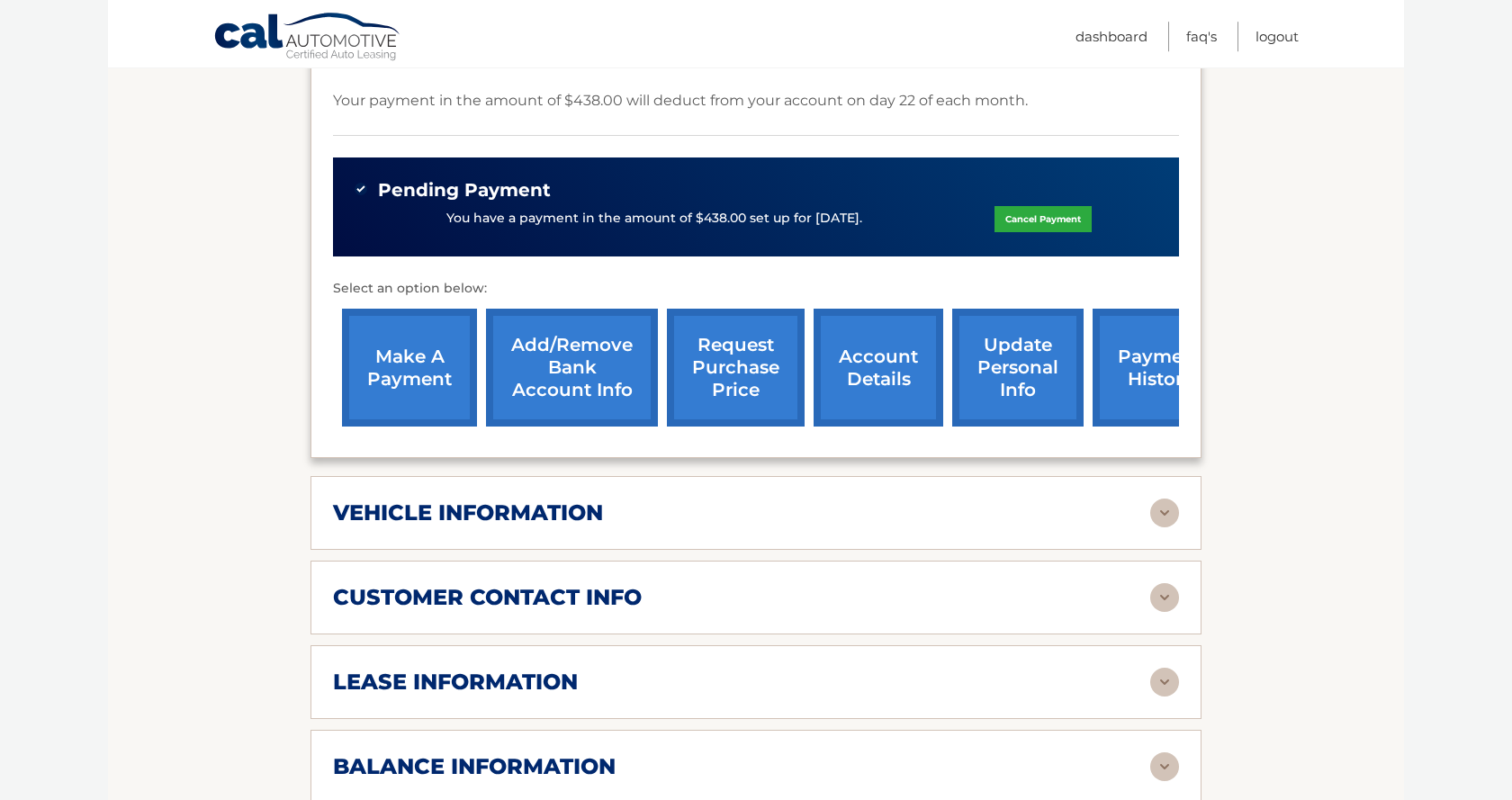
click at [1161, 527] on img at bounding box center [1164, 512] width 29 height 29
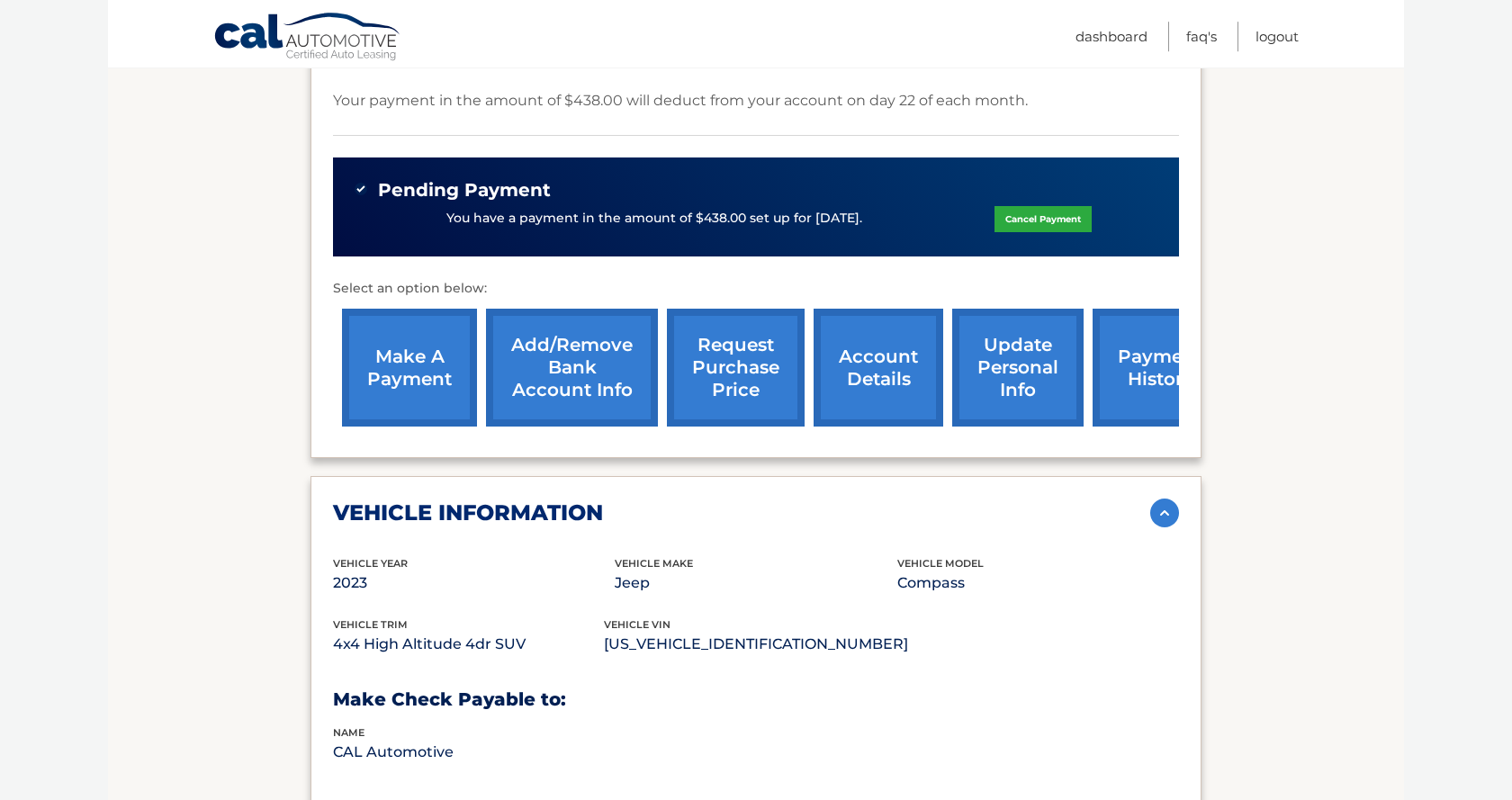
click at [1161, 527] on img at bounding box center [1164, 512] width 29 height 29
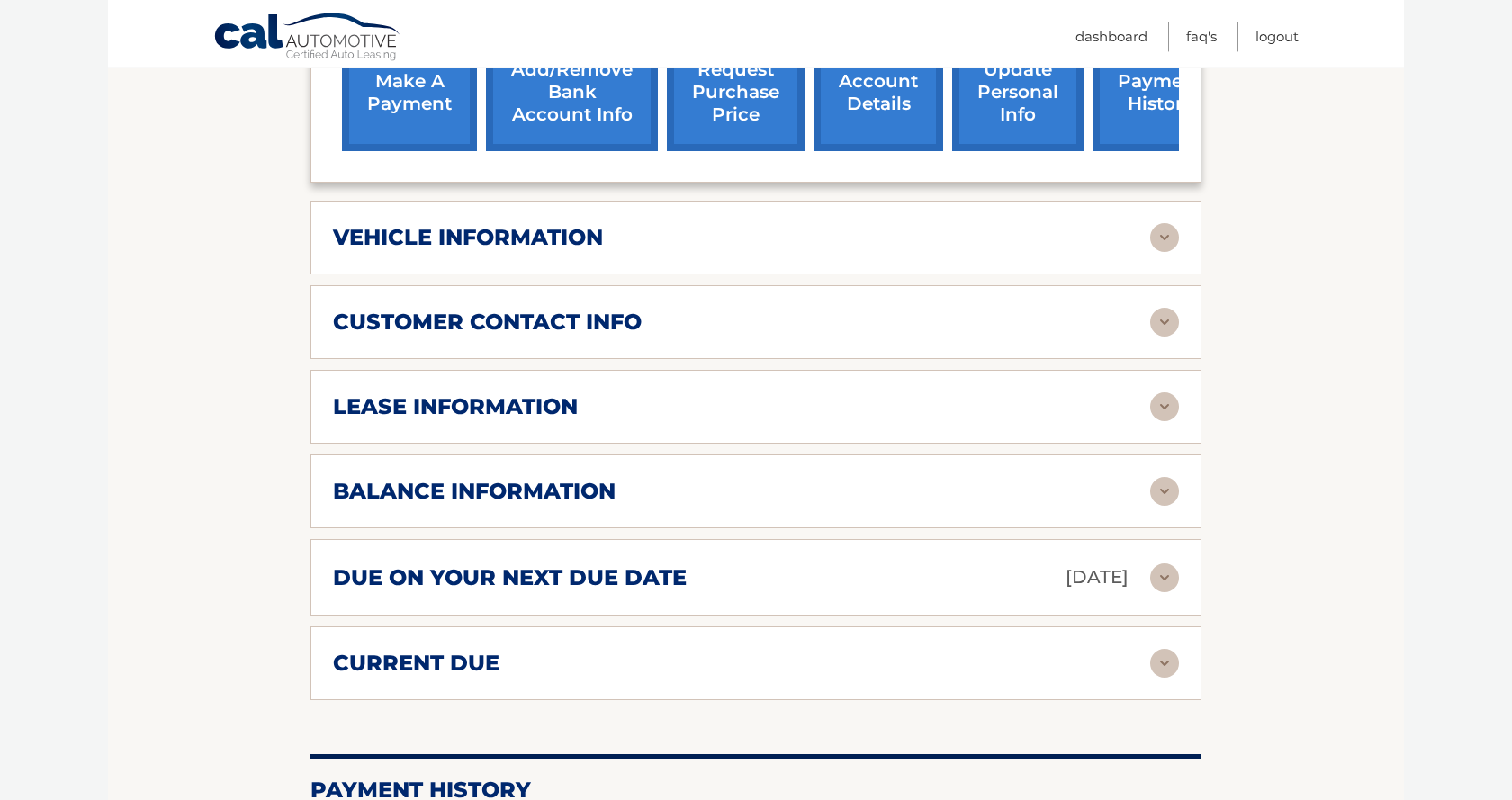
scroll to position [821, 0]
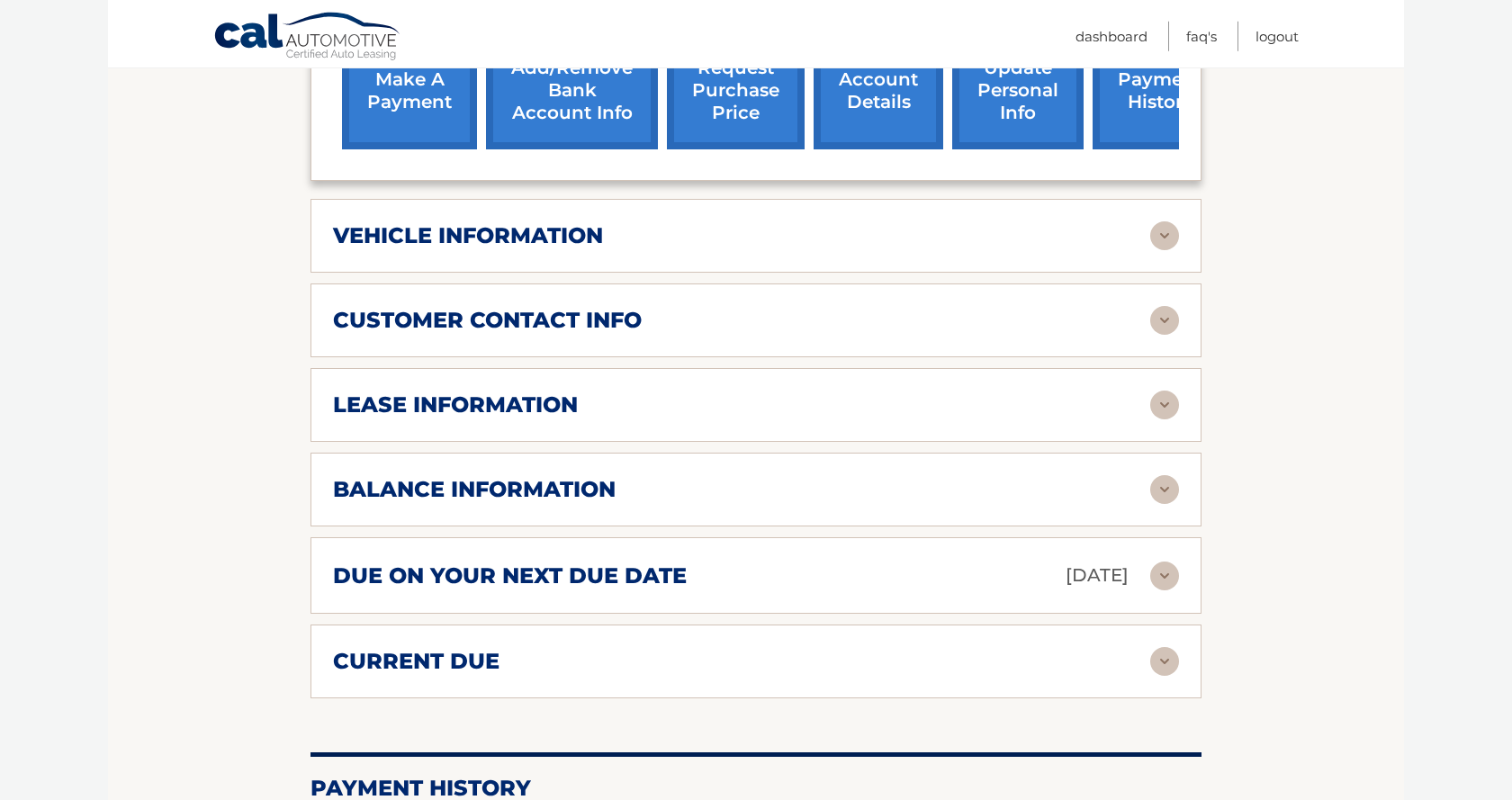
click at [1159, 420] on img at bounding box center [1164, 405] width 29 height 29
